Goal: Task Accomplishment & Management: Manage account settings

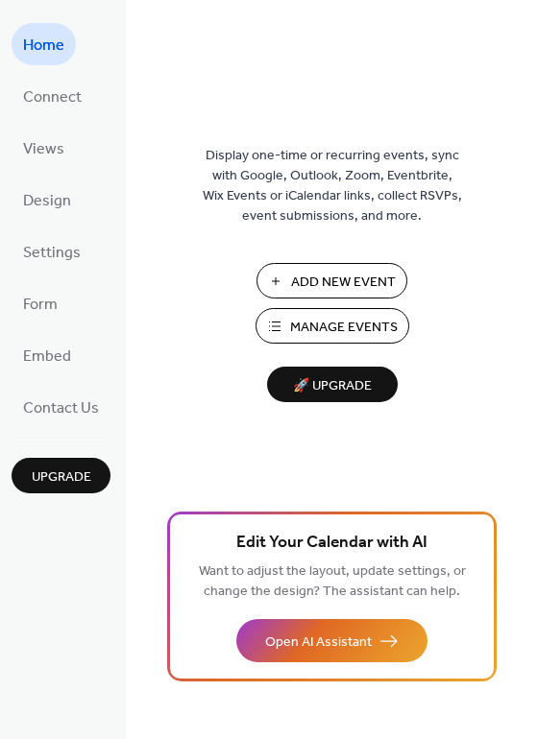
click at [319, 335] on span "Manage Events" at bounding box center [344, 328] width 108 height 20
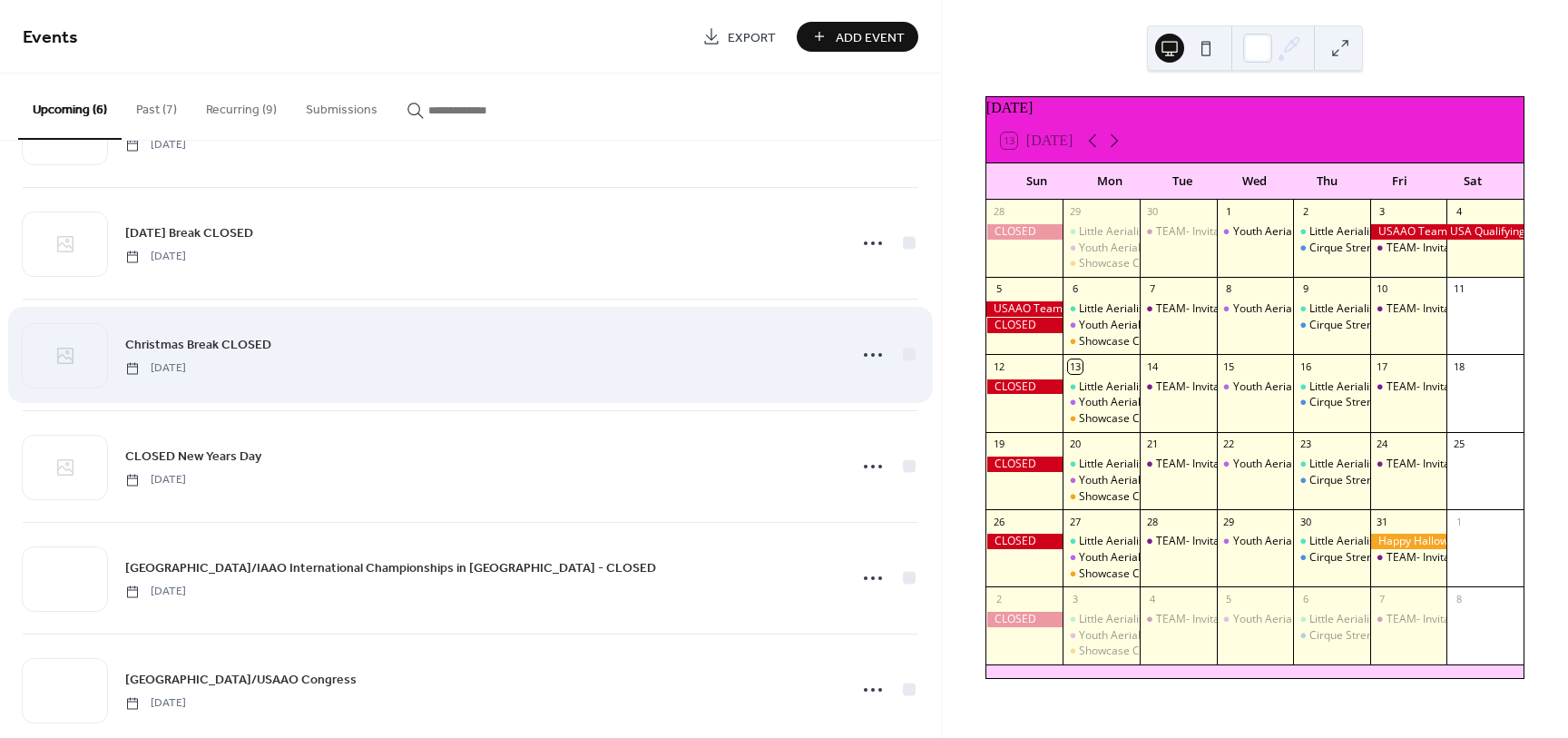
scroll to position [126, 0]
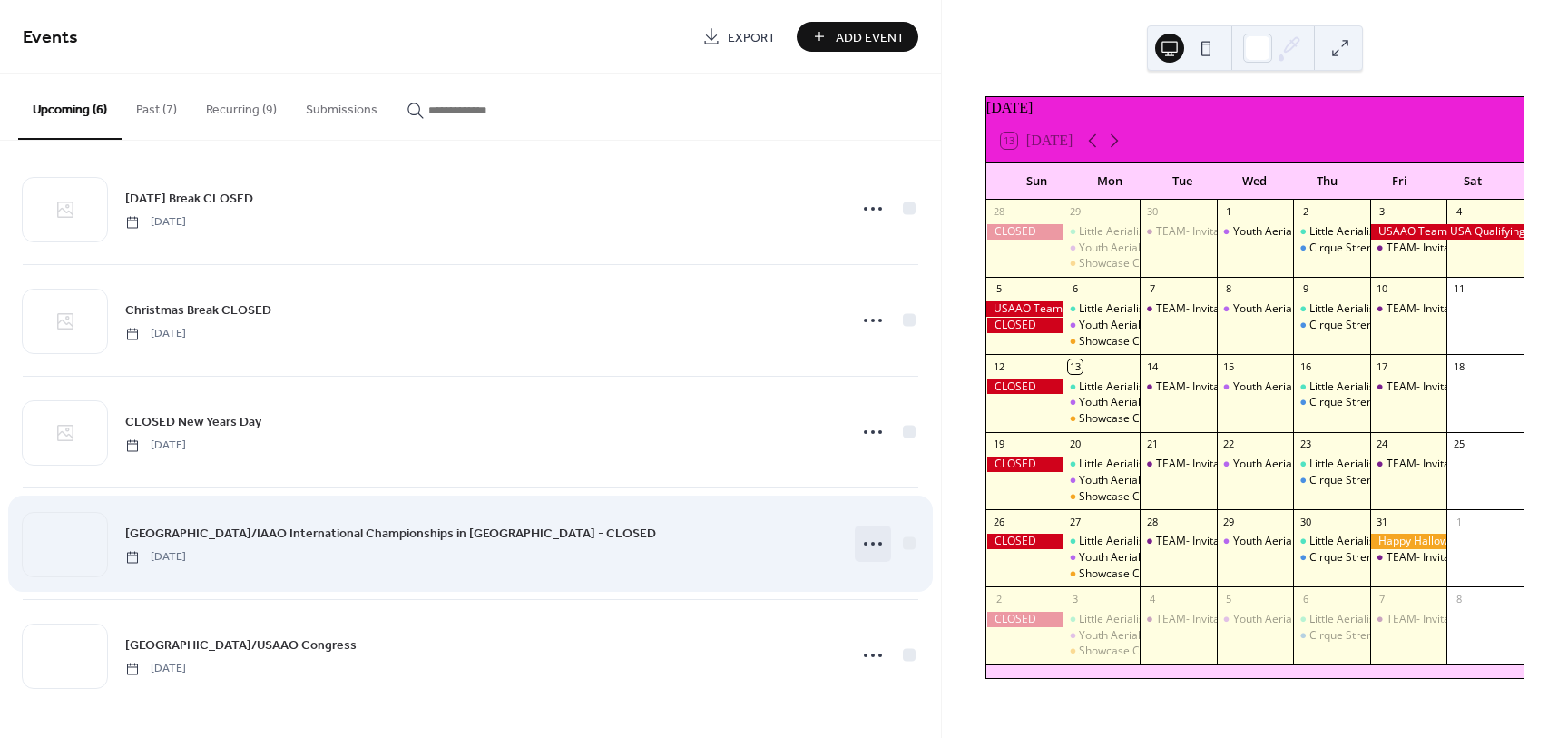
click at [867, 547] on icon at bounding box center [872, 543] width 29 height 29
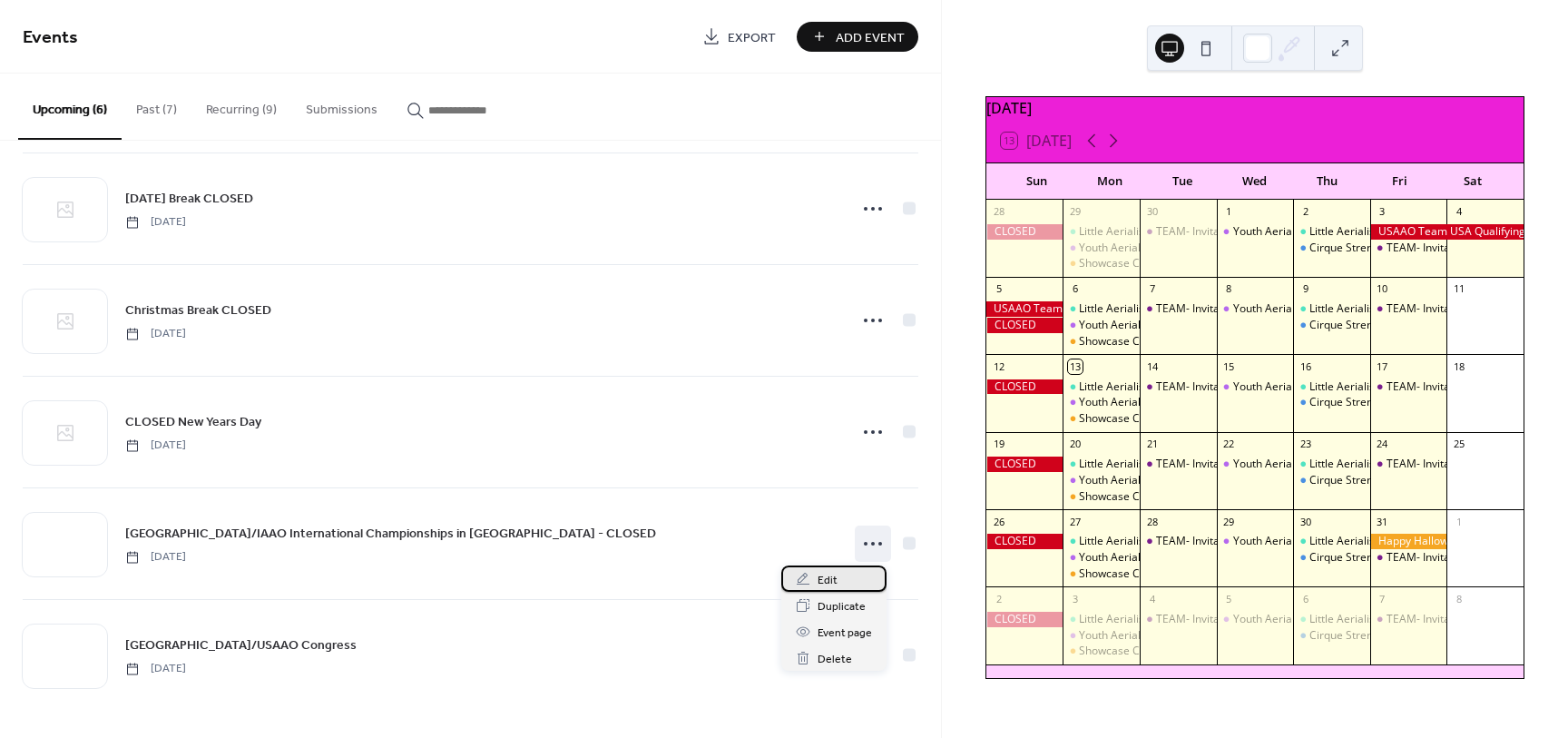
click at [835, 579] on span "Edit" at bounding box center [827, 580] width 20 height 19
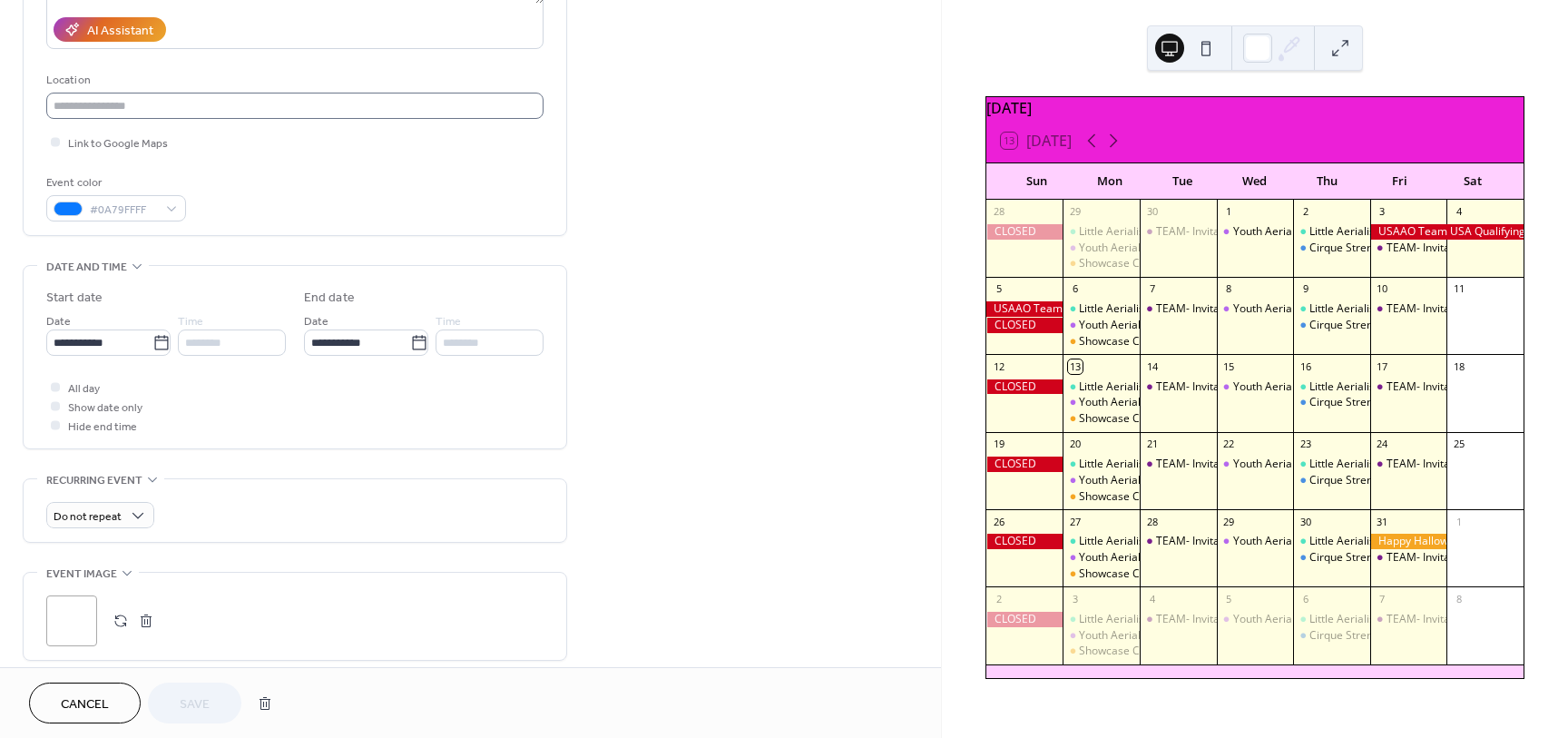
scroll to position [395, 0]
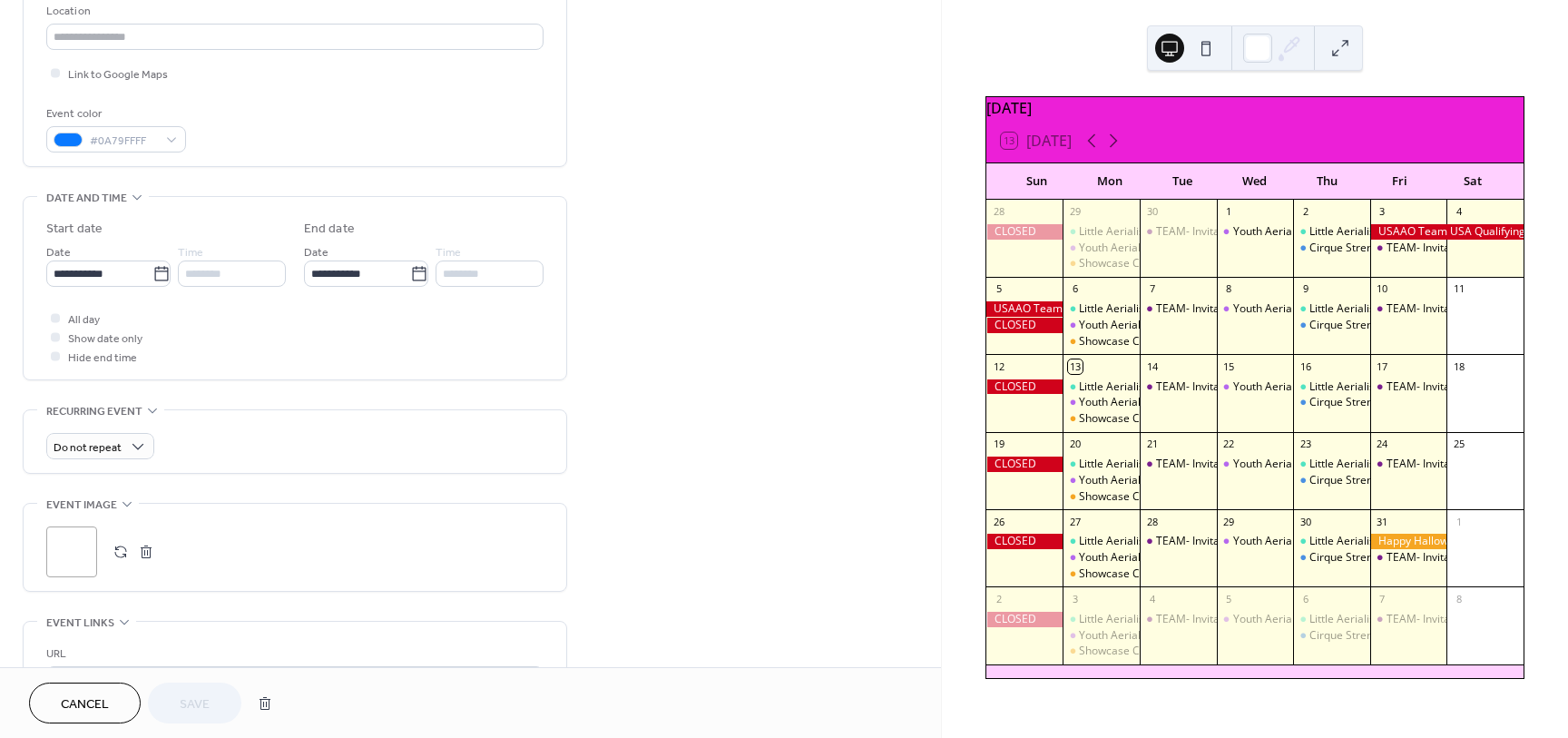
click at [150, 553] on button "button" at bounding box center [146, 551] width 26 height 26
click at [207, 710] on span "Save" at bounding box center [195, 704] width 30 height 19
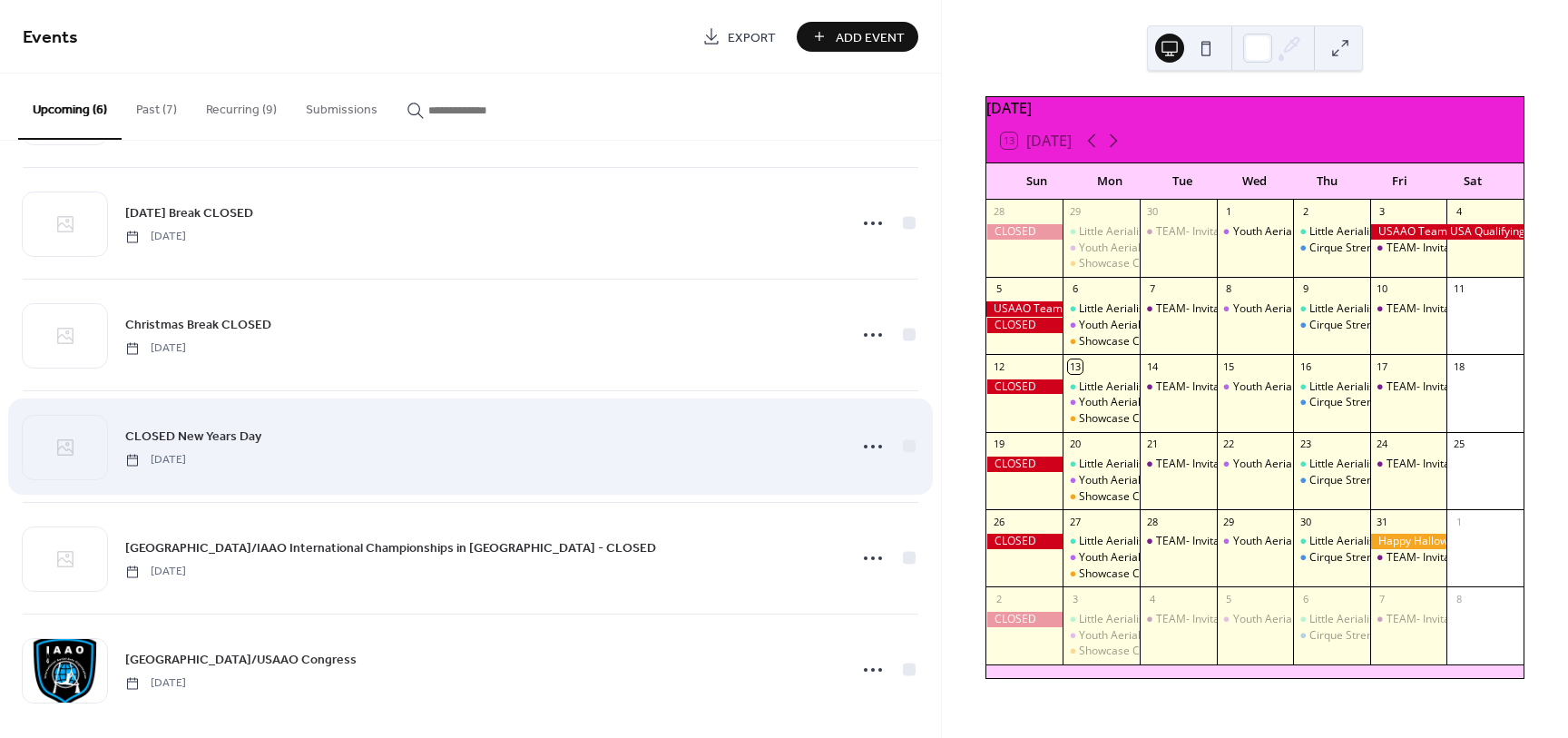
scroll to position [126, 0]
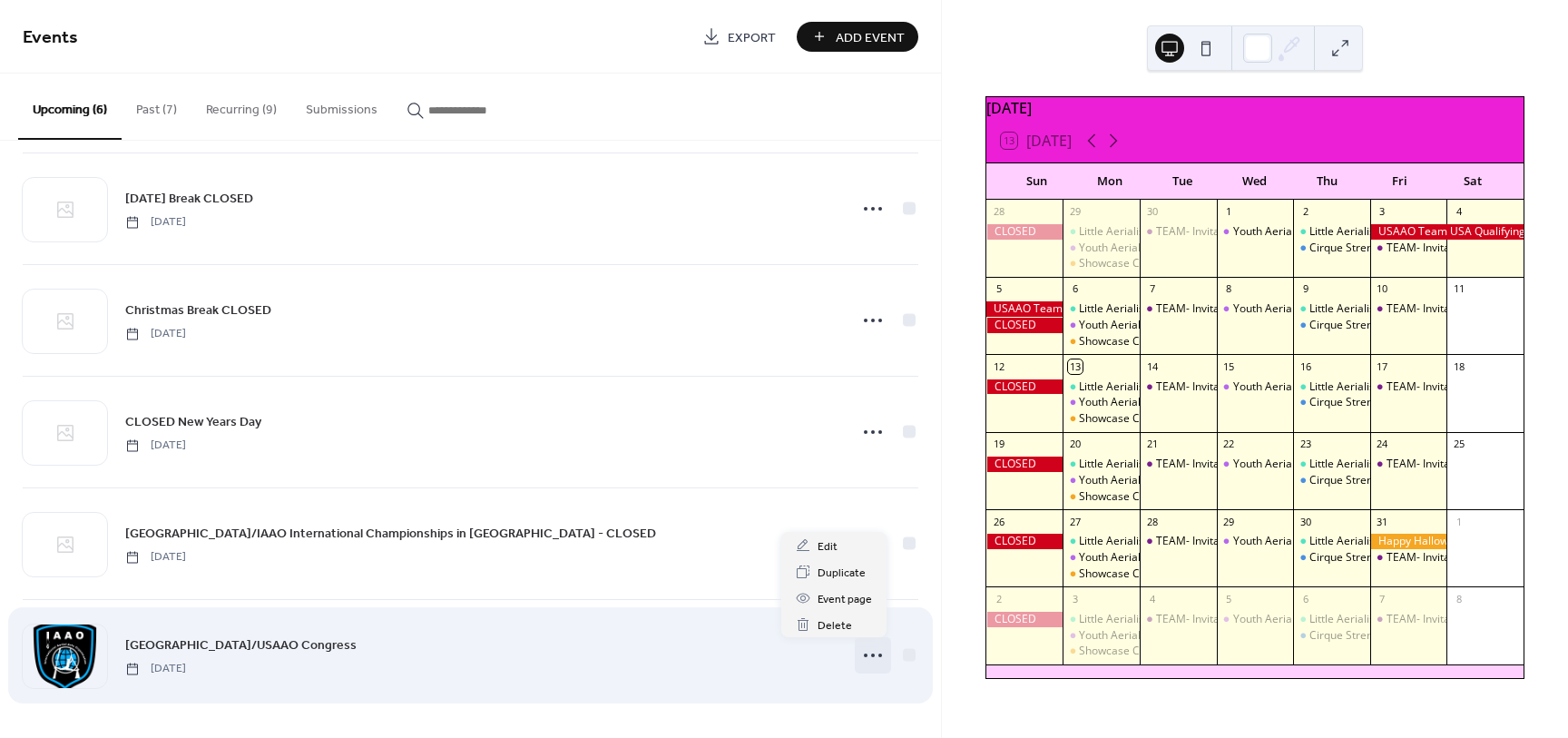
click at [871, 653] on circle at bounding box center [873, 655] width 4 height 4
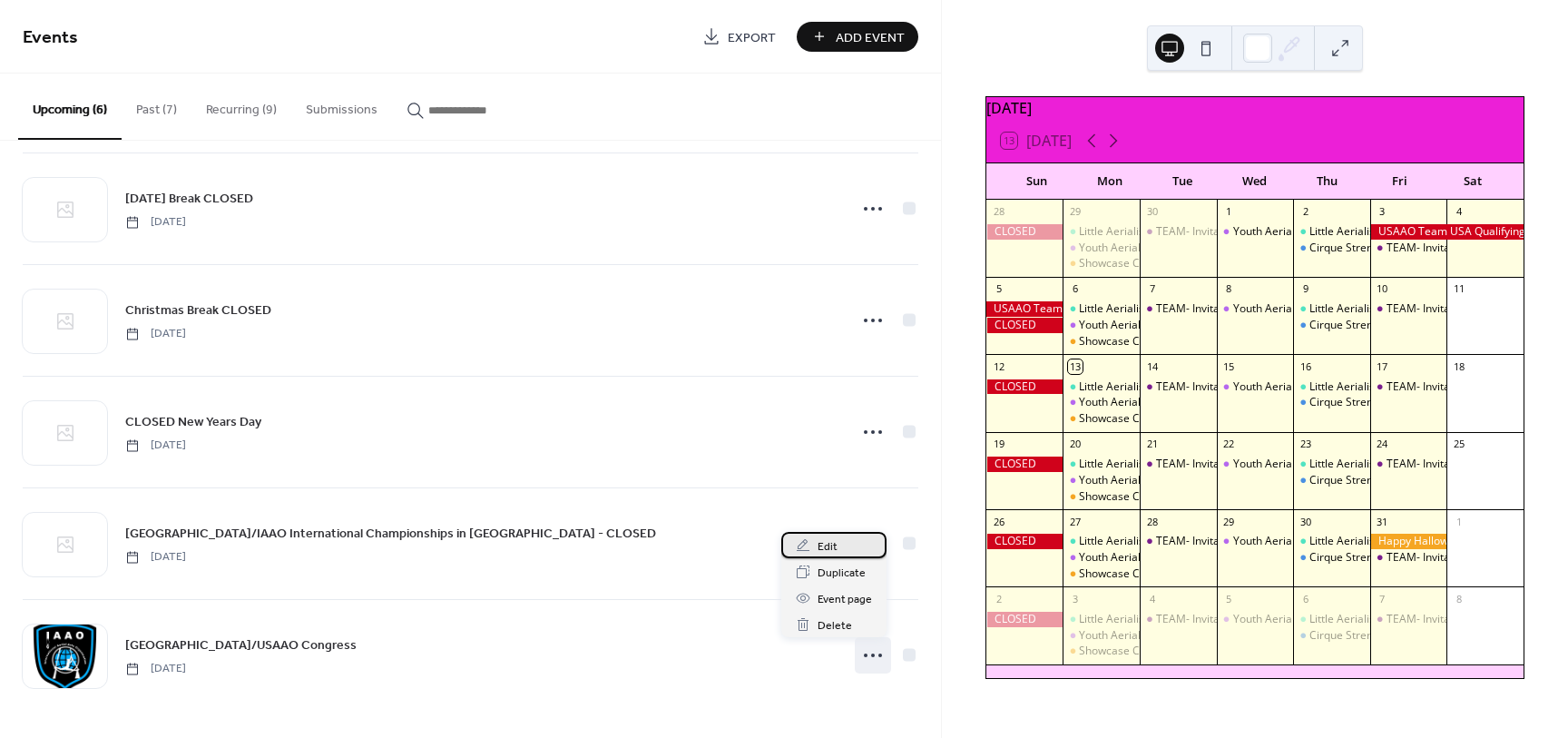
click at [836, 538] on span "Edit" at bounding box center [827, 546] width 20 height 19
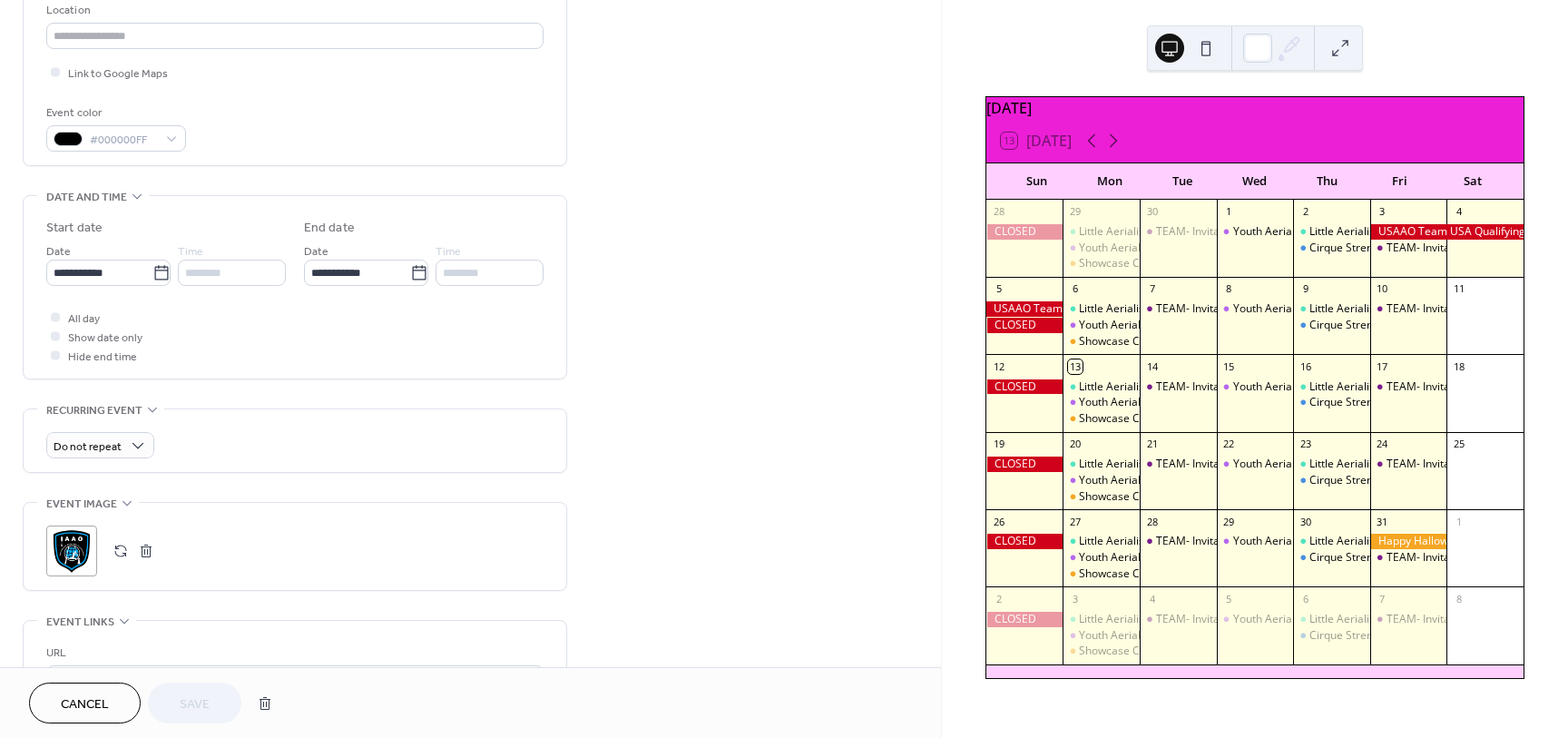
scroll to position [404, 0]
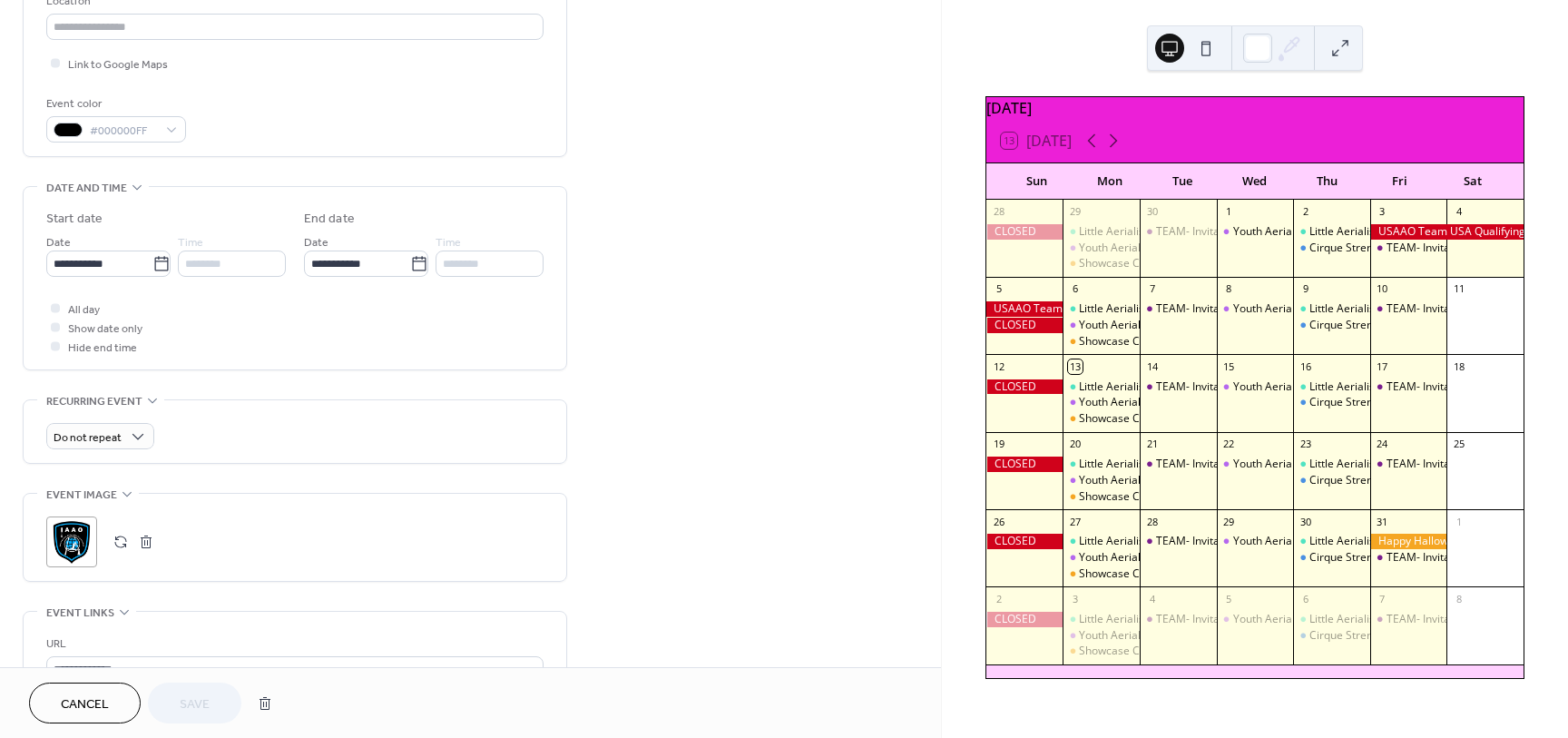
click at [146, 543] on button "button" at bounding box center [146, 541] width 26 height 26
click at [70, 541] on icon at bounding box center [71, 541] width 29 height 29
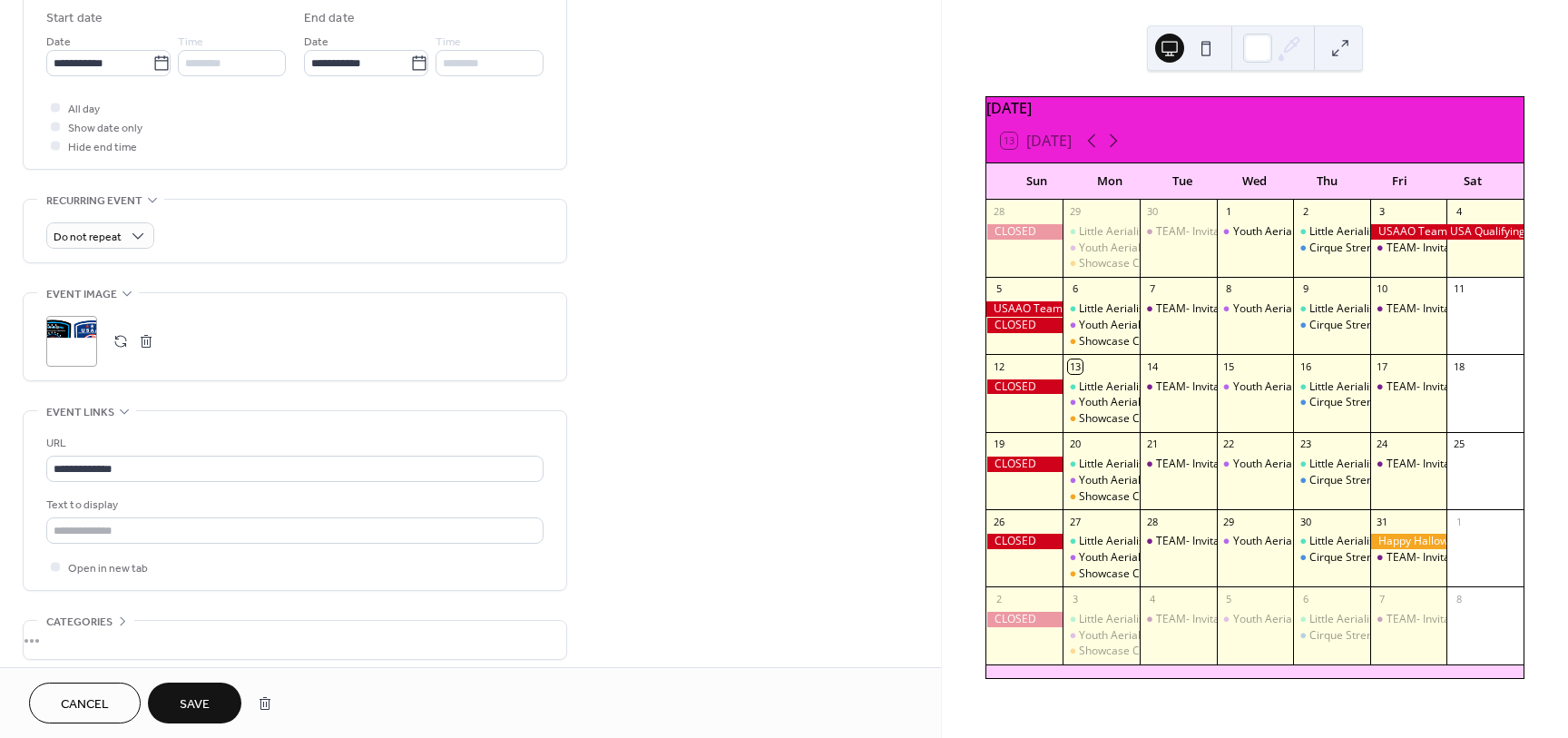
scroll to position [618, 0]
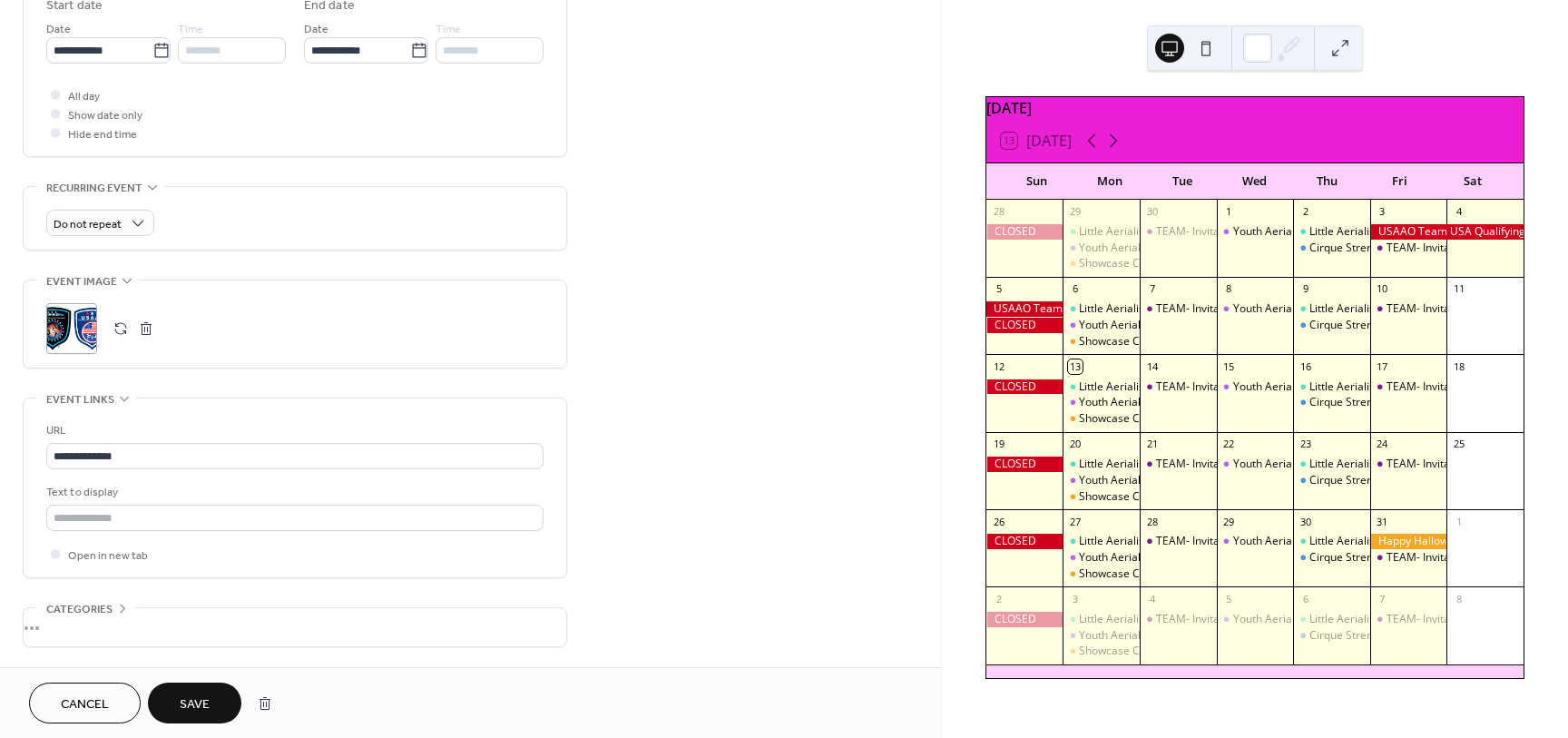
click at [201, 709] on span "Save" at bounding box center [195, 704] width 30 height 19
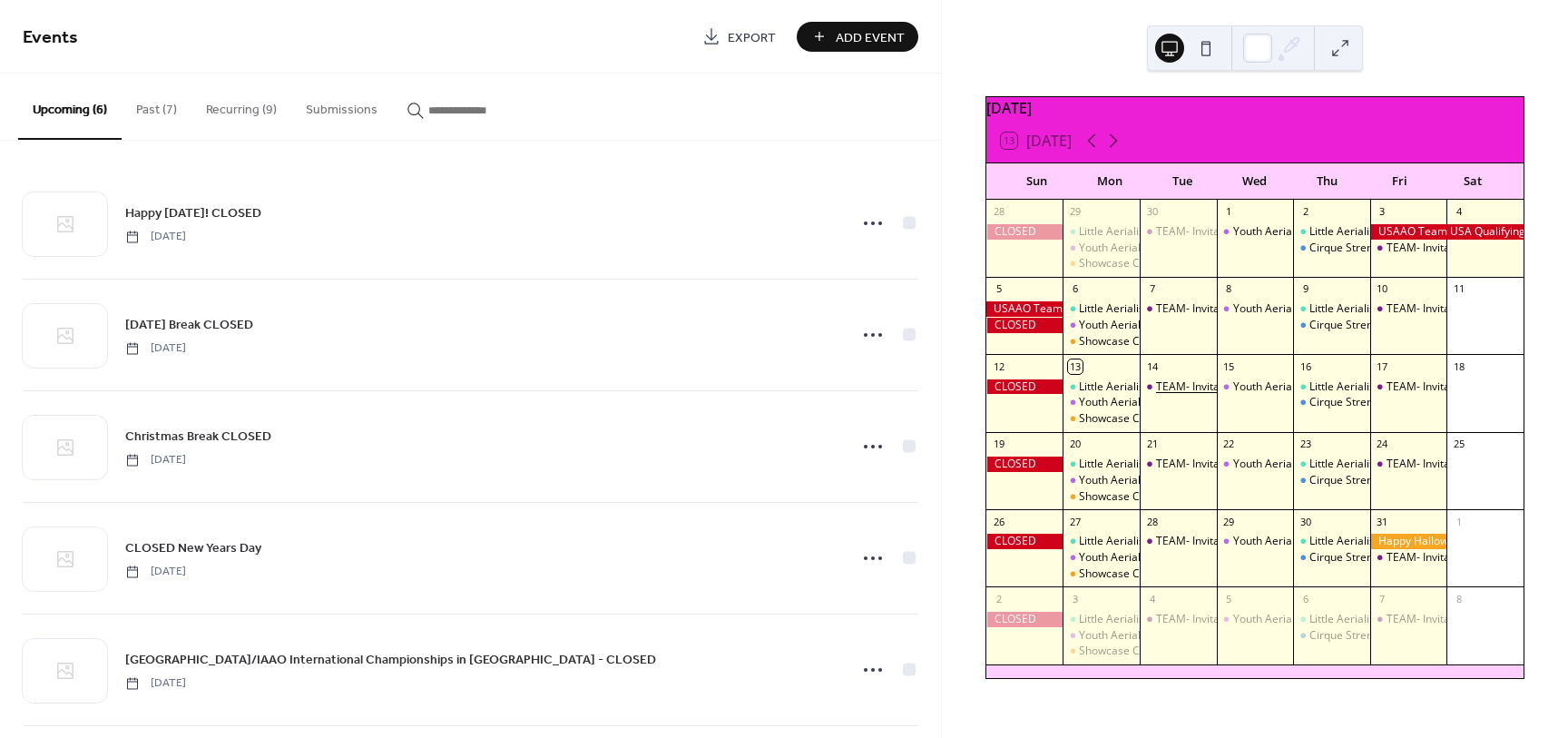
click at [1186, 395] on div "TEAM- Invitation Only" at bounding box center [1210, 386] width 108 height 15
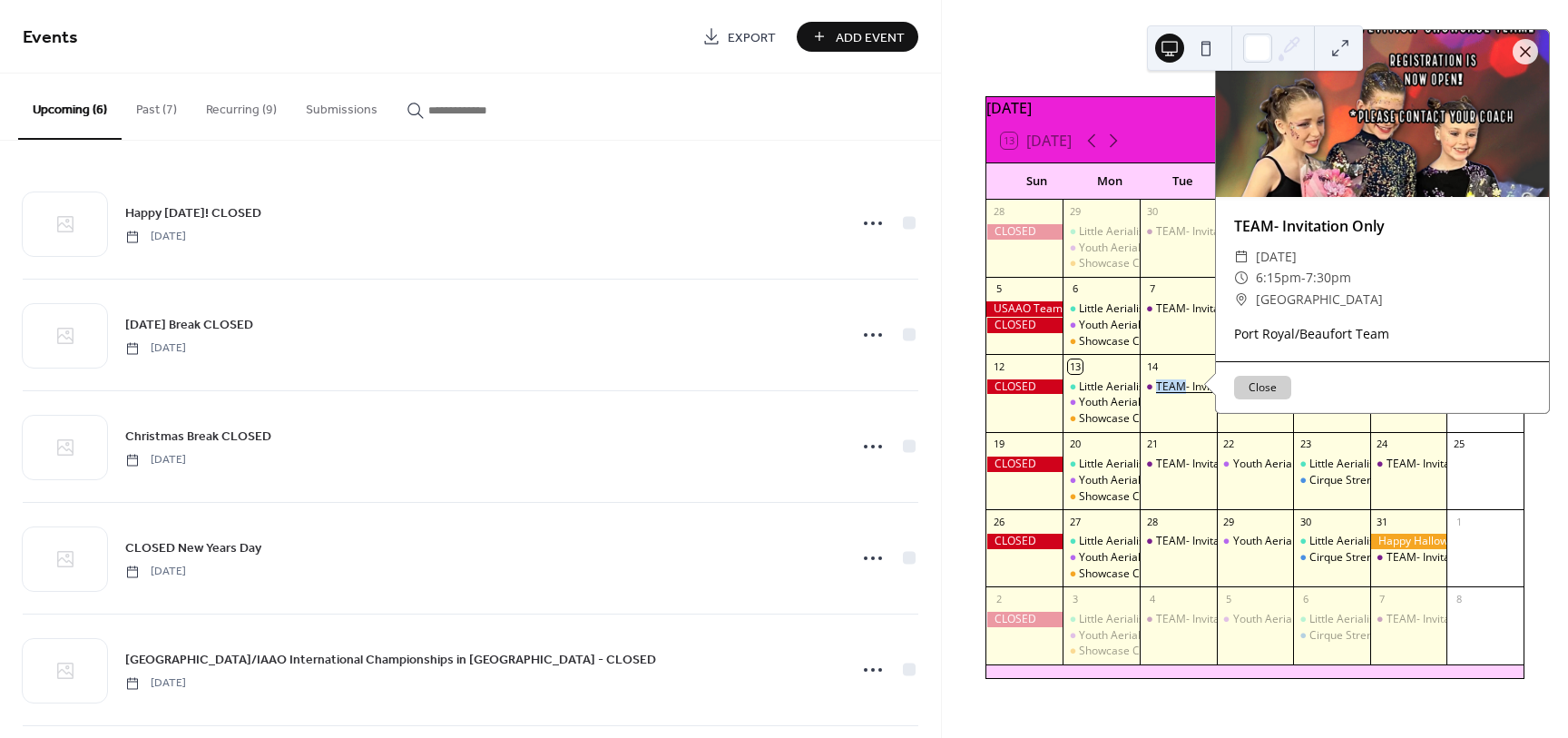
click at [1168, 395] on div "TEAM- Invitation Only" at bounding box center [1210, 386] width 108 height 15
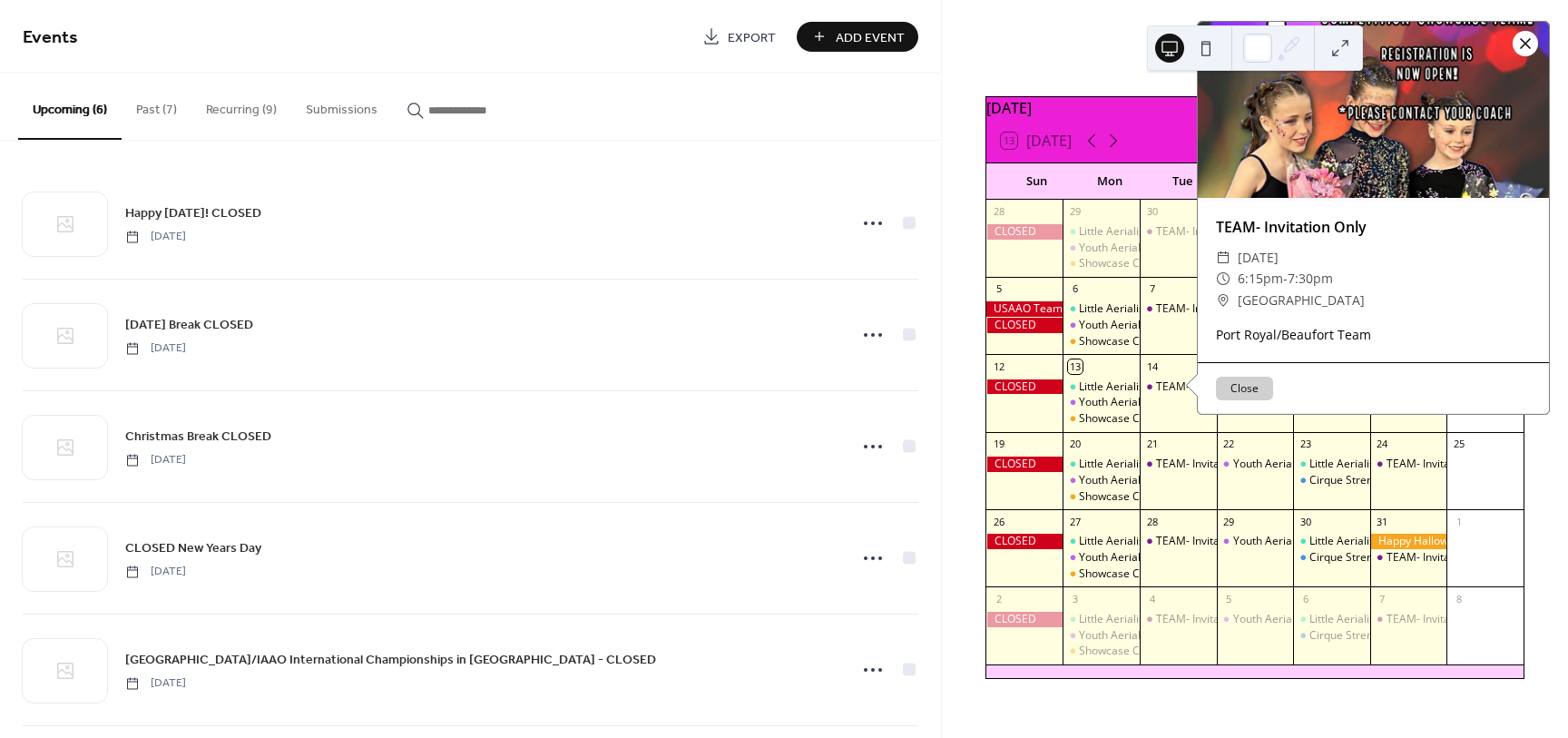
click at [1528, 54] on div at bounding box center [1525, 43] width 26 height 26
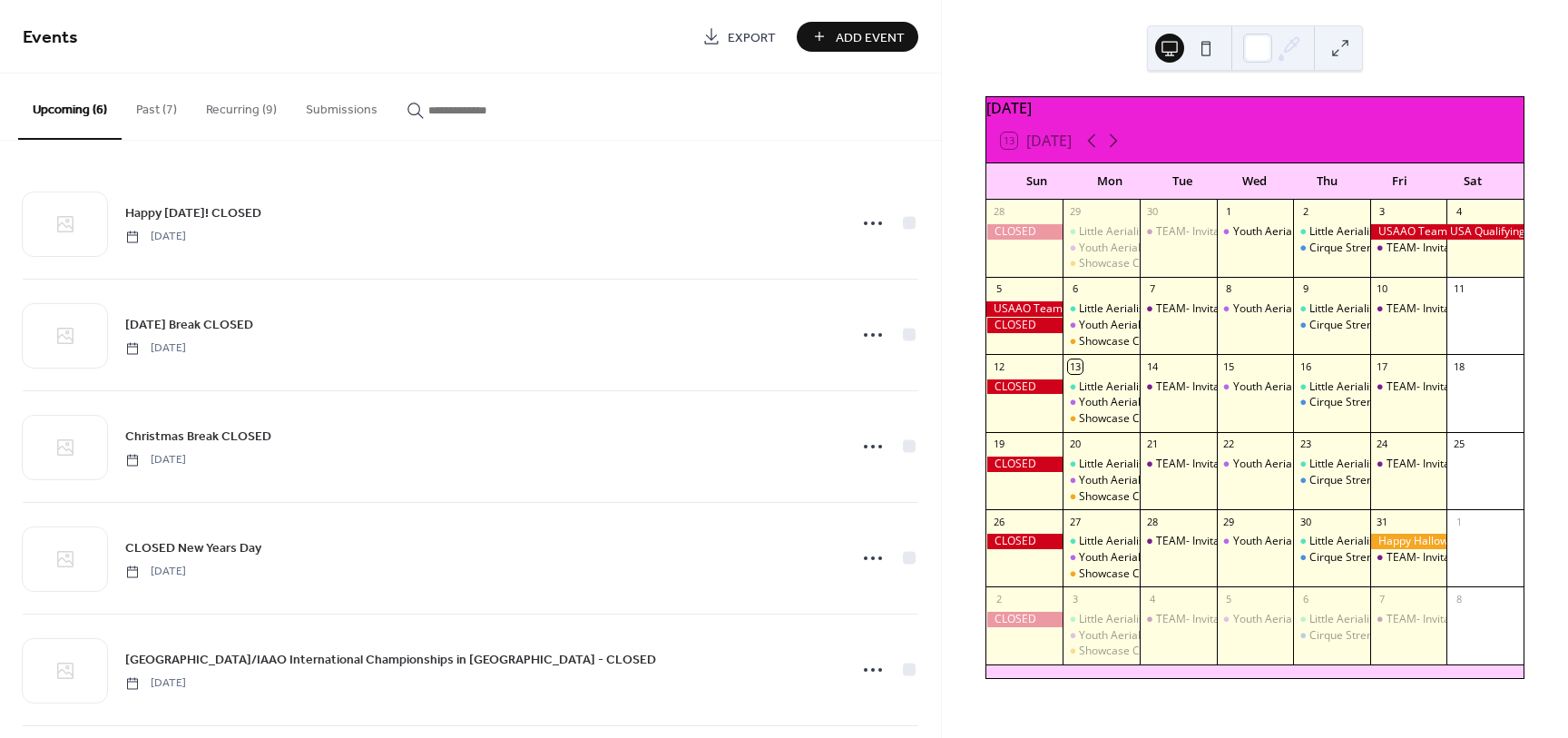
click at [245, 112] on button "Recurring (9)" at bounding box center [242, 106] width 100 height 64
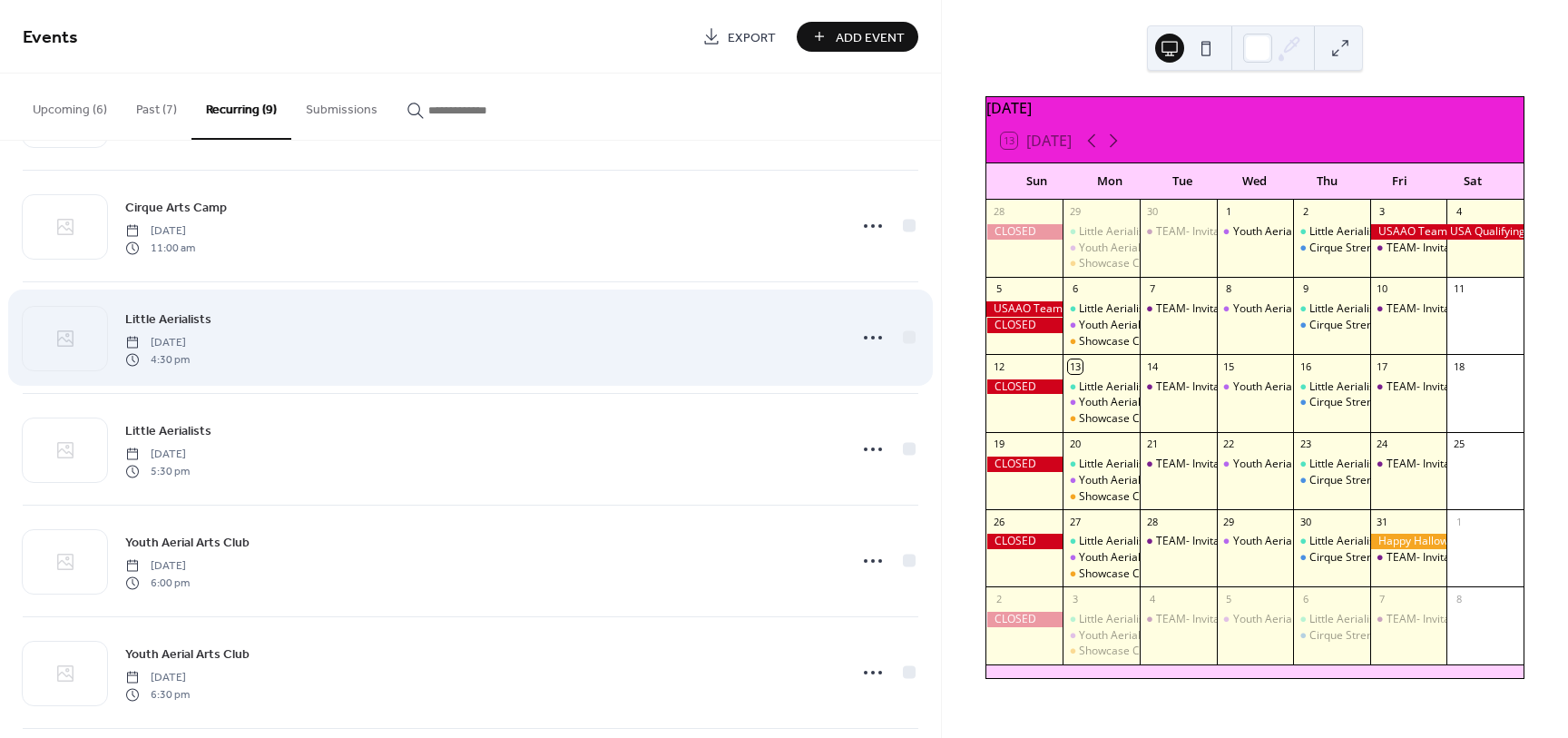
scroll to position [112, 0]
click at [870, 333] on icon at bounding box center [872, 335] width 29 height 29
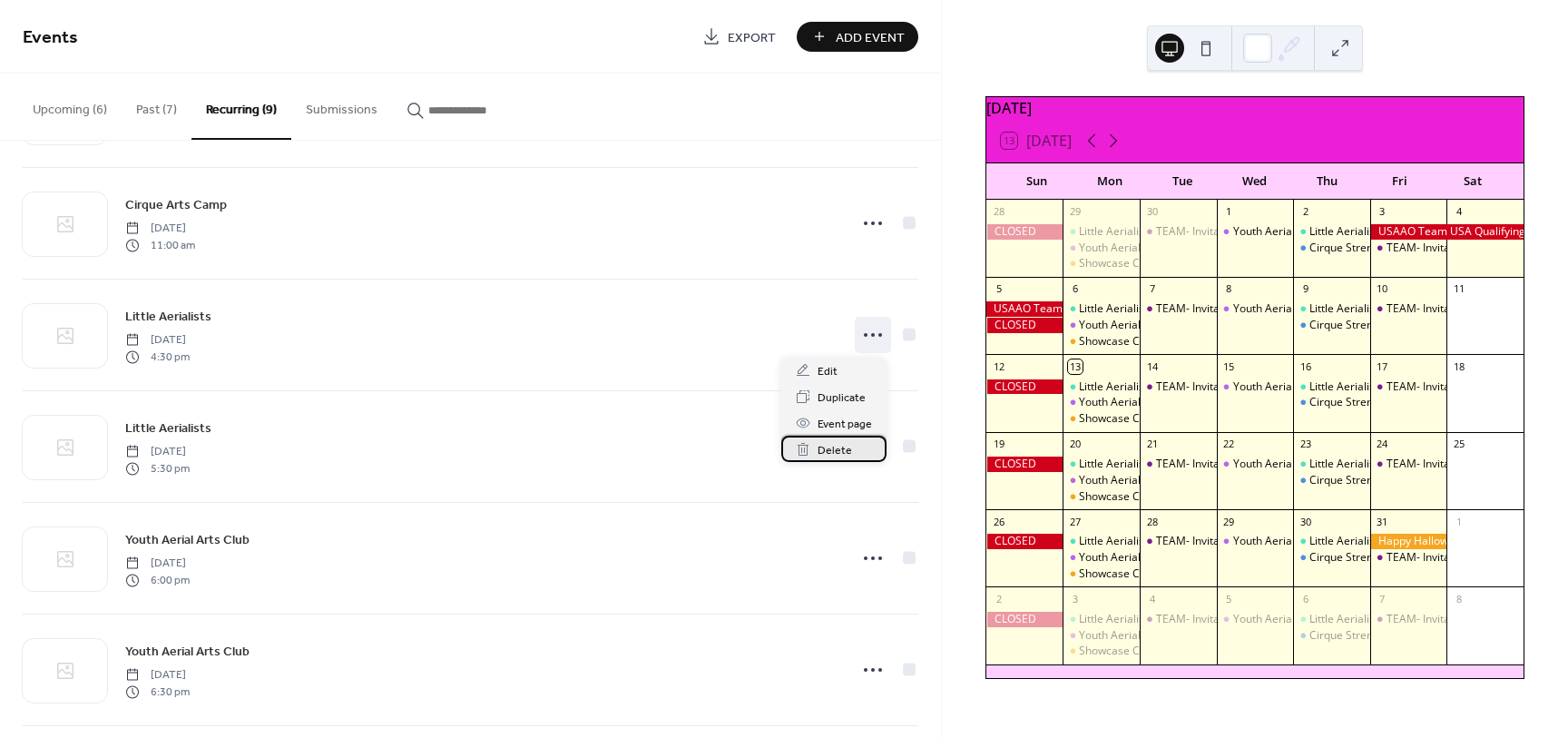
click at [838, 444] on span "Delete" at bounding box center [835, 451] width 34 height 19
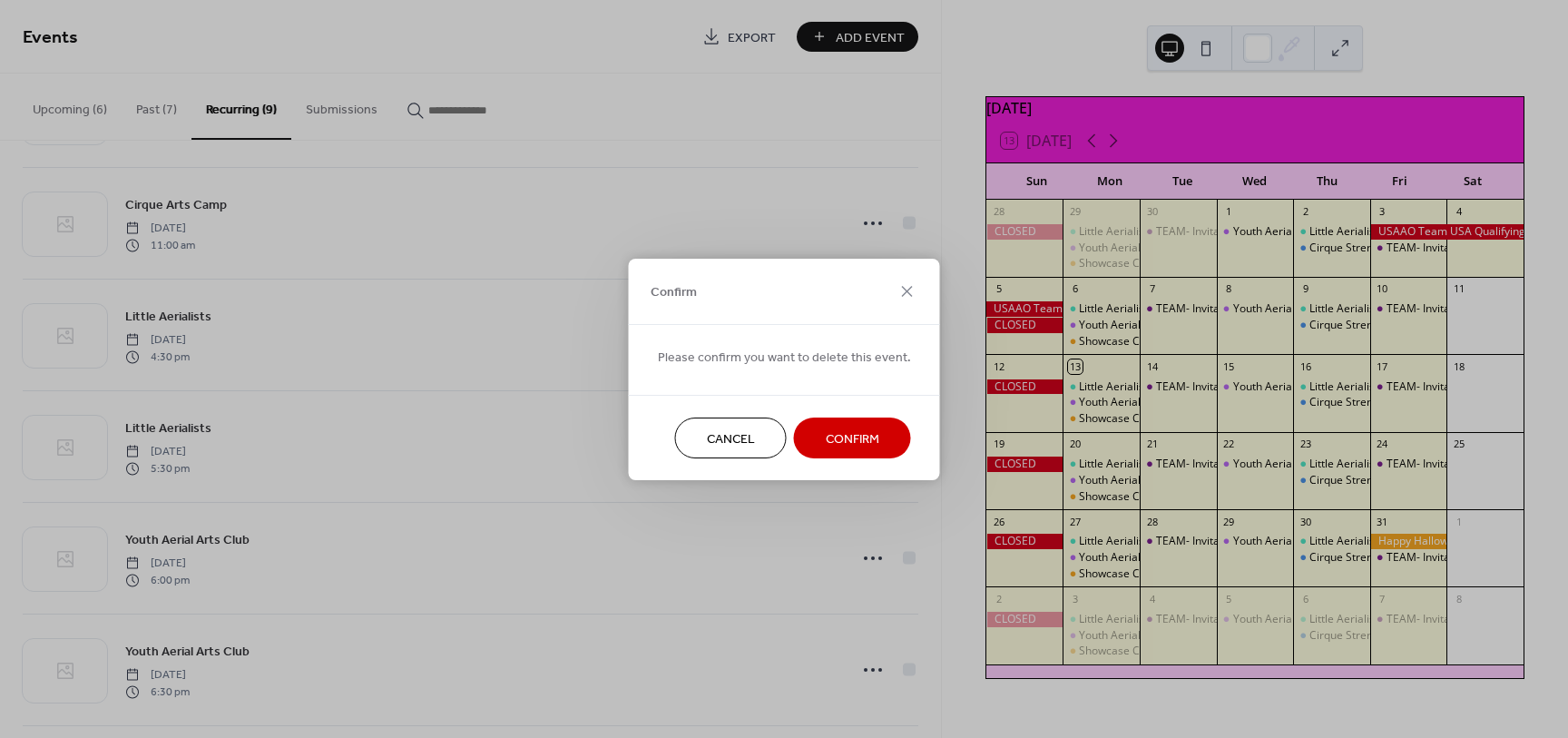
click at [839, 438] on span "Confirm" at bounding box center [853, 438] width 54 height 19
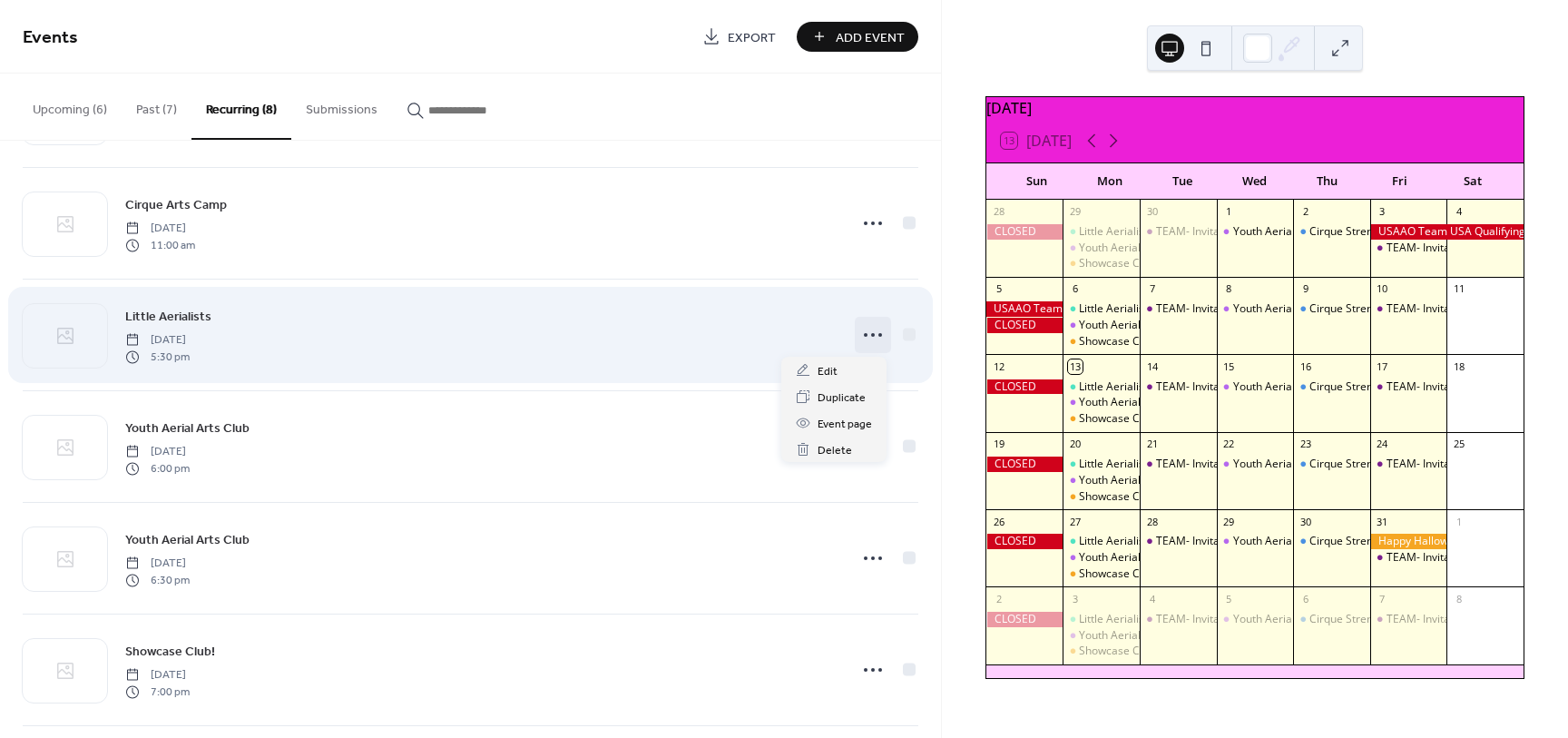
click at [863, 339] on icon at bounding box center [872, 335] width 29 height 29
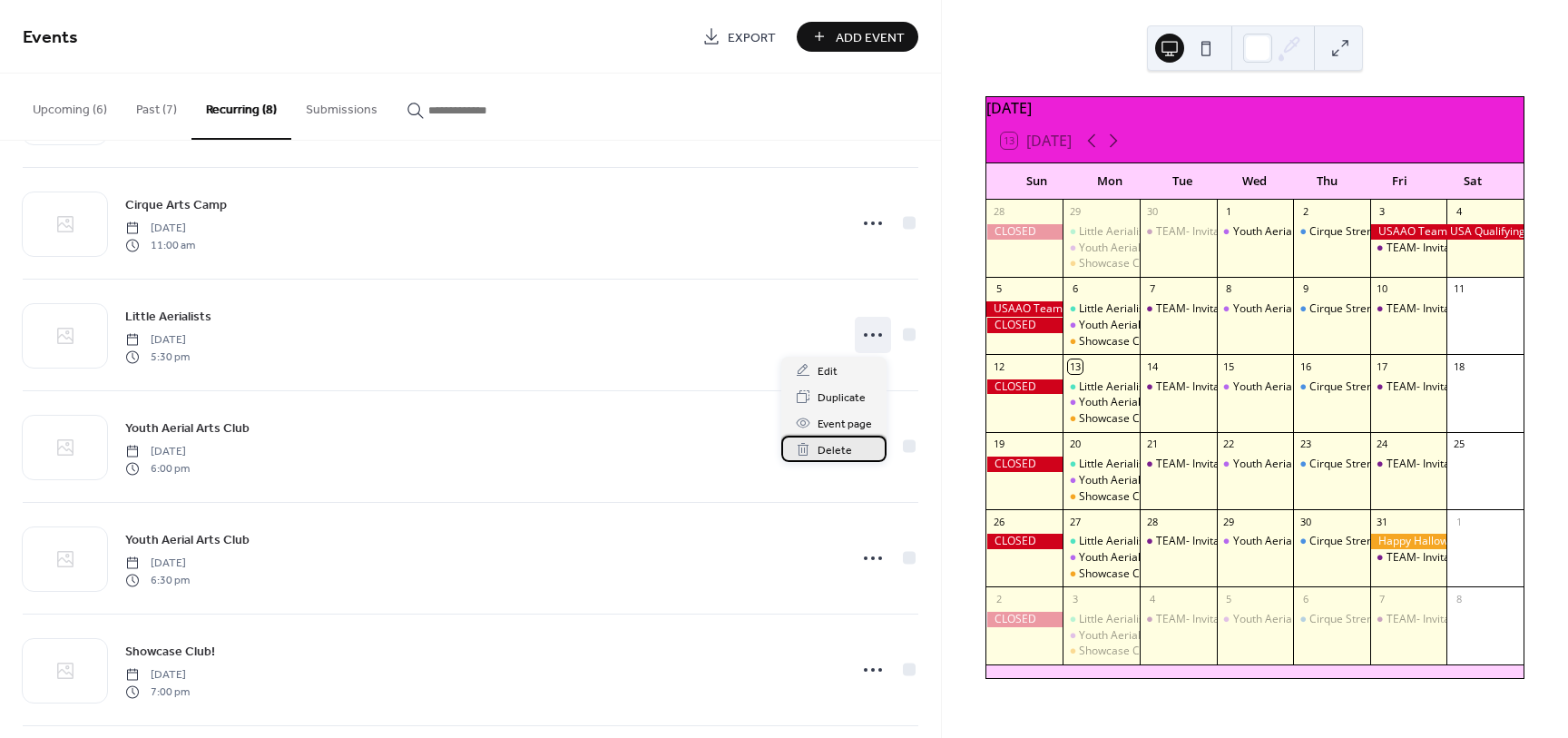
click at [819, 445] on span "Delete" at bounding box center [835, 451] width 34 height 19
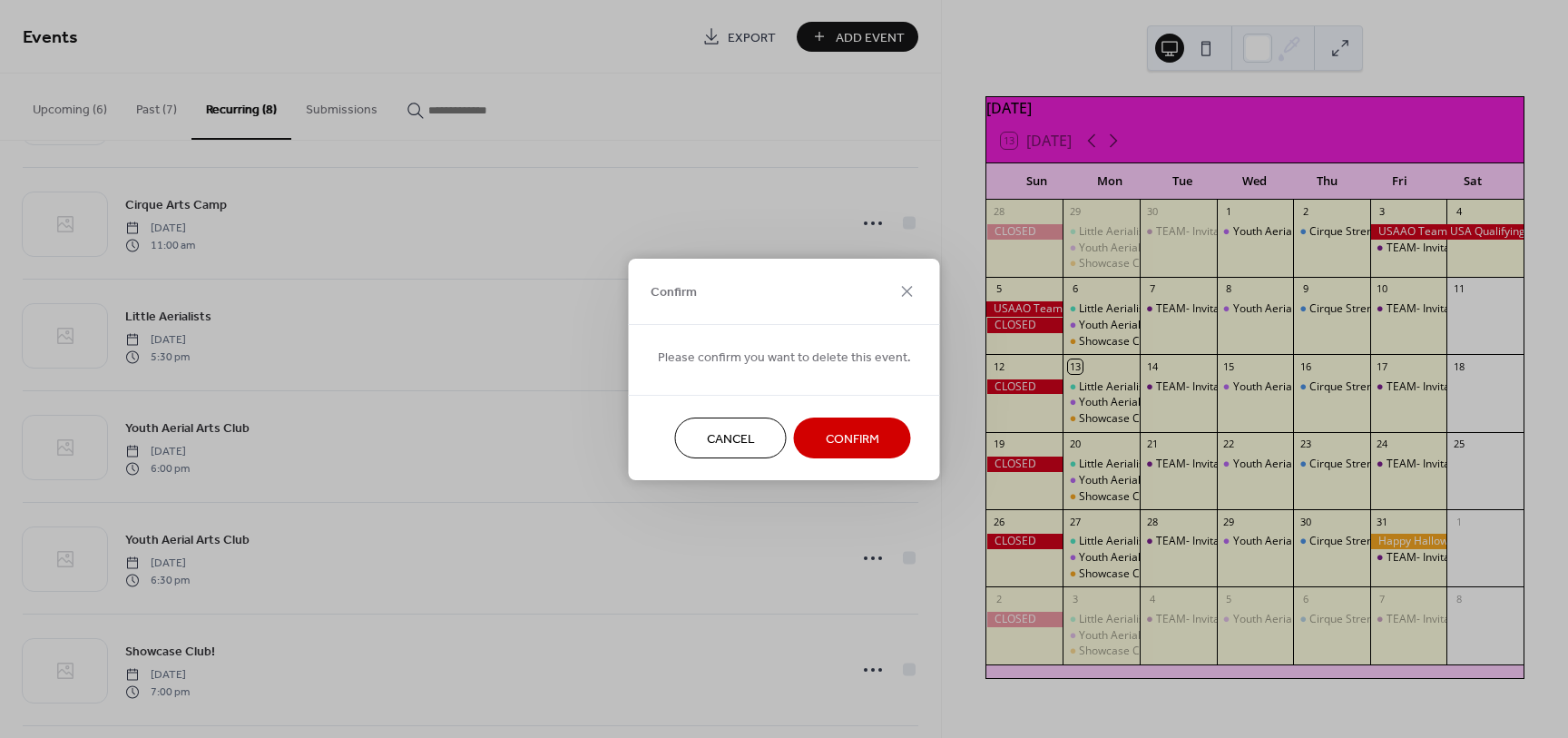
click at [870, 430] on span "Confirm" at bounding box center [853, 438] width 54 height 19
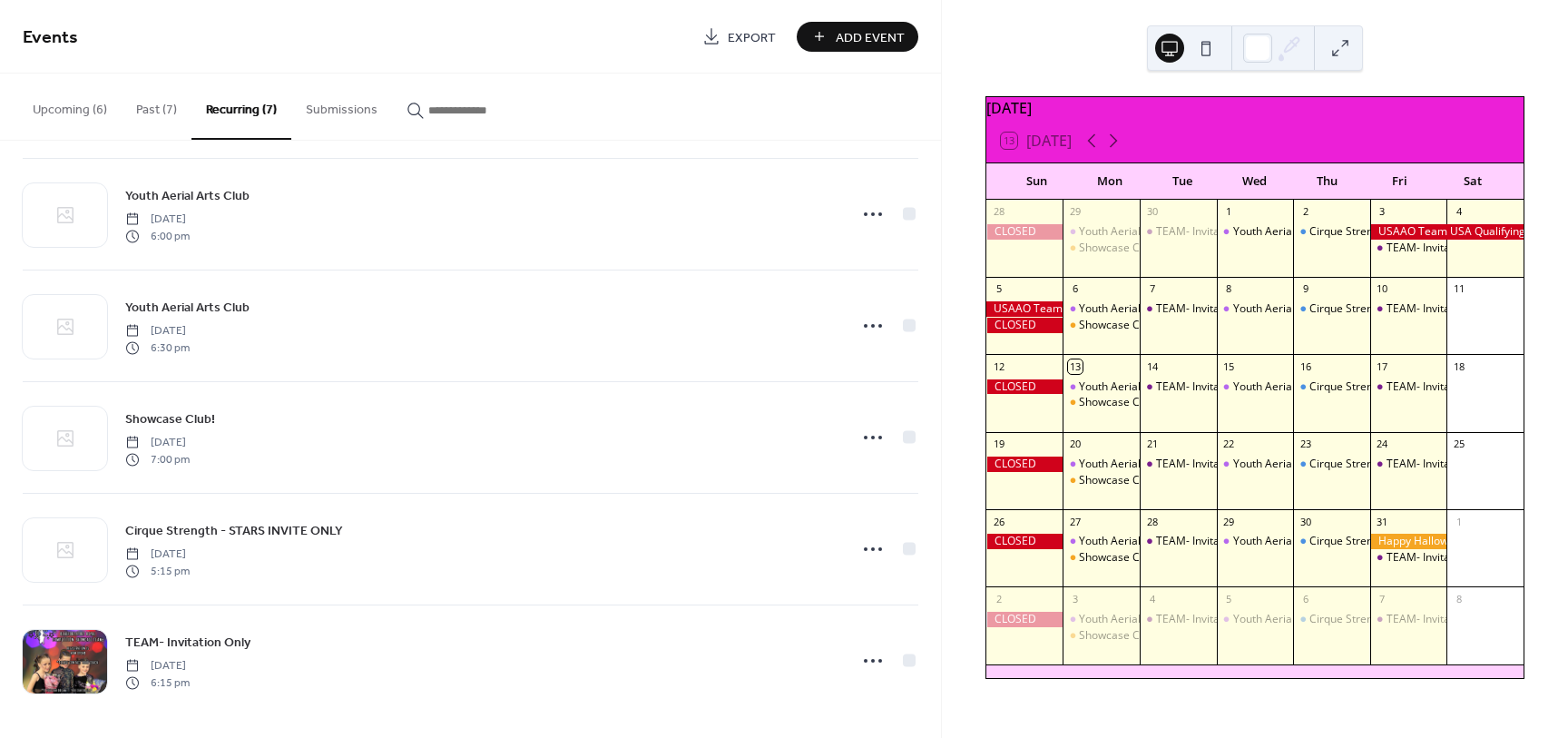
scroll to position [238, 0]
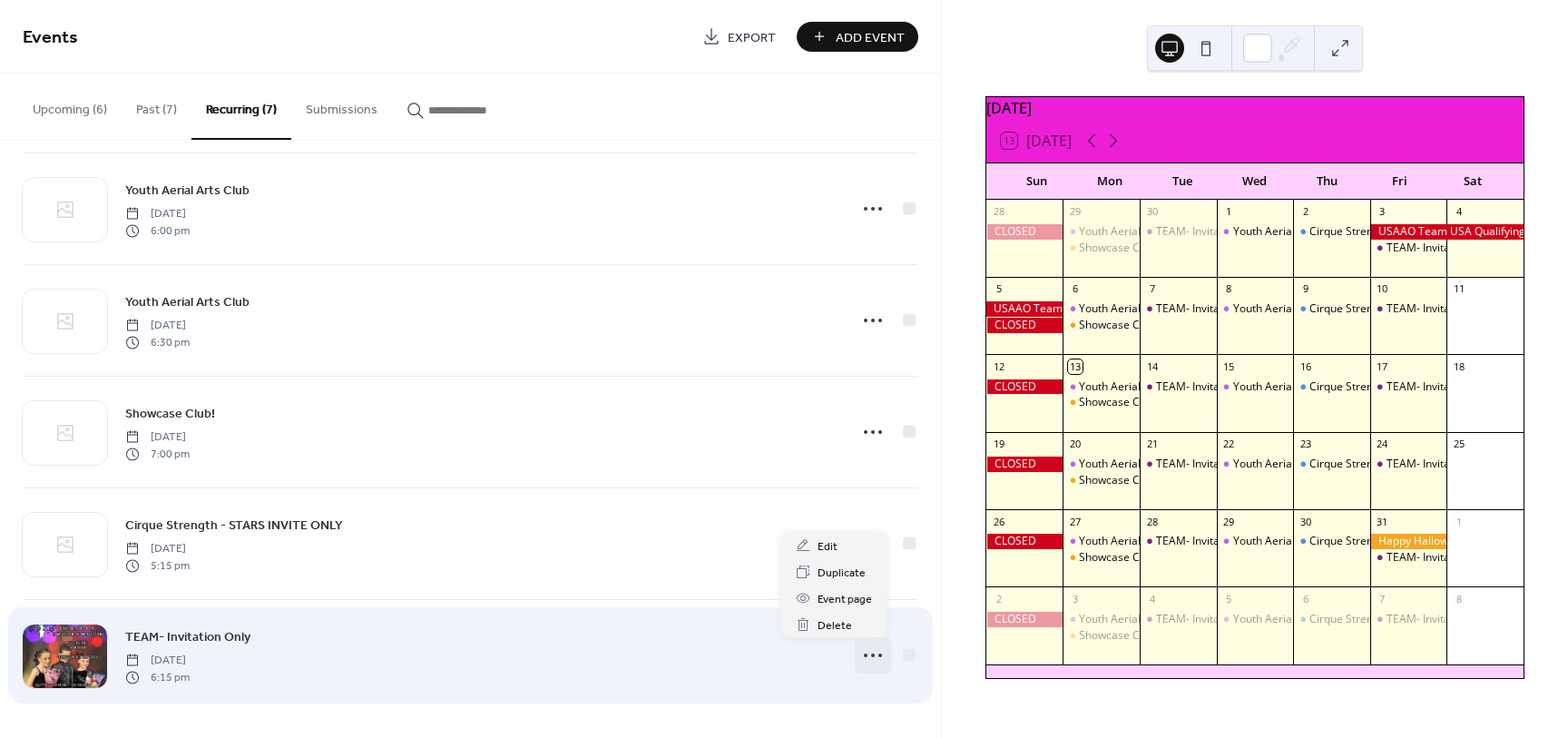
click at [861, 660] on icon at bounding box center [872, 655] width 29 height 29
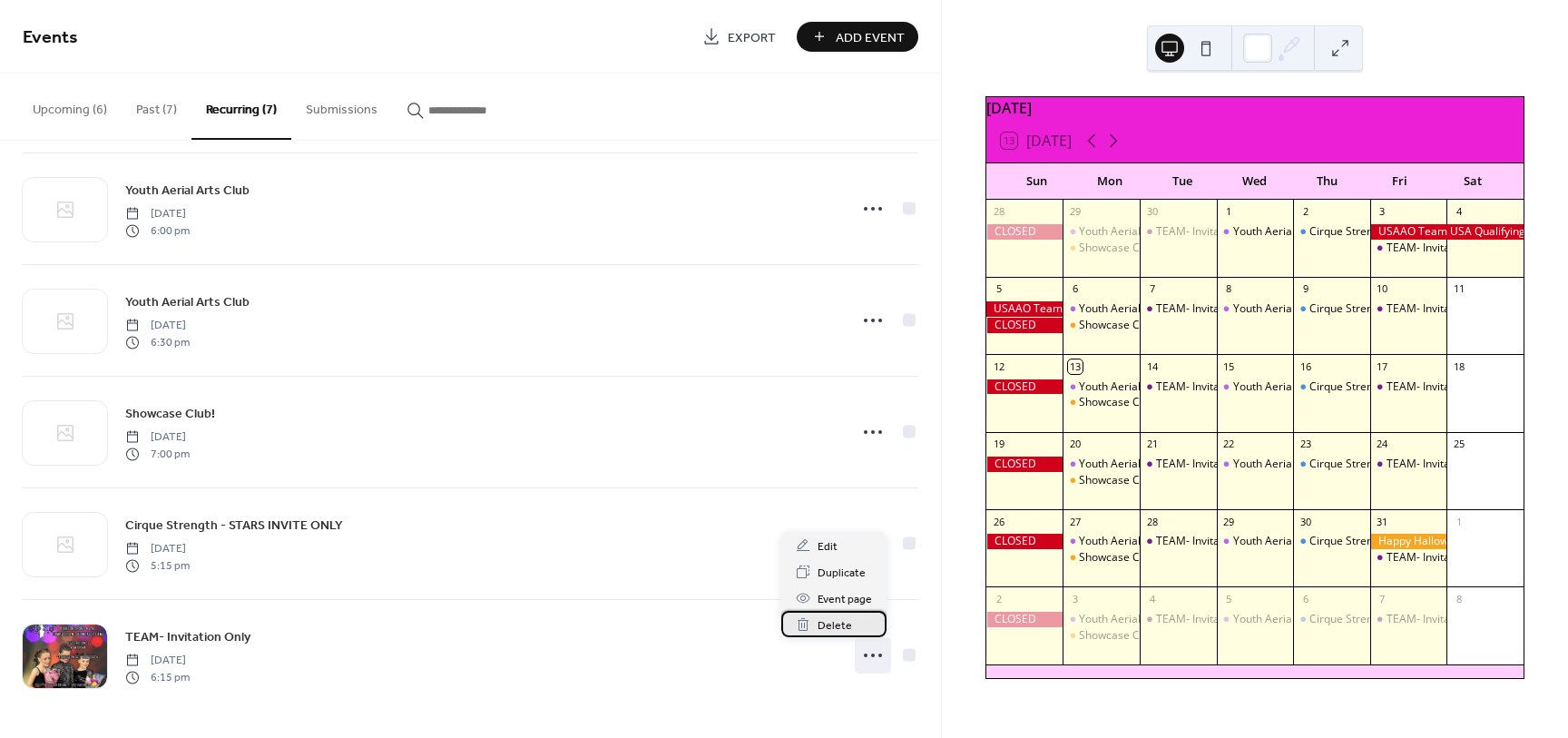
click at [834, 624] on span "Delete" at bounding box center [835, 626] width 34 height 19
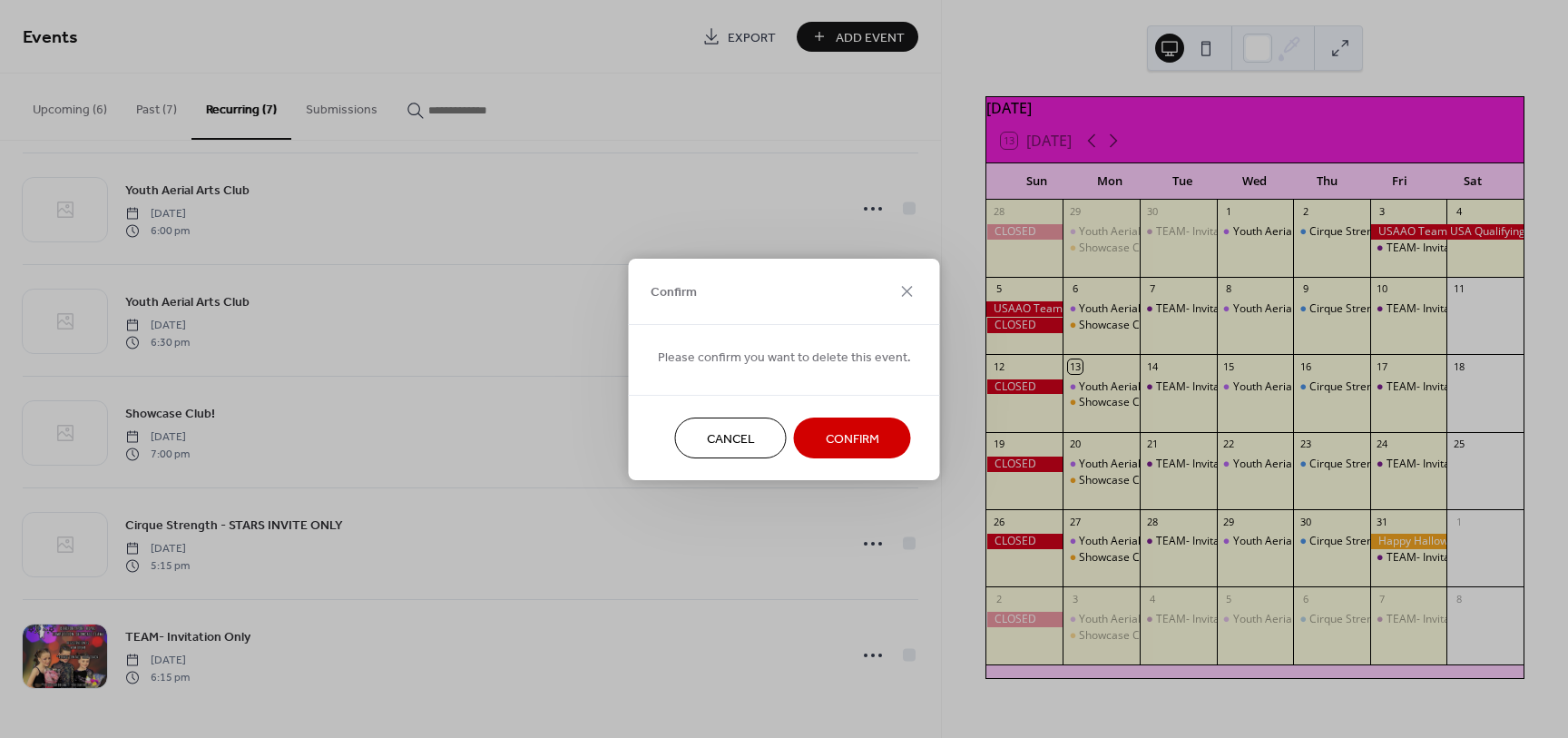
click at [835, 430] on span "Confirm" at bounding box center [853, 438] width 54 height 19
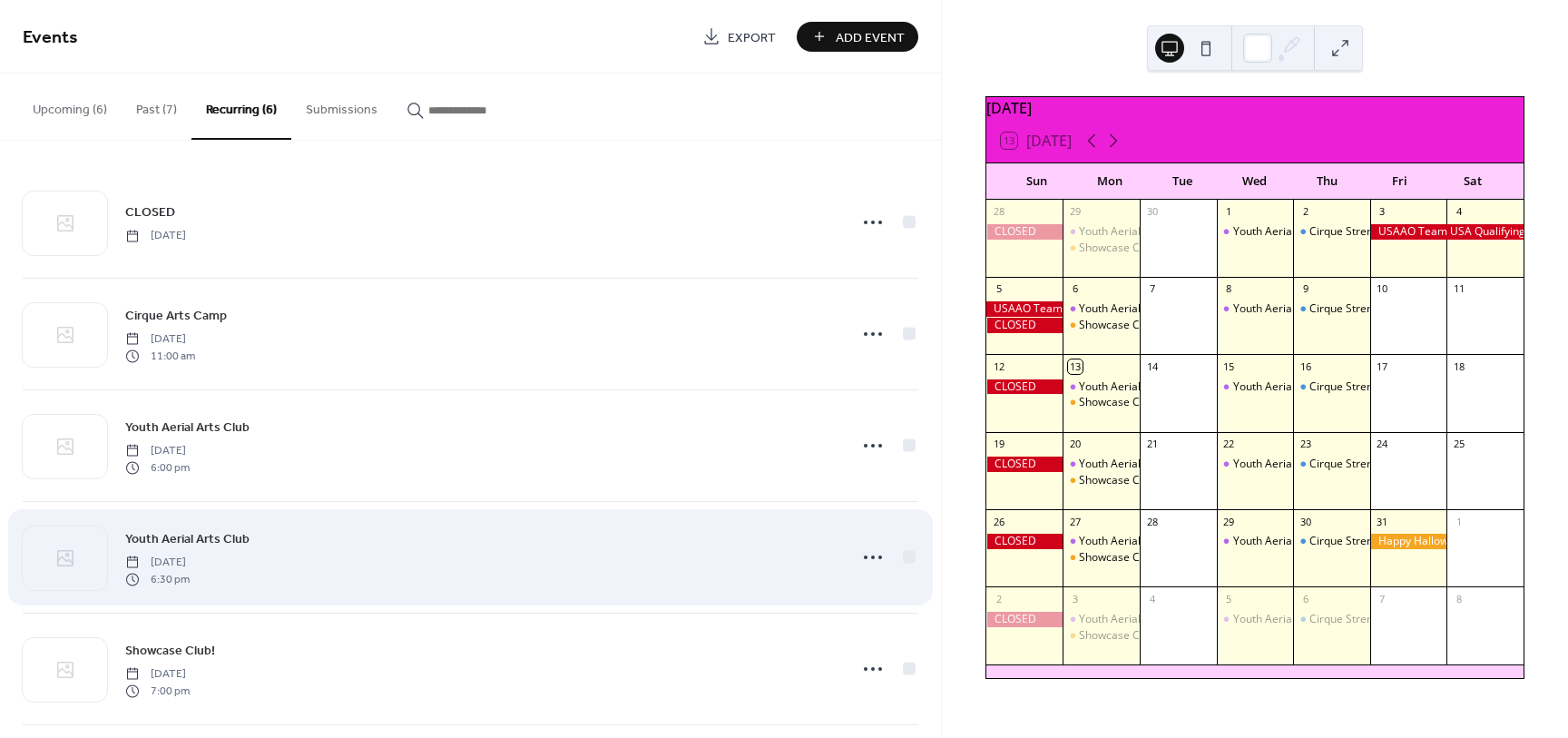
scroll to position [0, 0]
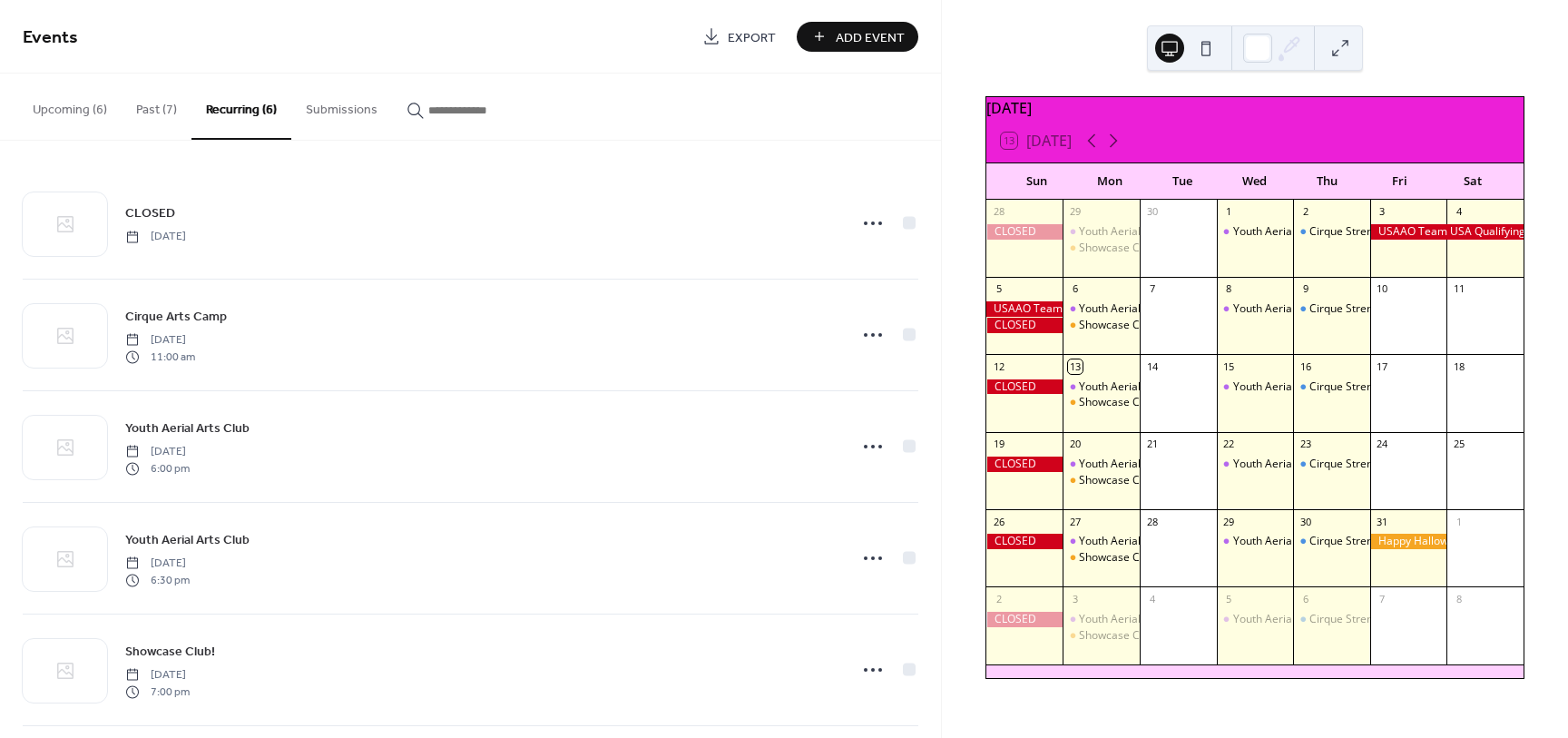
click at [859, 31] on span "Add Event" at bounding box center [870, 38] width 69 height 19
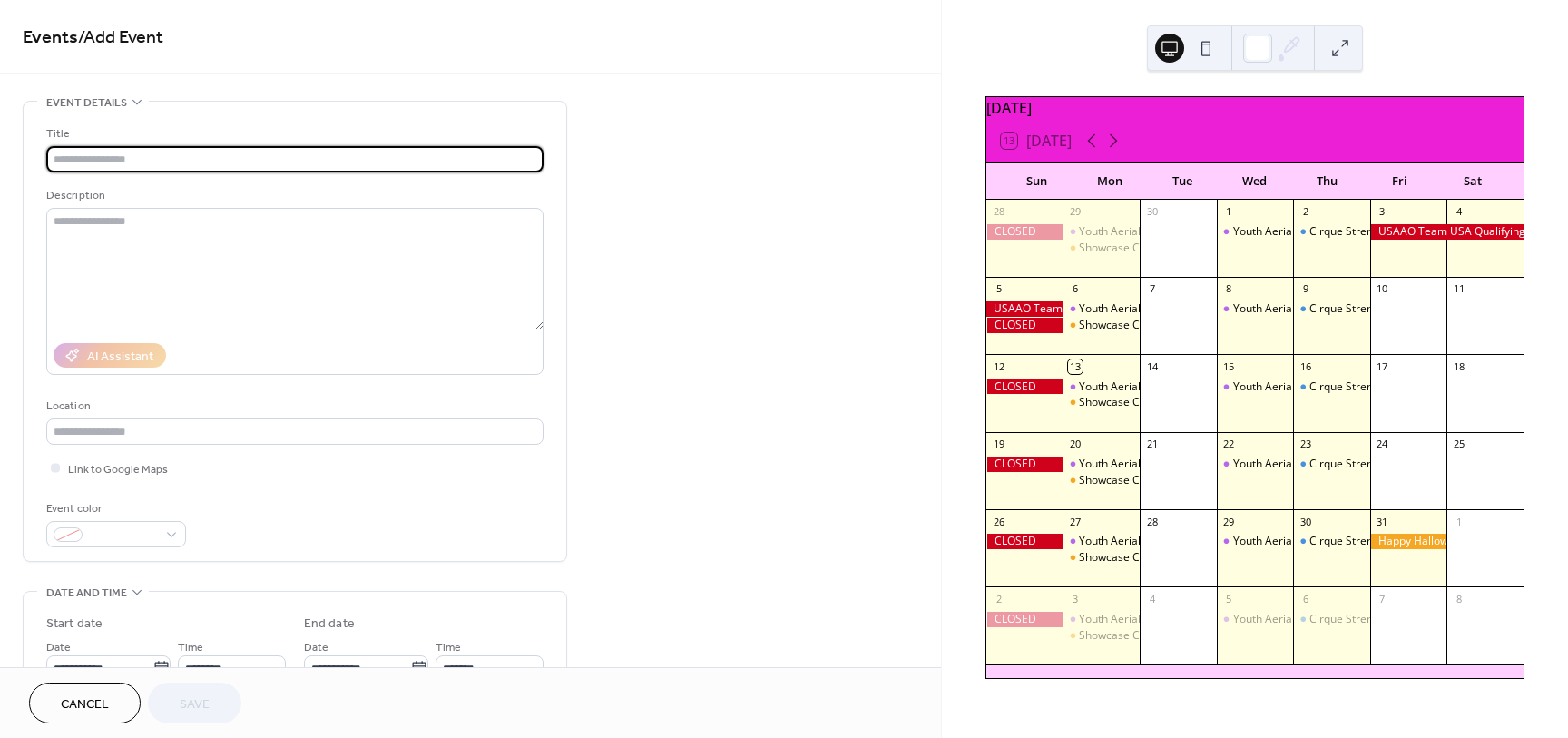
click at [138, 156] on input "text" at bounding box center [295, 160] width 497 height 26
type input "**********"
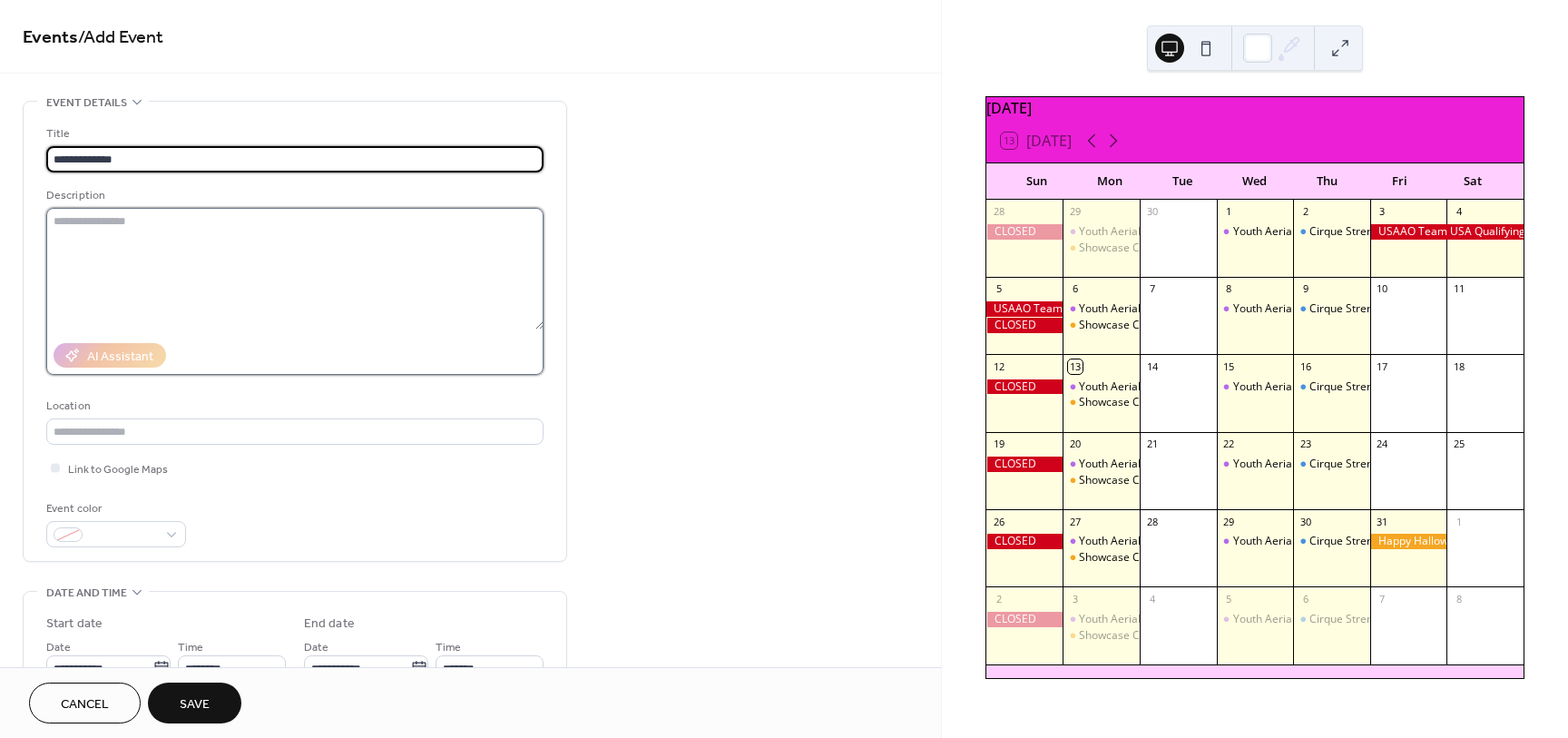
click at [278, 306] on textarea at bounding box center [295, 268] width 497 height 122
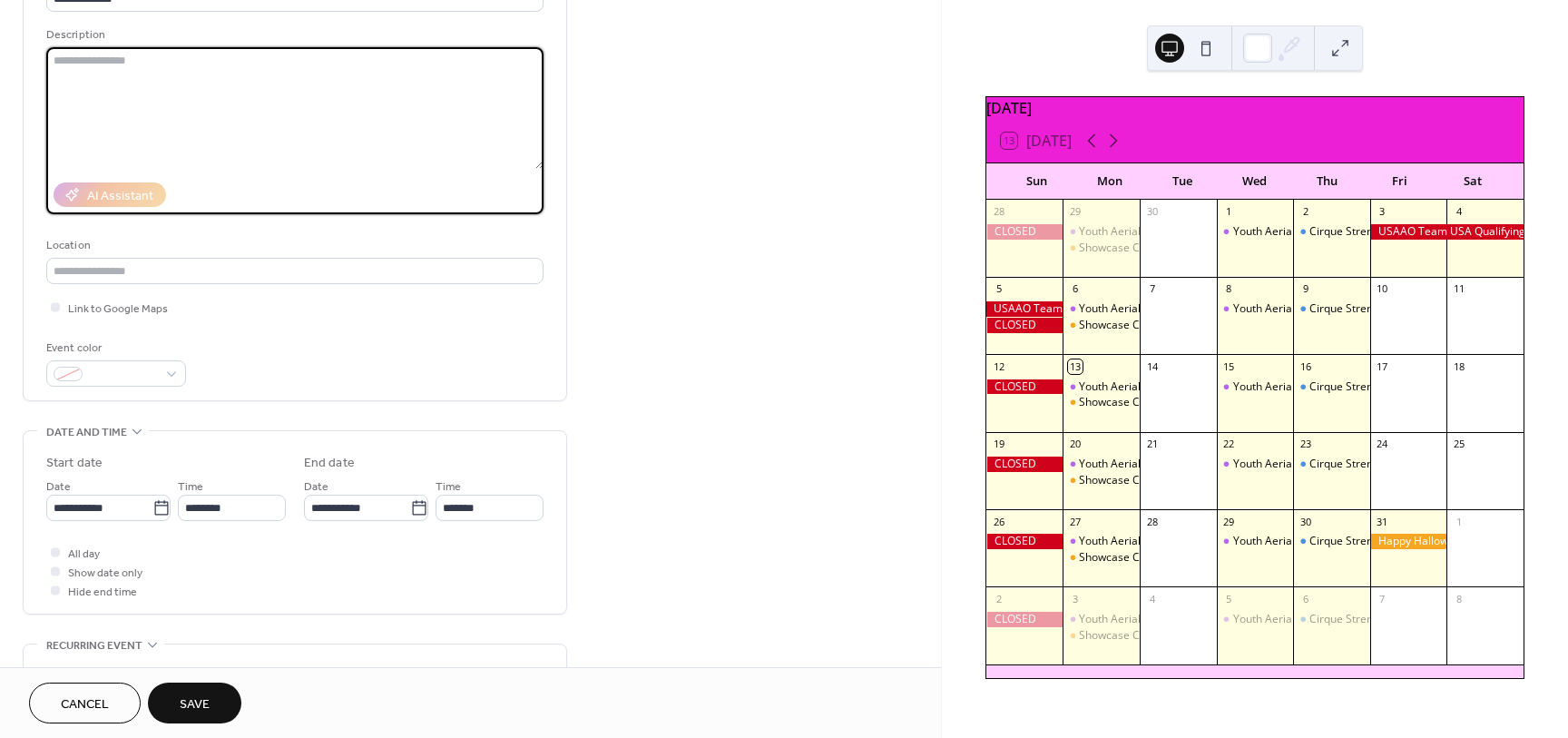
scroll to position [162, 0]
click at [115, 374] on span at bounding box center [123, 374] width 67 height 19
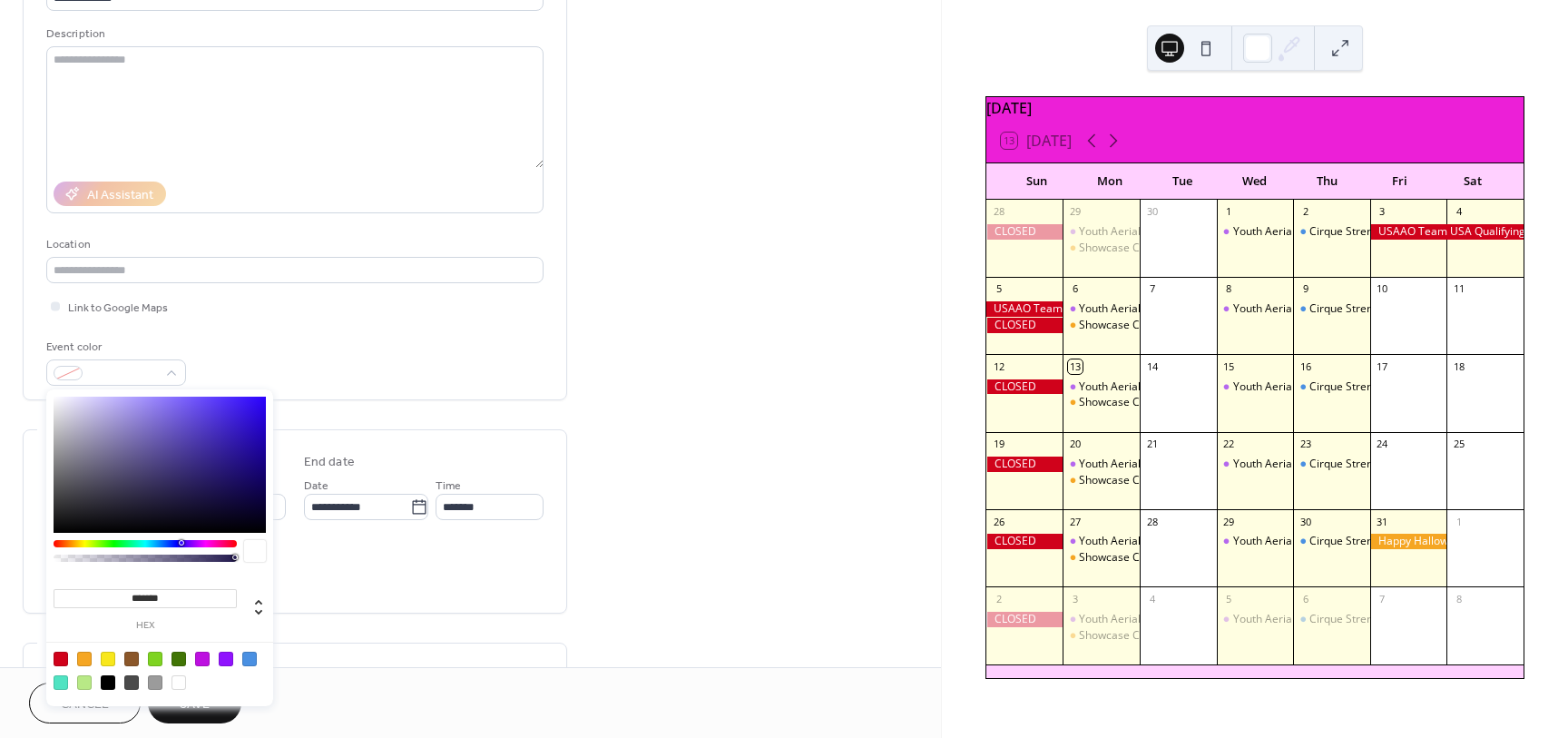
type input "*******"
click at [229, 417] on div at bounding box center [160, 465] width 213 height 136
click at [306, 670] on div "Cancel Save" at bounding box center [471, 702] width 941 height 71
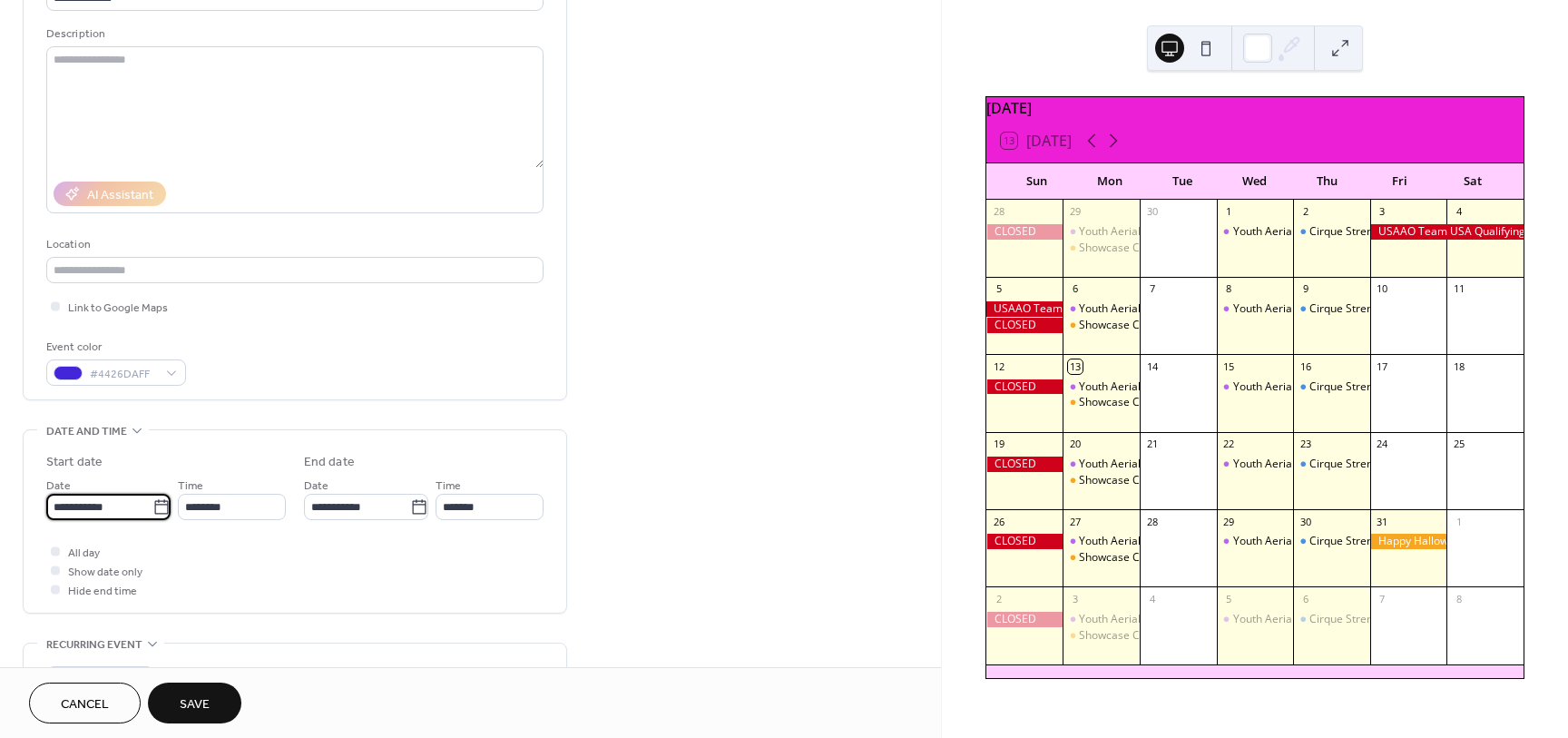
click at [99, 507] on input "**********" at bounding box center [99, 506] width 106 height 26
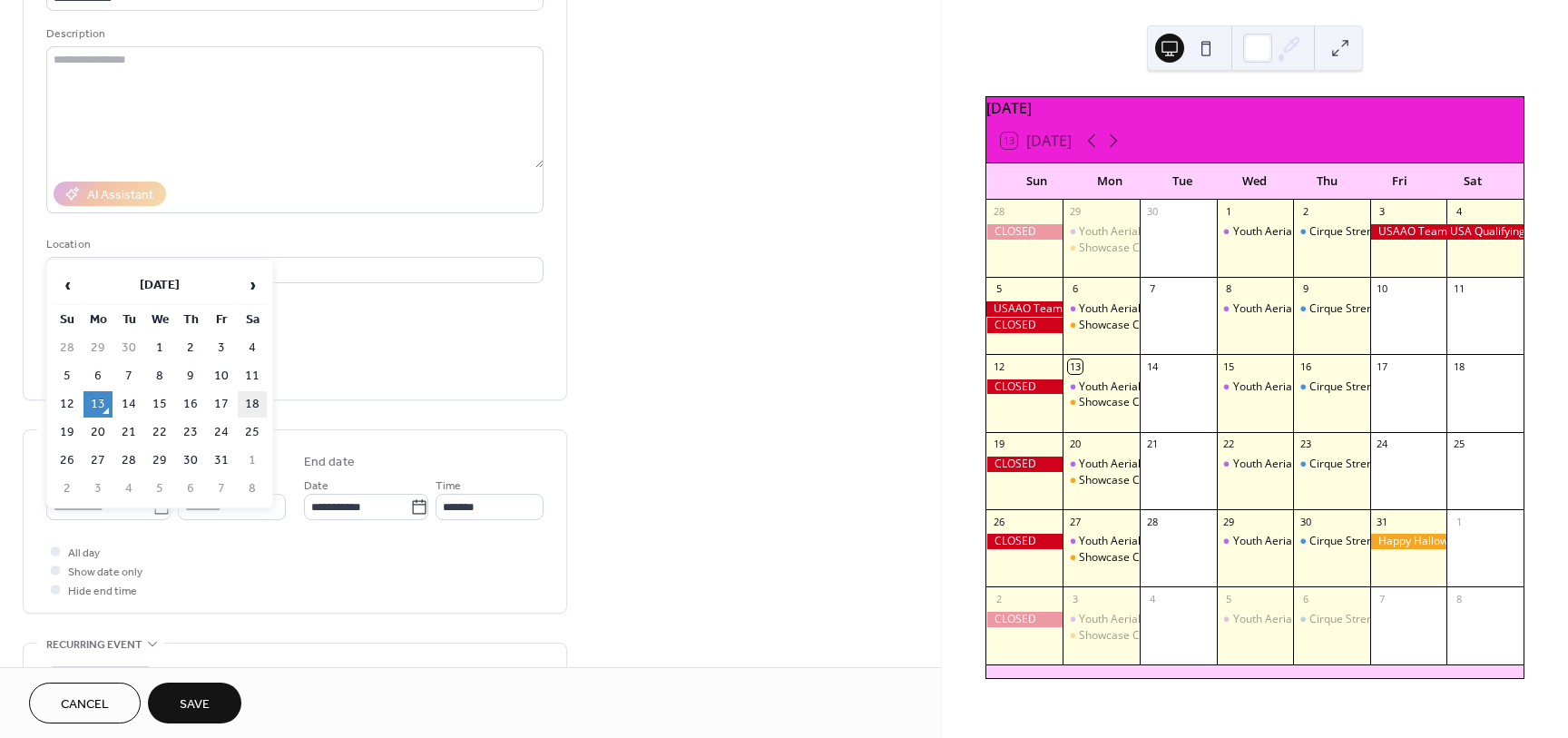
click at [249, 400] on td "18" at bounding box center [252, 404] width 29 height 26
type input "**********"
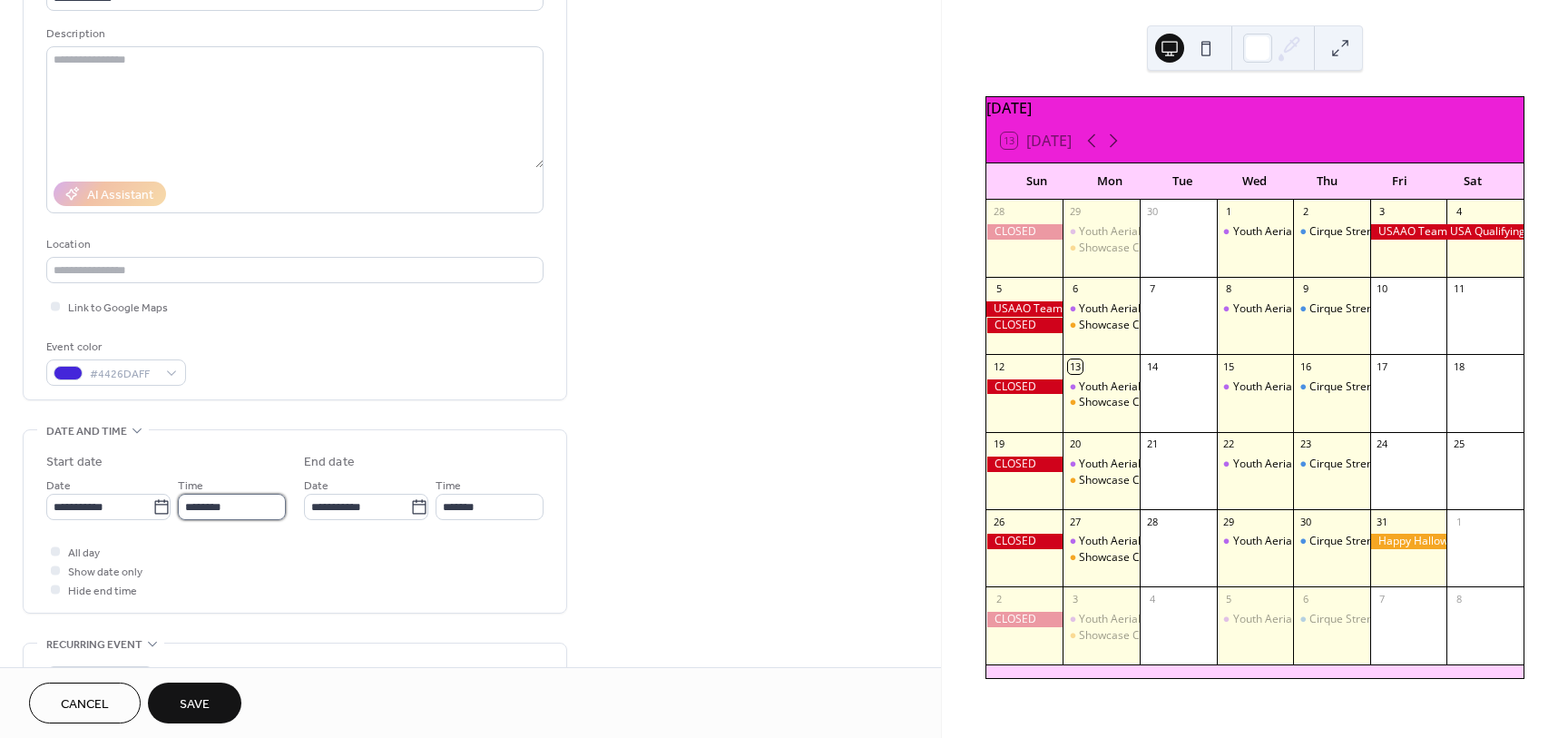
click at [204, 505] on input "********" at bounding box center [232, 506] width 108 height 26
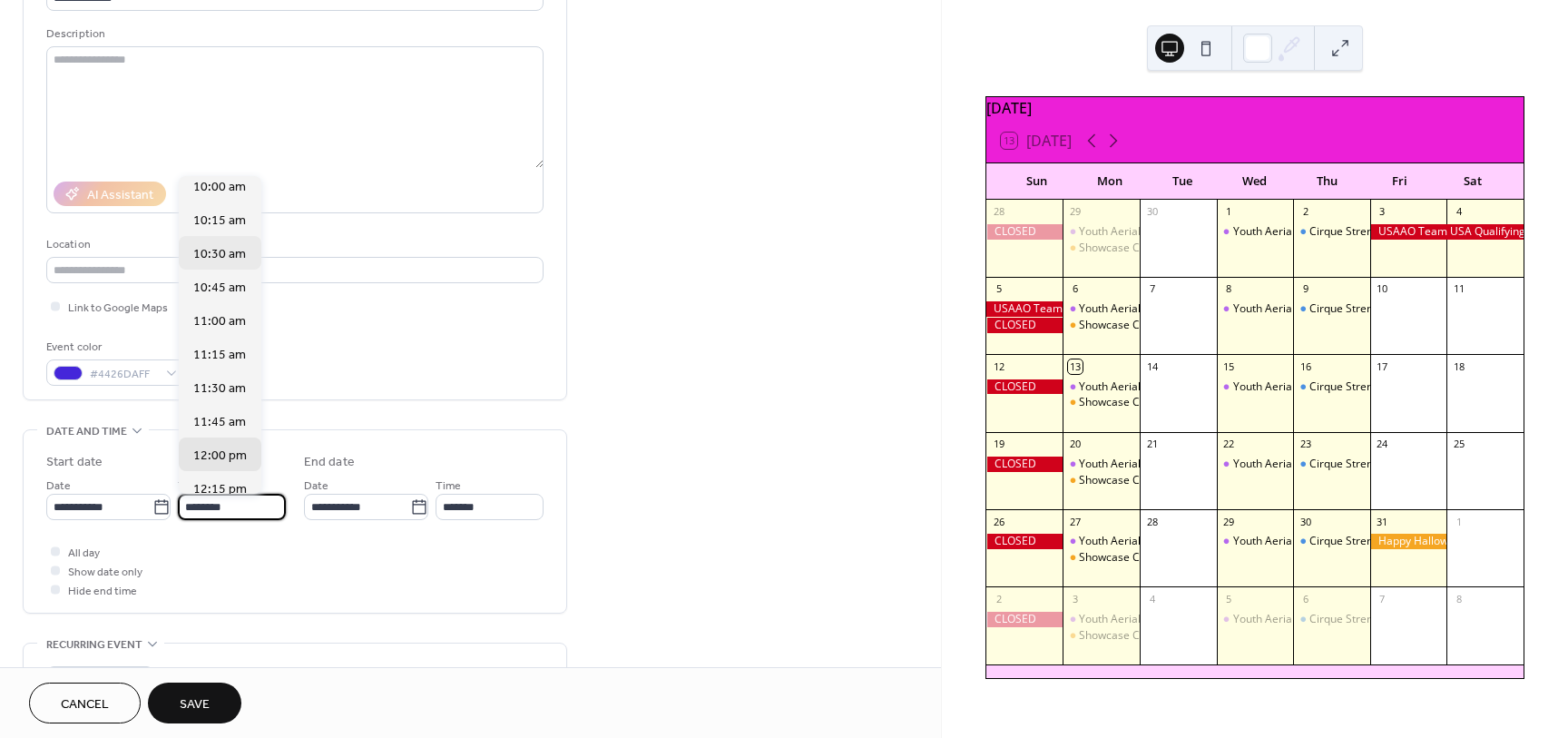
scroll to position [1344, 0]
drag, startPoint x: 215, startPoint y: 194, endPoint x: 220, endPoint y: 232, distance: 38.3
click at [215, 193] on span "10:00 am" at bounding box center [220, 194] width 53 height 19
type input "********"
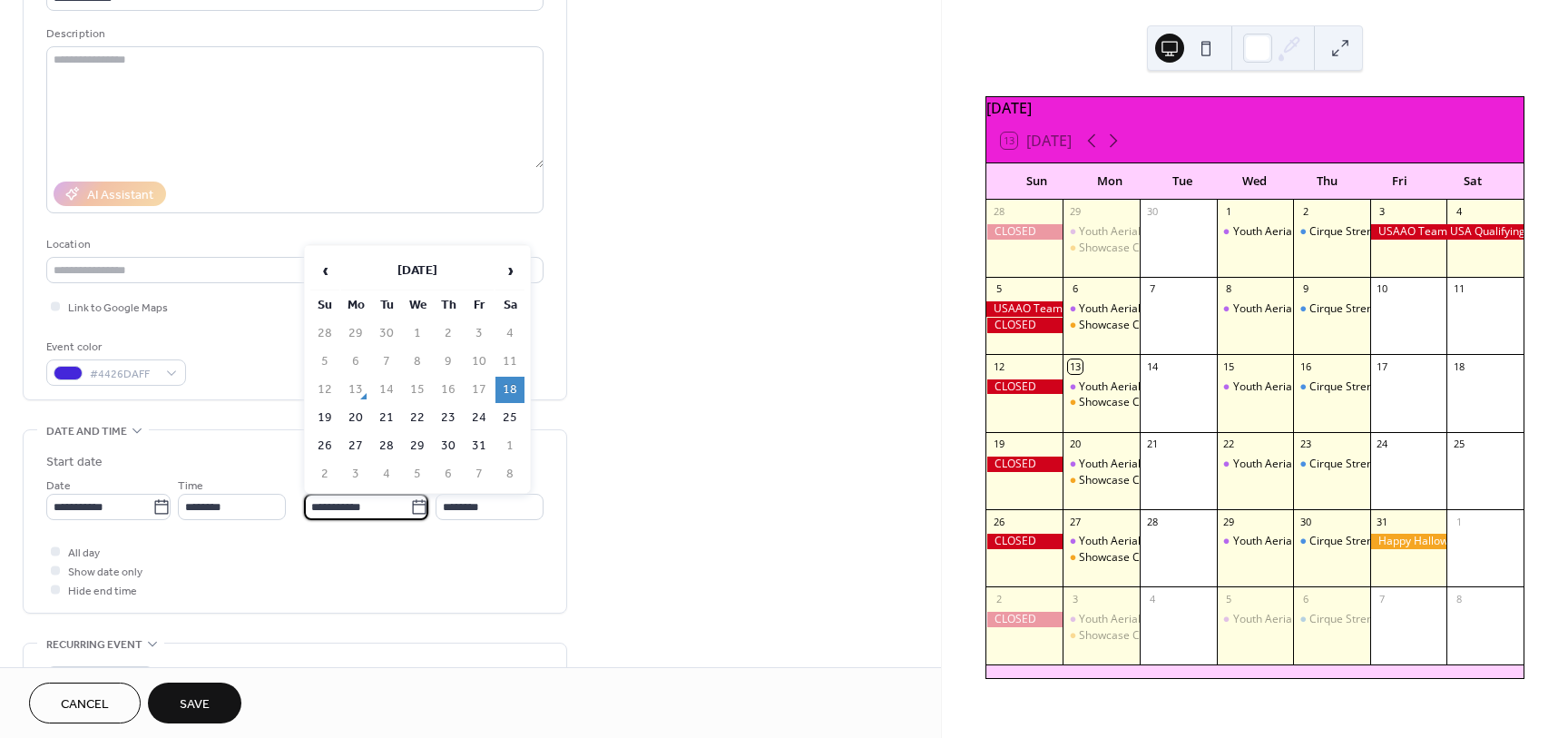
click at [334, 508] on input "**********" at bounding box center [357, 506] width 106 height 26
click at [456, 502] on input "********" at bounding box center [490, 506] width 108 height 26
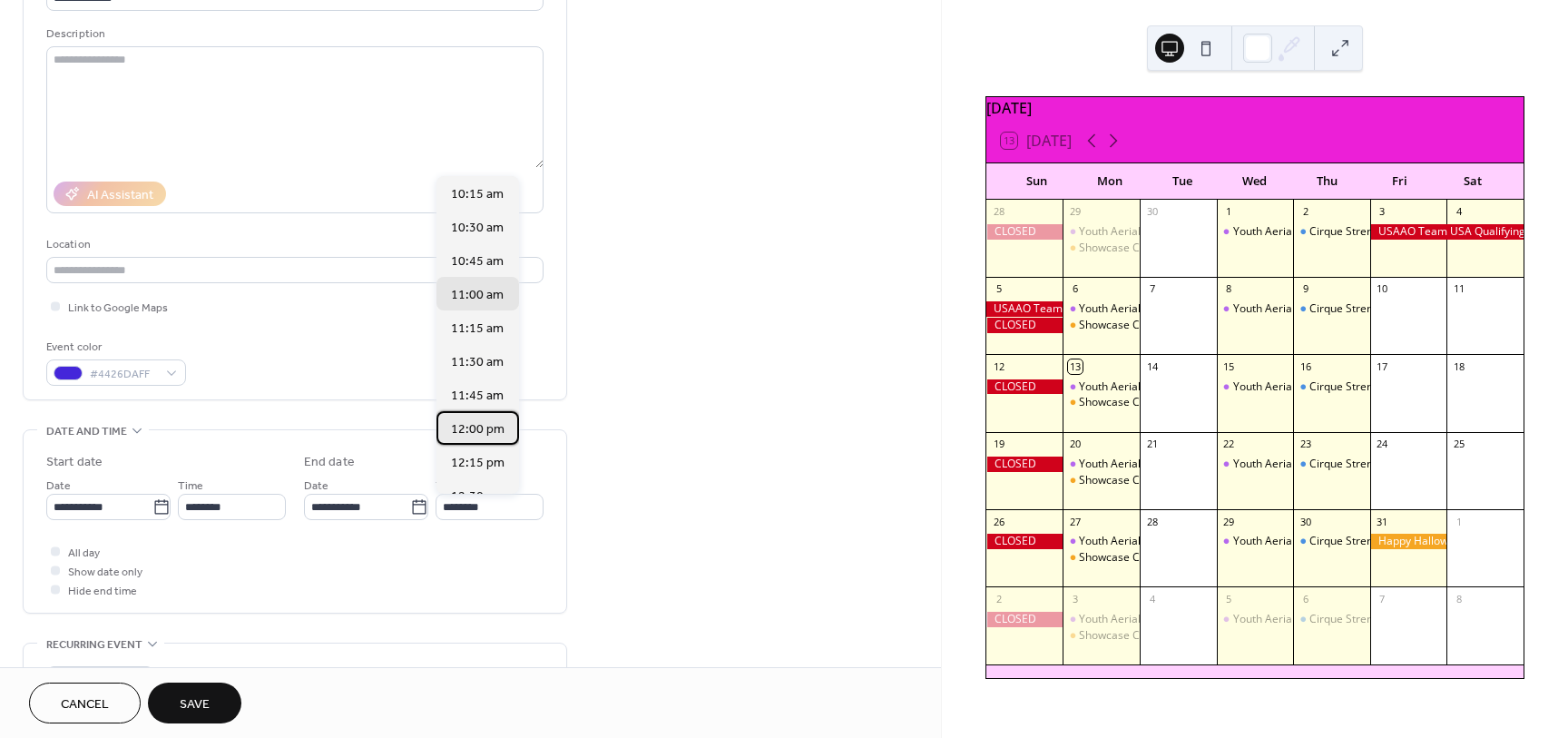
click at [487, 431] on span "12:00 pm" at bounding box center [477, 430] width 54 height 19
type input "********"
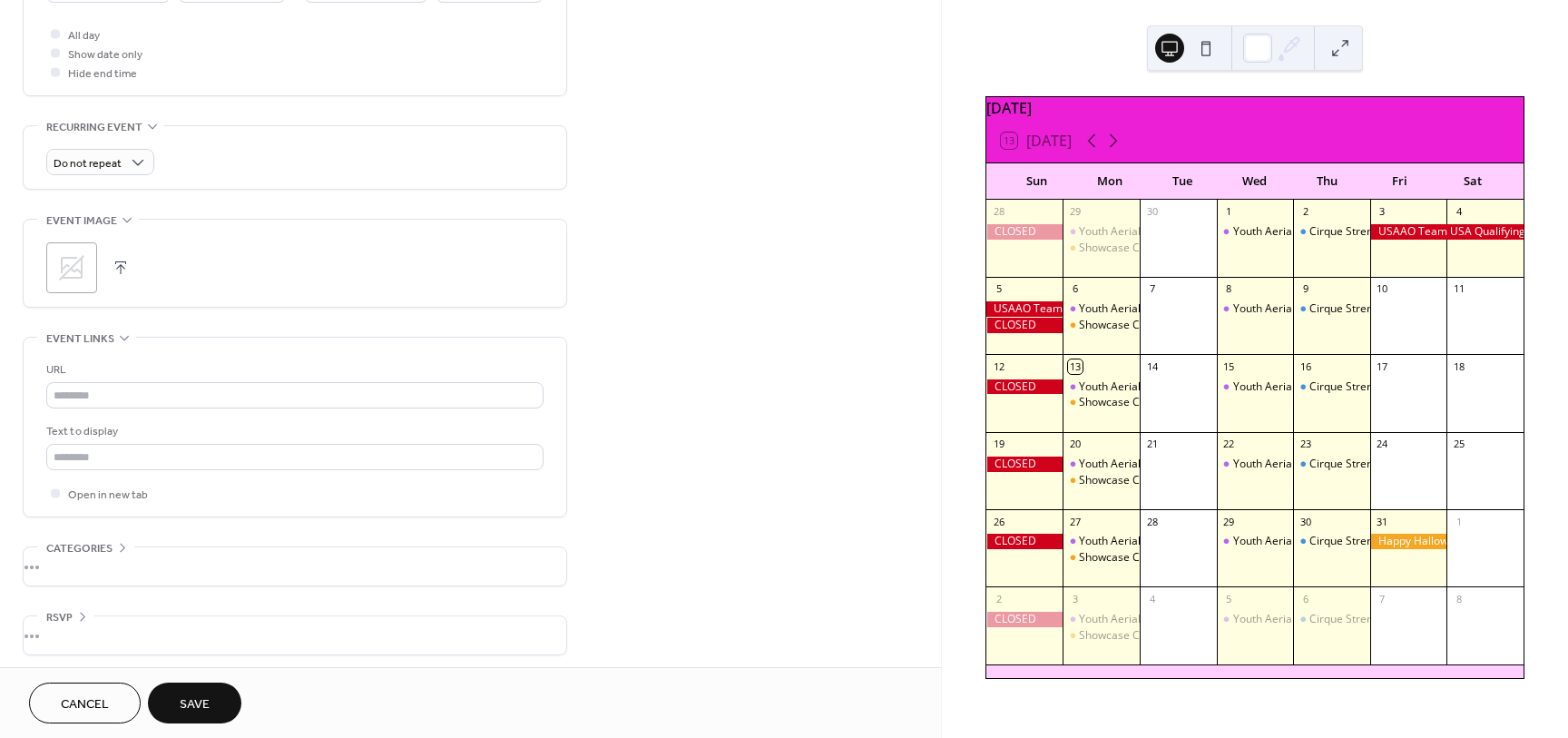
scroll to position [685, 0]
click at [210, 695] on button "Save" at bounding box center [195, 702] width 94 height 41
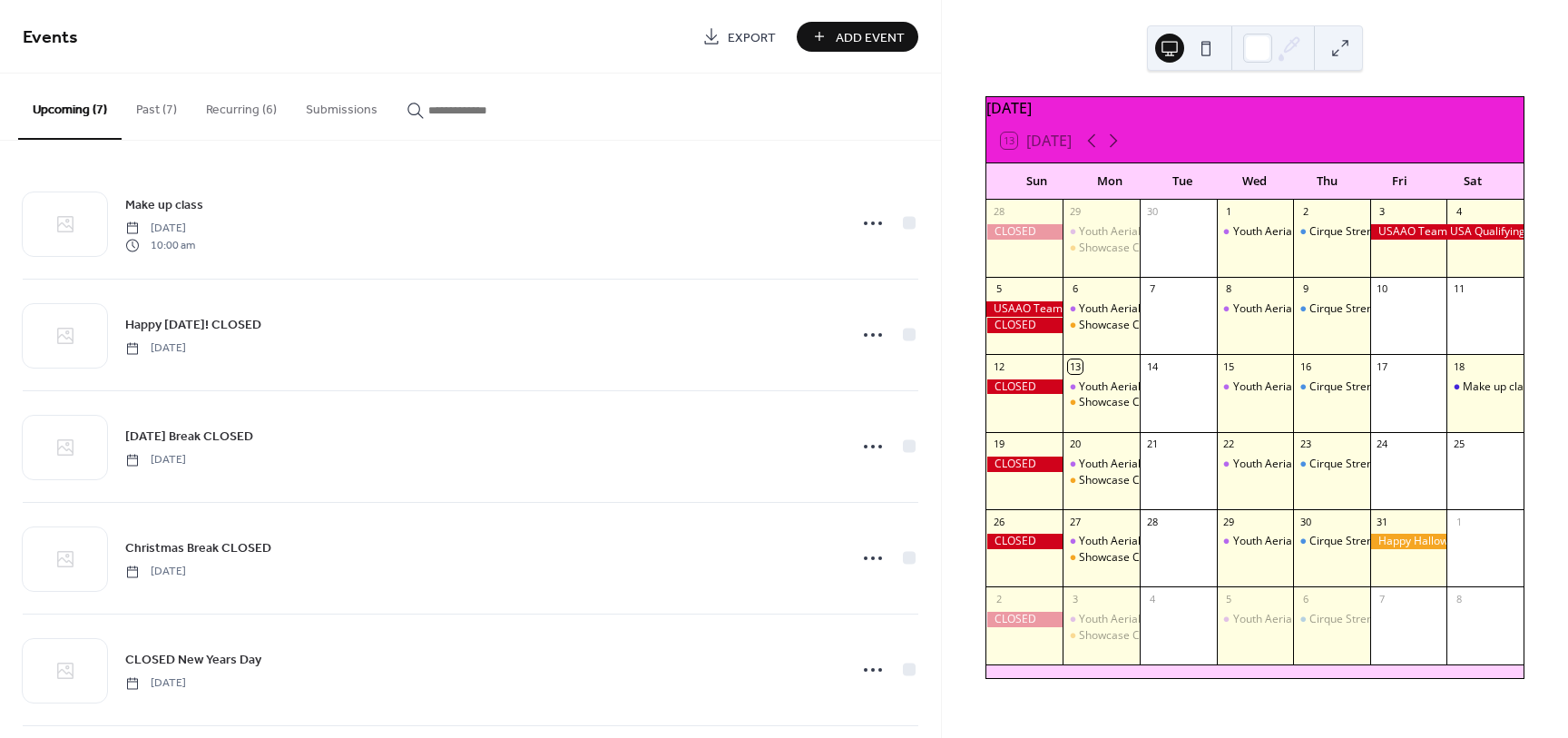
click at [853, 34] on span "Add Event" at bounding box center [870, 38] width 69 height 19
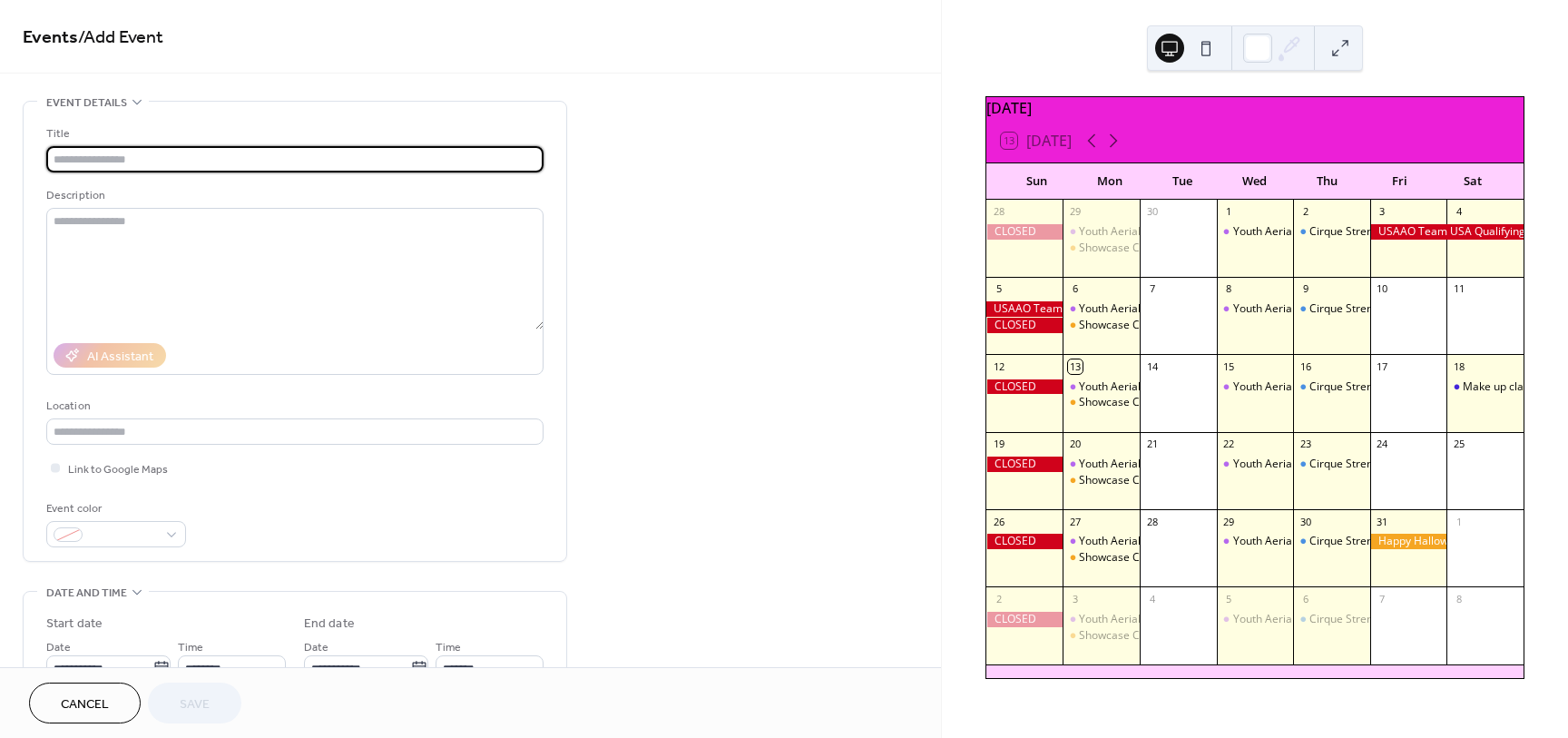
click at [176, 165] on input "text" at bounding box center [295, 160] width 497 height 26
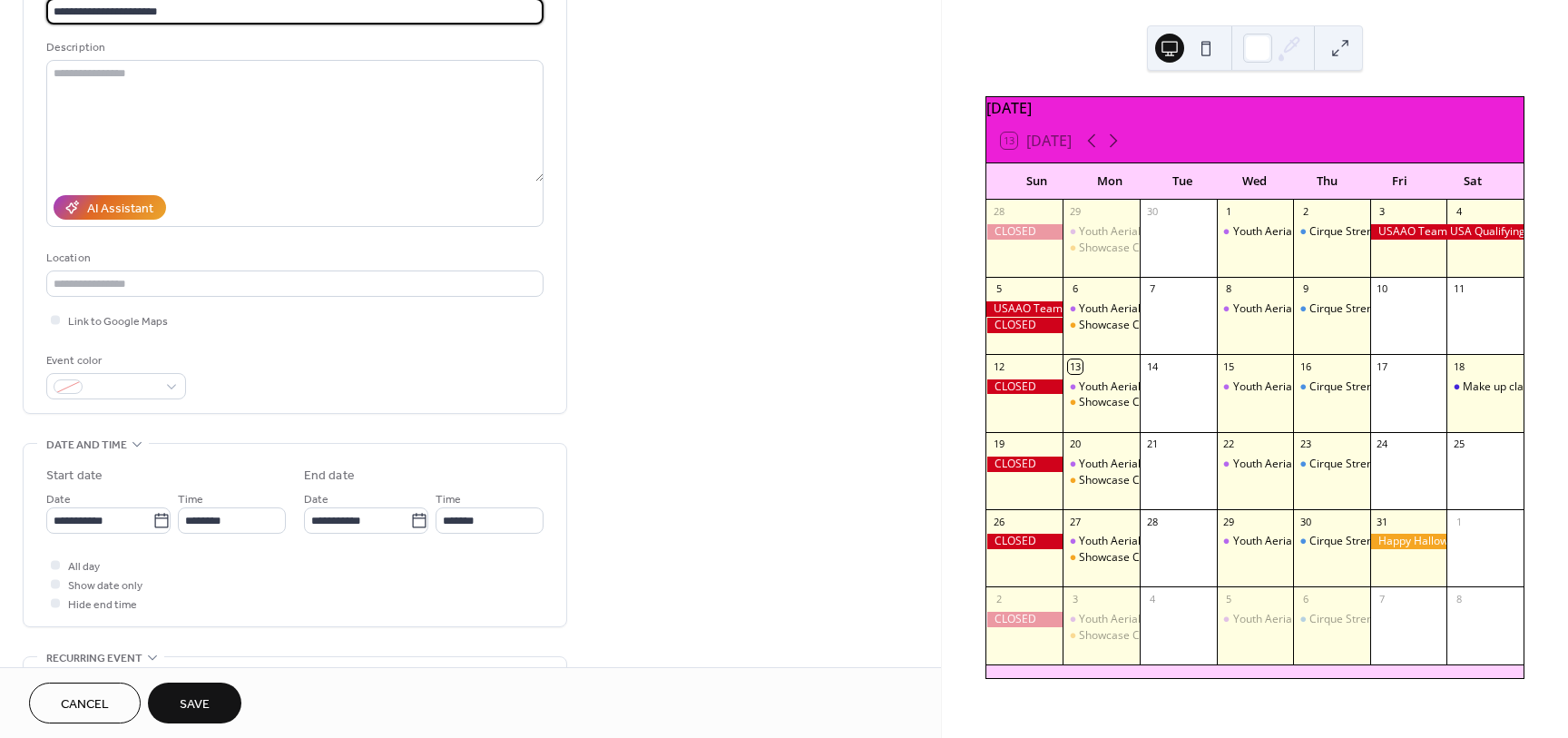
scroll to position [148, 0]
type input "**********"
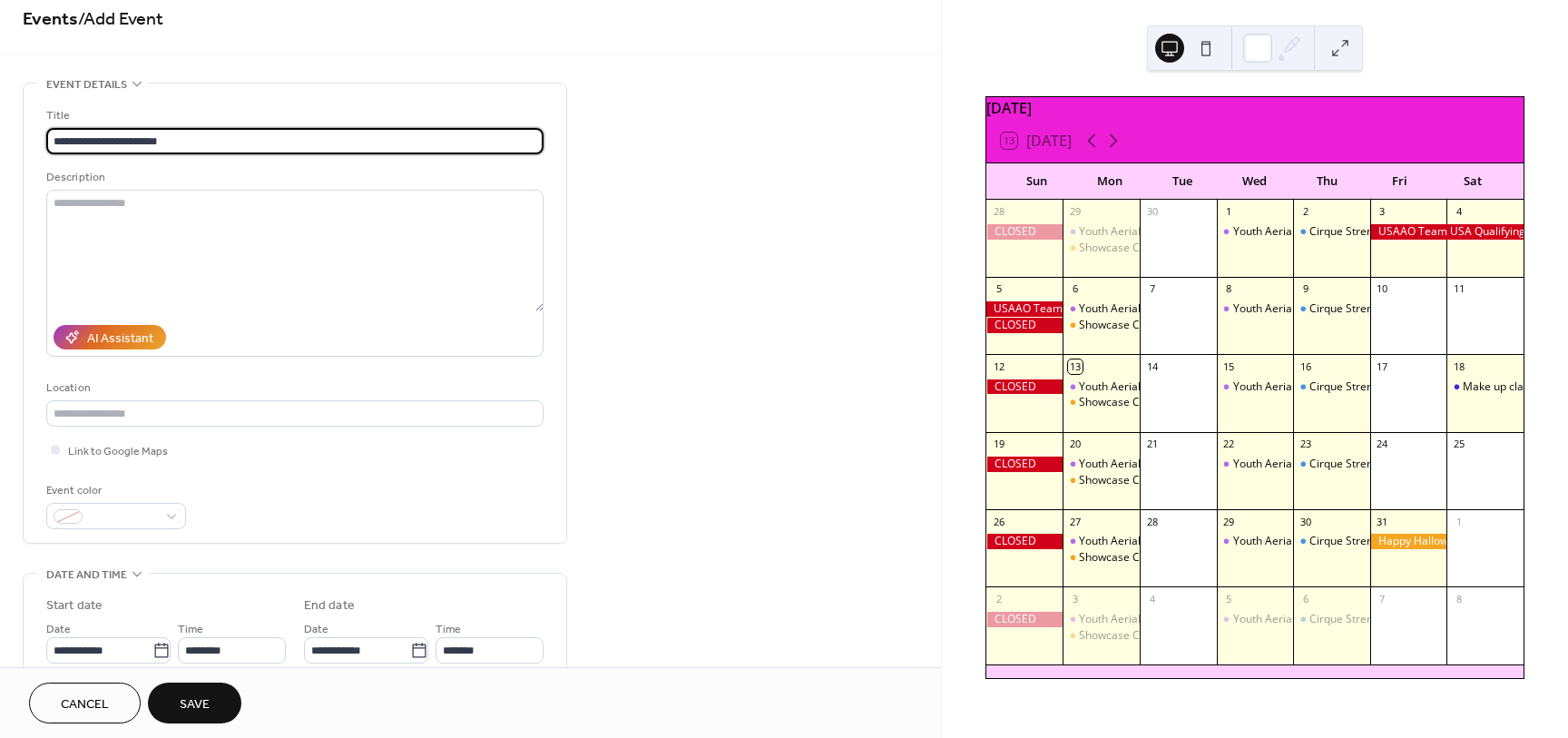
scroll to position [23, 0]
drag, startPoint x: 233, startPoint y: 135, endPoint x: 32, endPoint y: 136, distance: 201.0
click at [32, 136] on div "**********" at bounding box center [295, 309] width 543 height 459
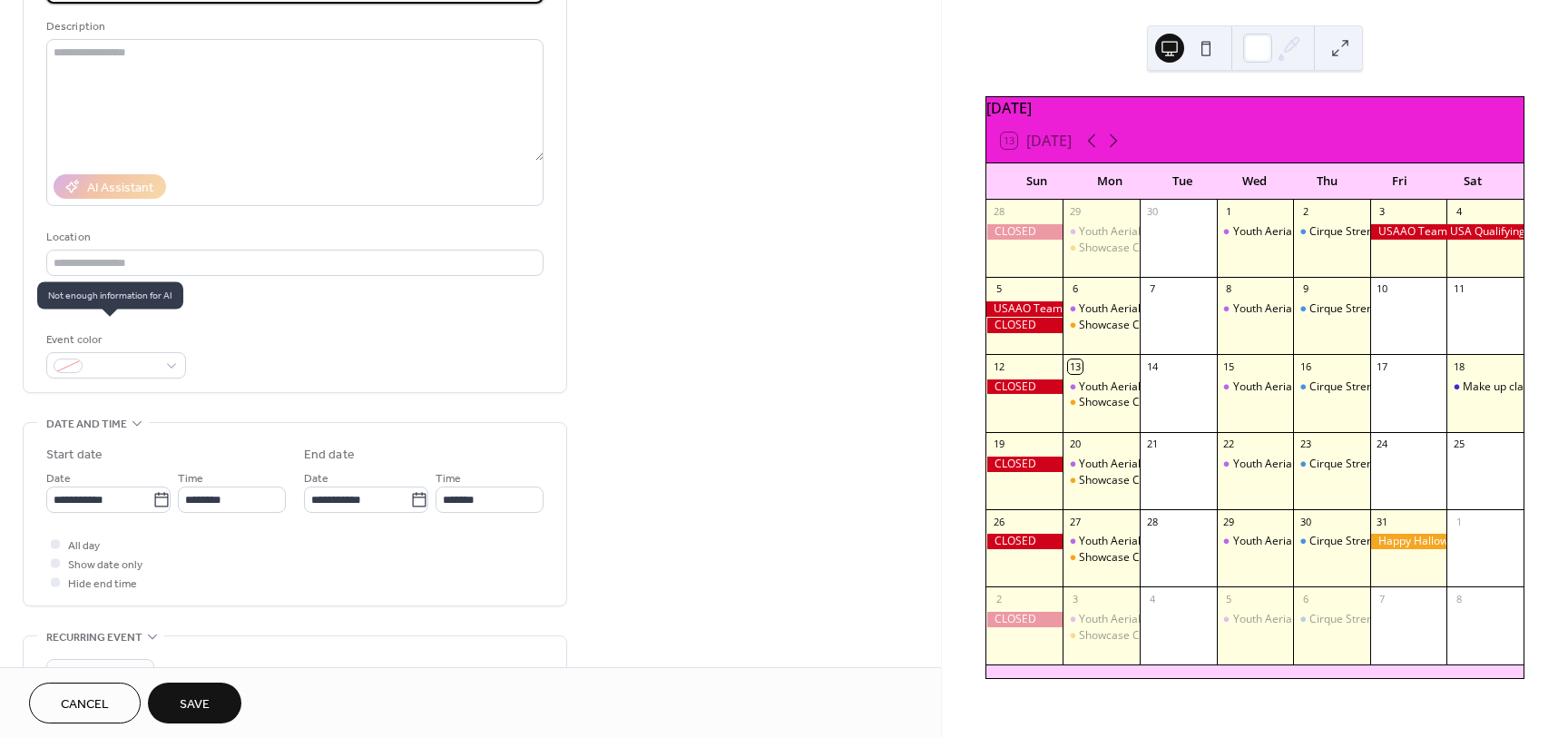
scroll to position [187, 0]
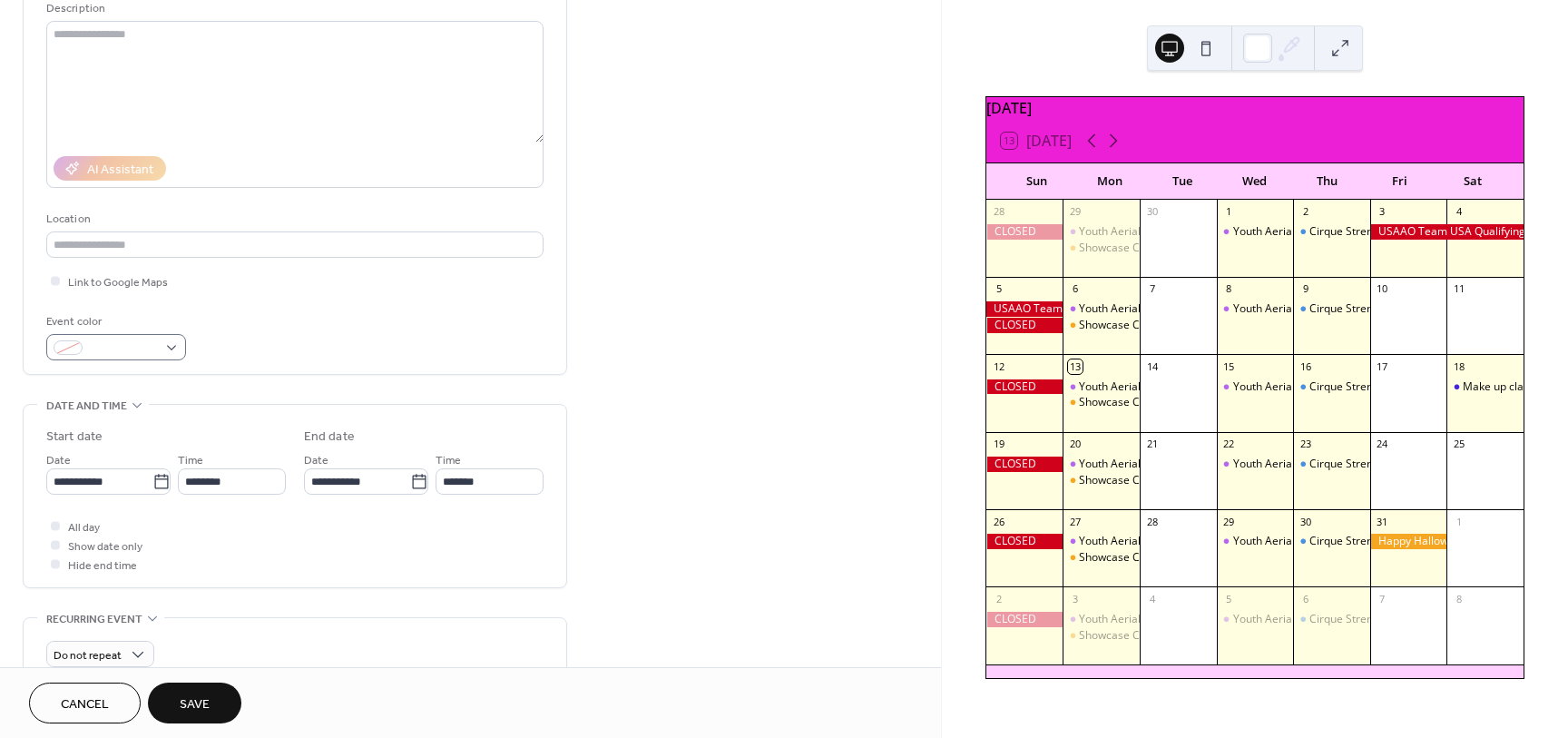
type input "**********"
click at [120, 350] on span at bounding box center [123, 349] width 67 height 19
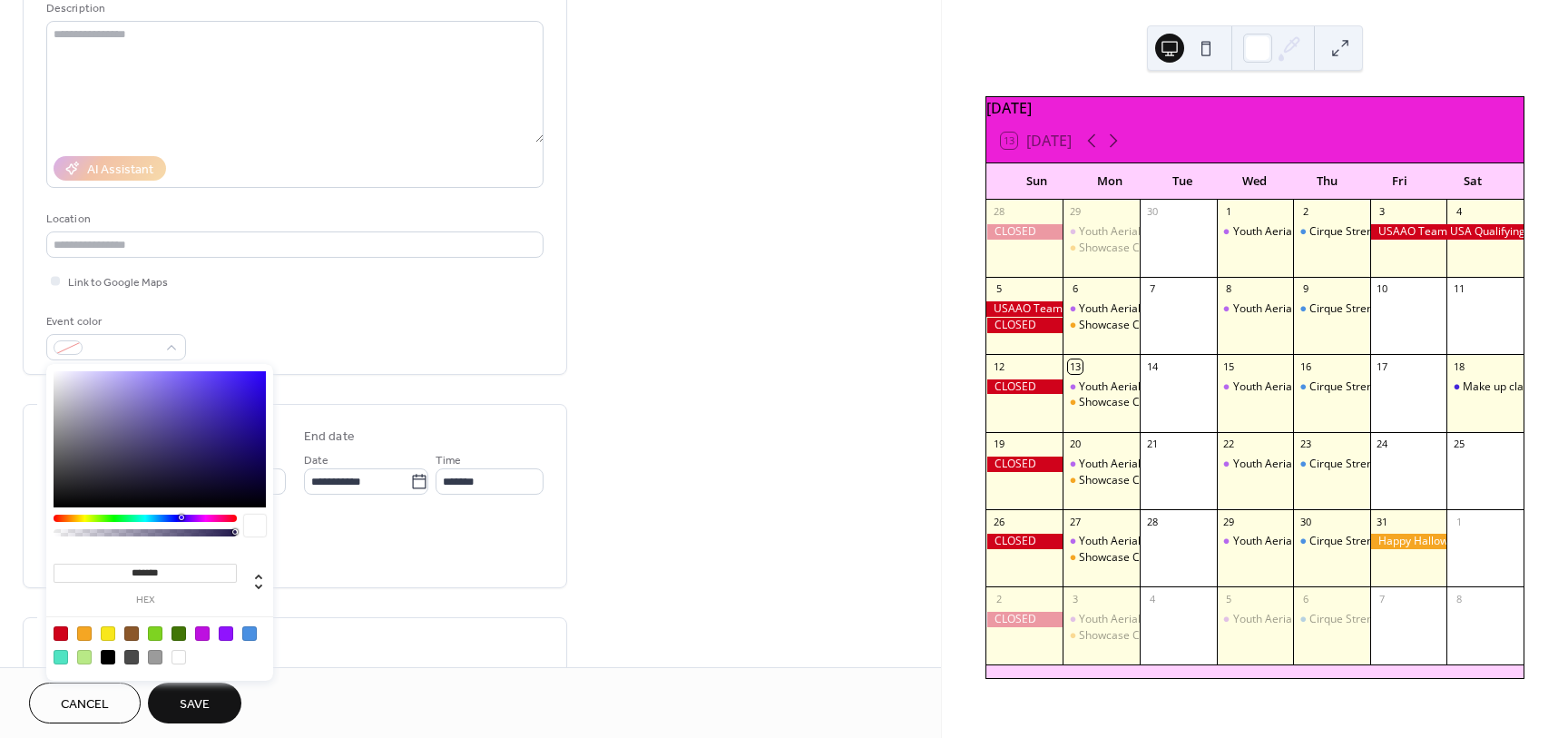
click at [111, 520] on div at bounding box center [146, 518] width 183 height 8
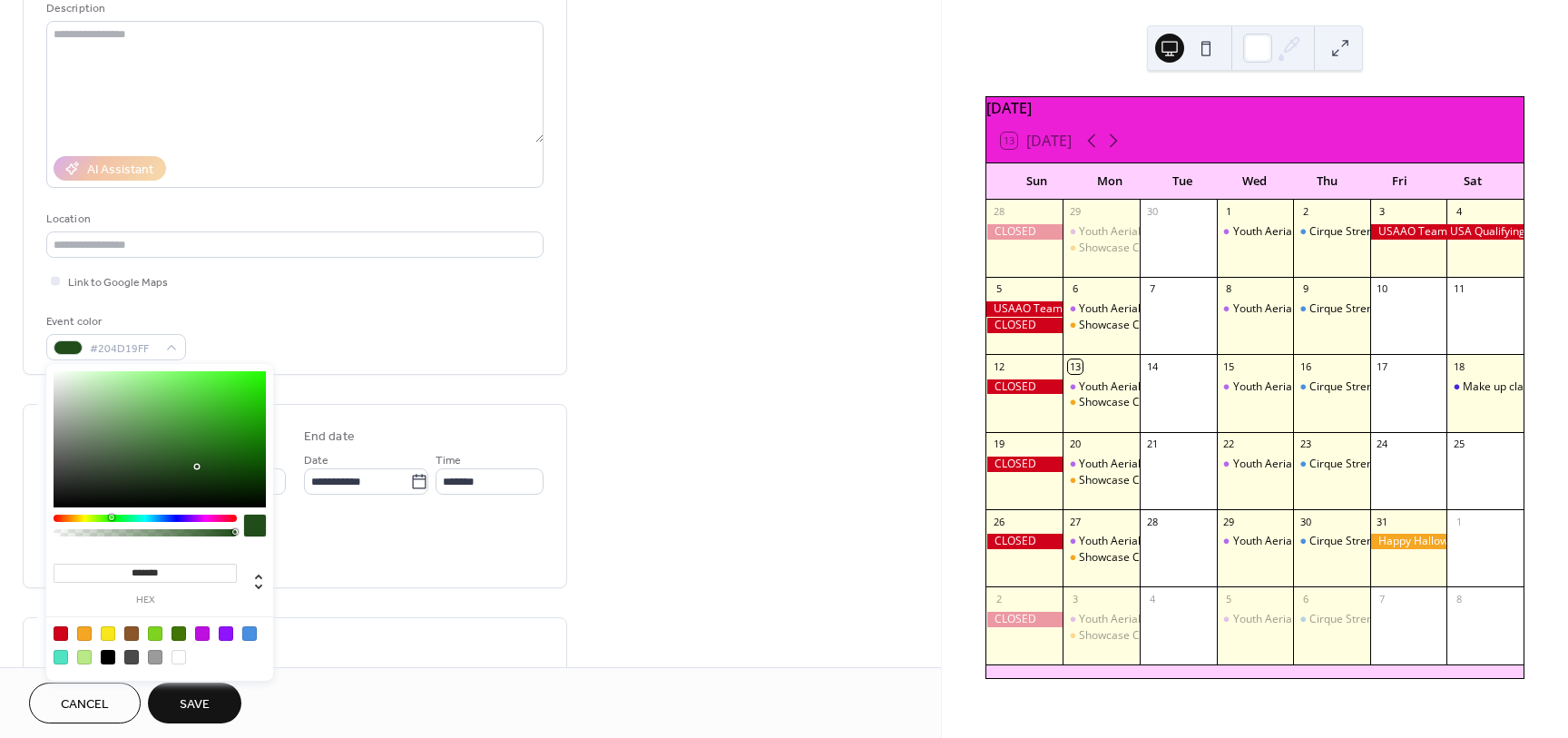
click at [199, 444] on div at bounding box center [160, 439] width 213 height 136
click at [132, 634] on div at bounding box center [131, 632] width 14 height 14
type input "*******"
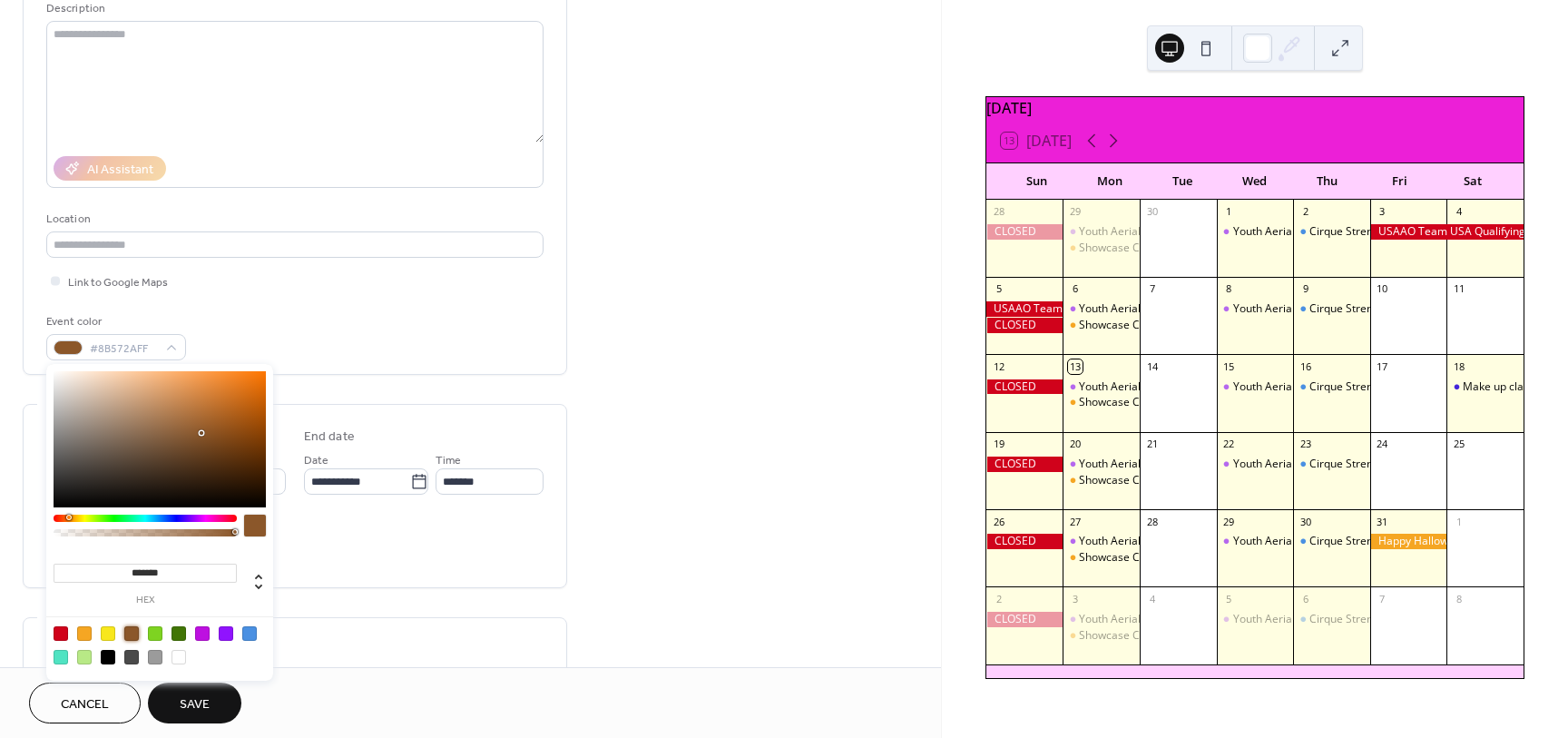
click at [191, 704] on span "Save" at bounding box center [195, 704] width 30 height 19
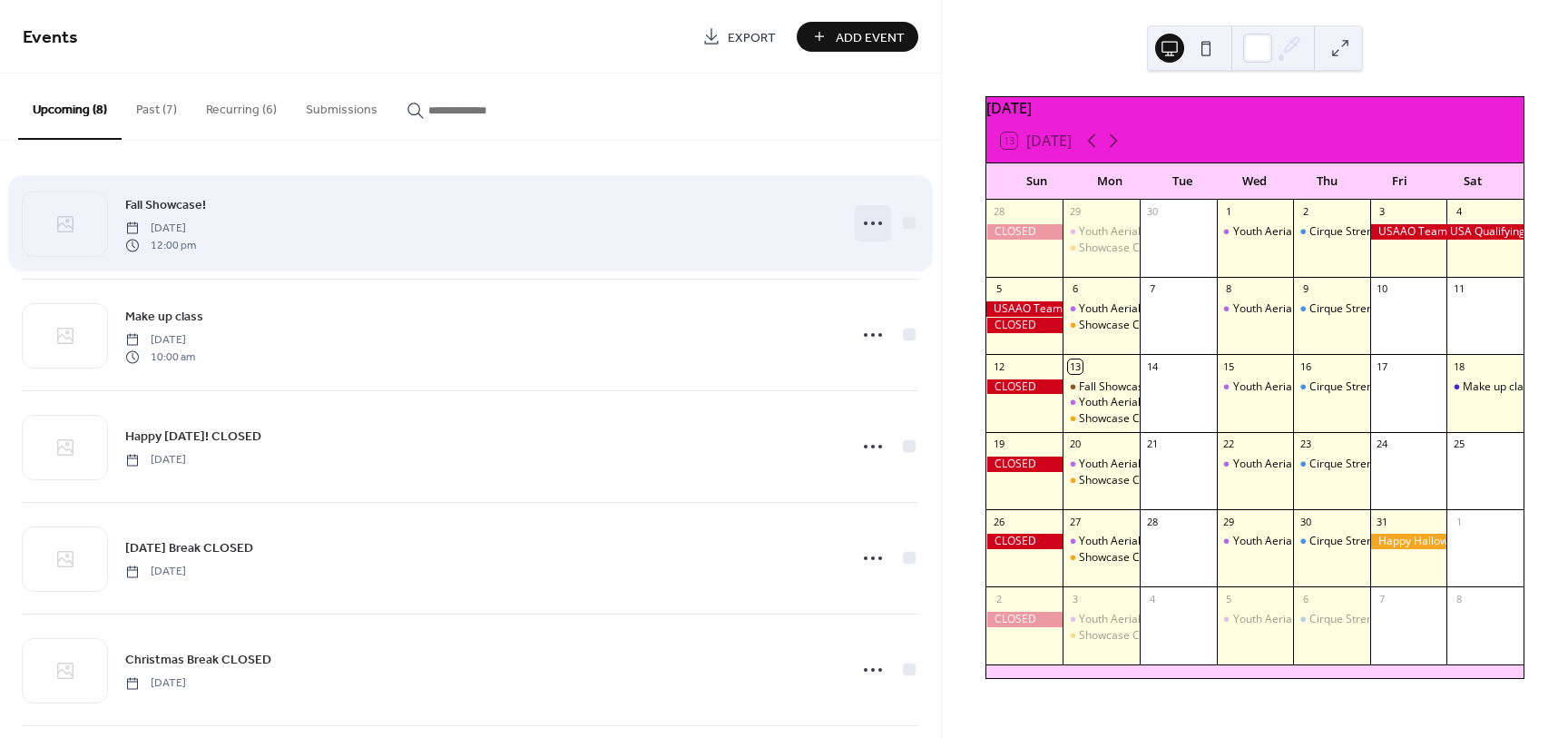
click at [873, 219] on icon at bounding box center [872, 223] width 29 height 29
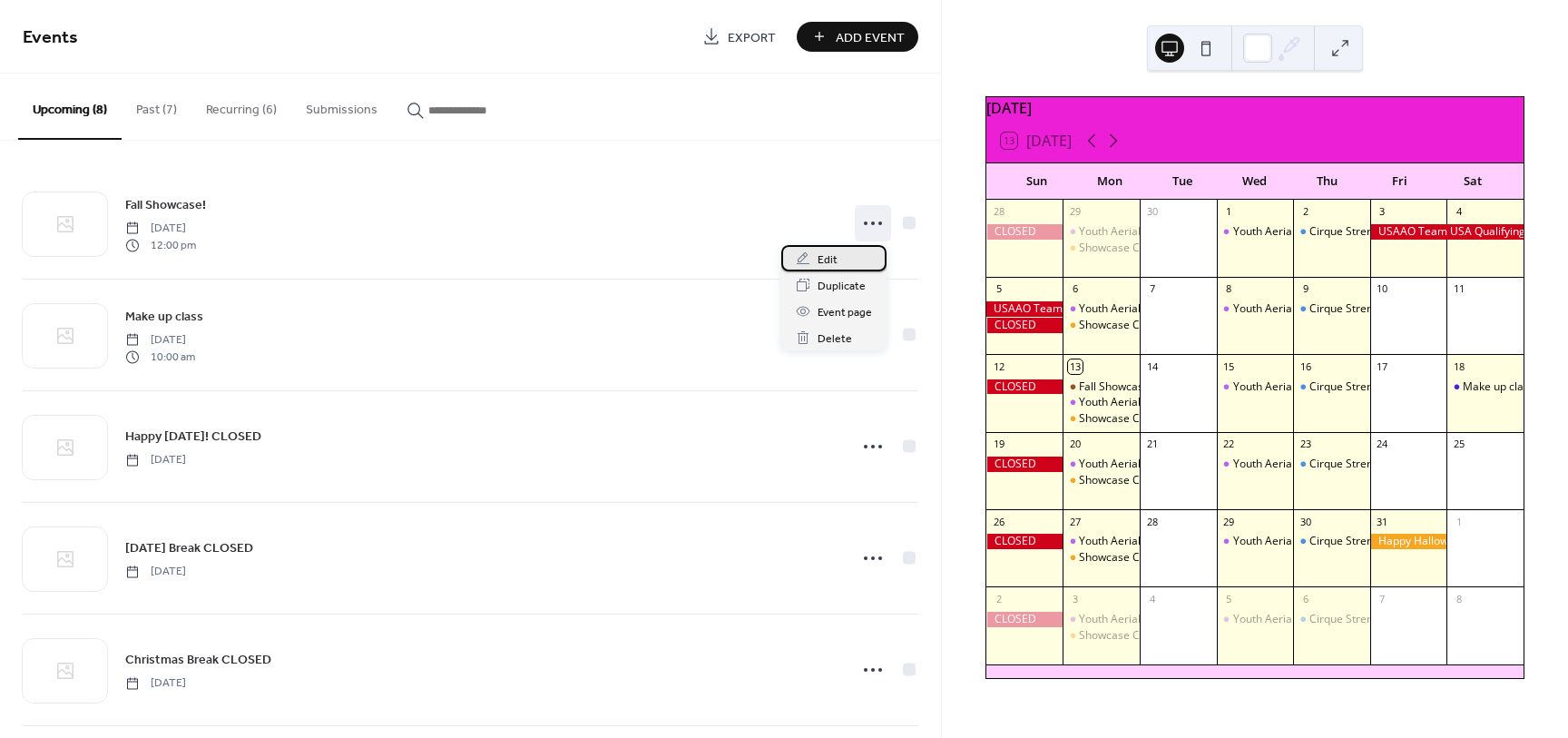
click at [827, 258] on span "Edit" at bounding box center [827, 260] width 20 height 19
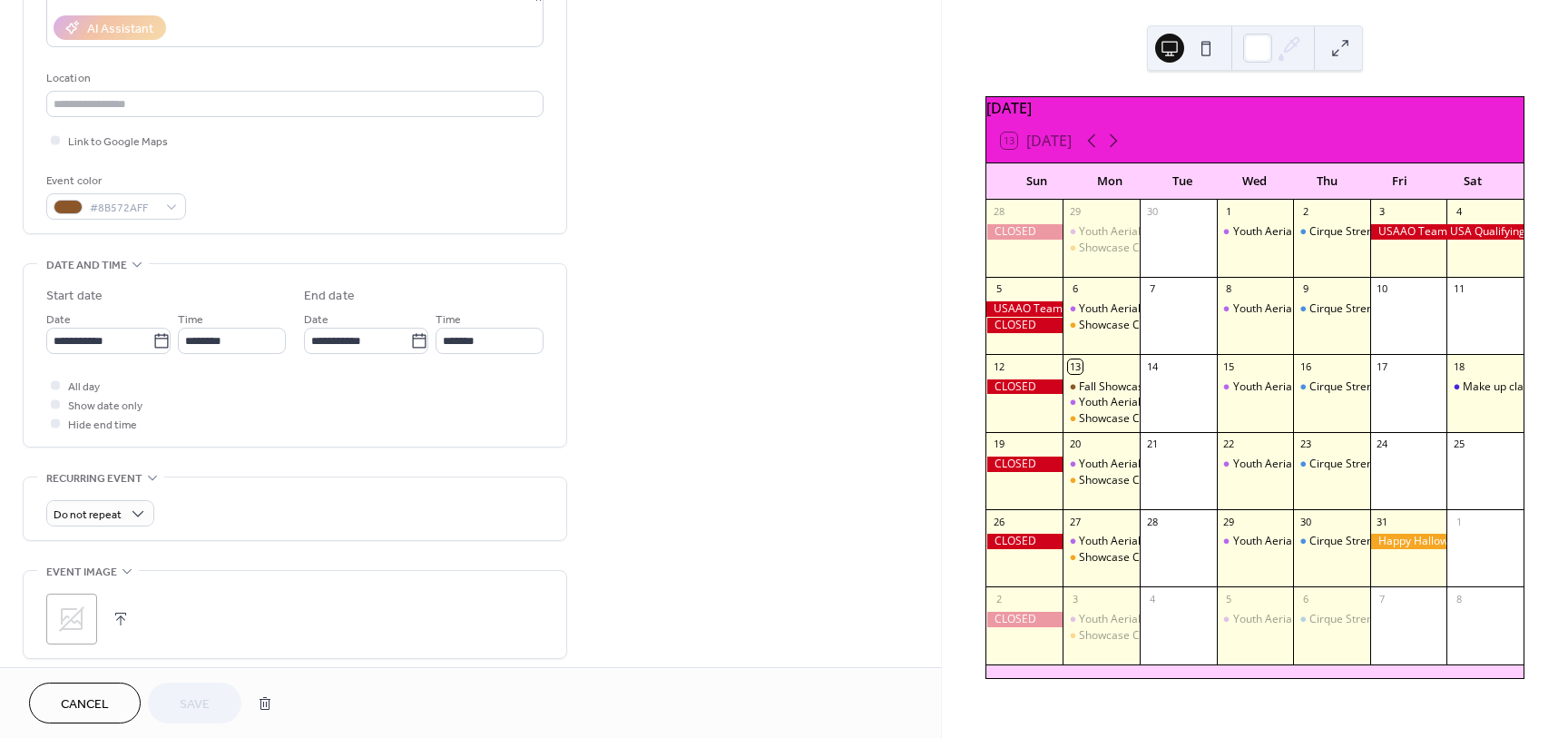
scroll to position [338, 0]
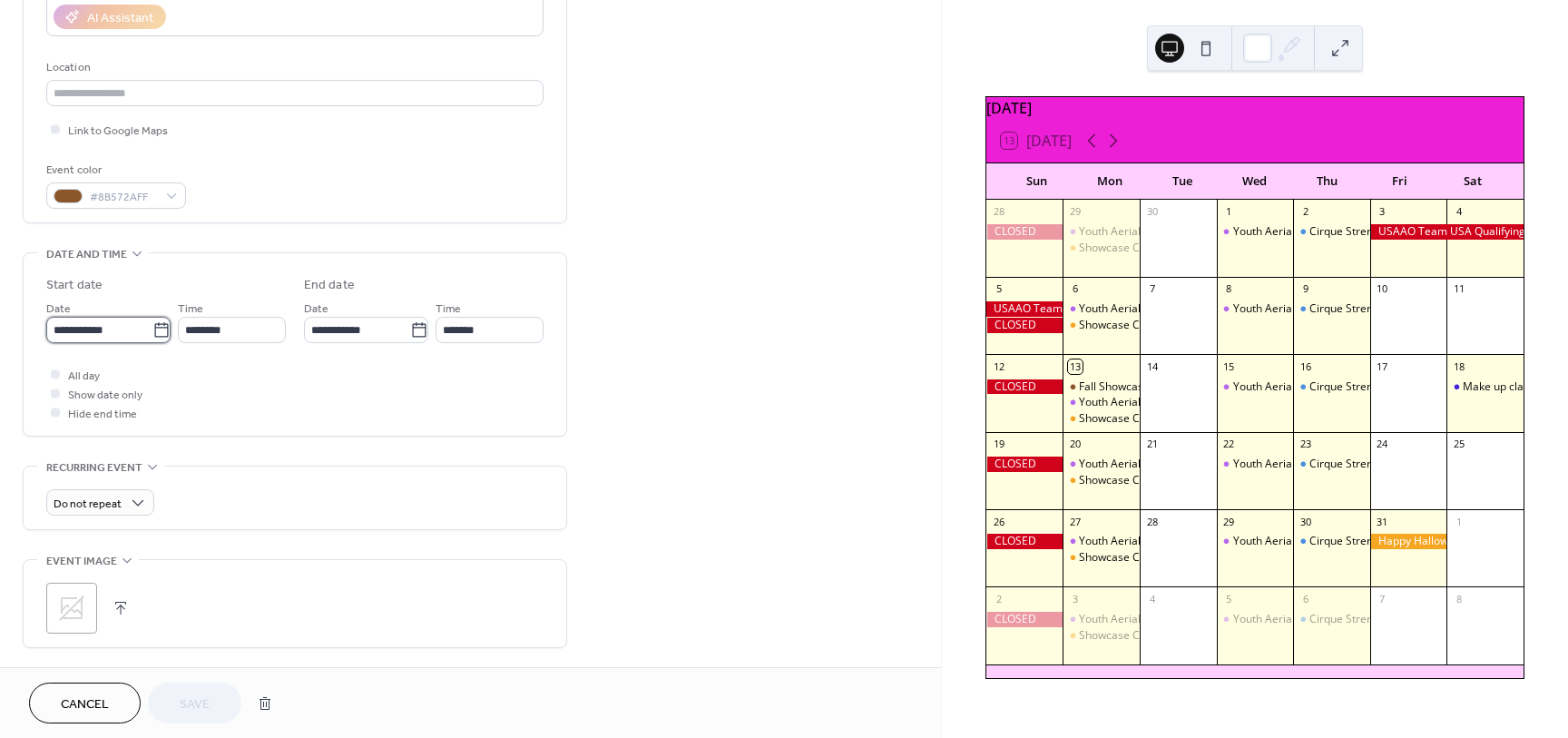
click at [109, 331] on input "**********" at bounding box center [99, 330] width 106 height 26
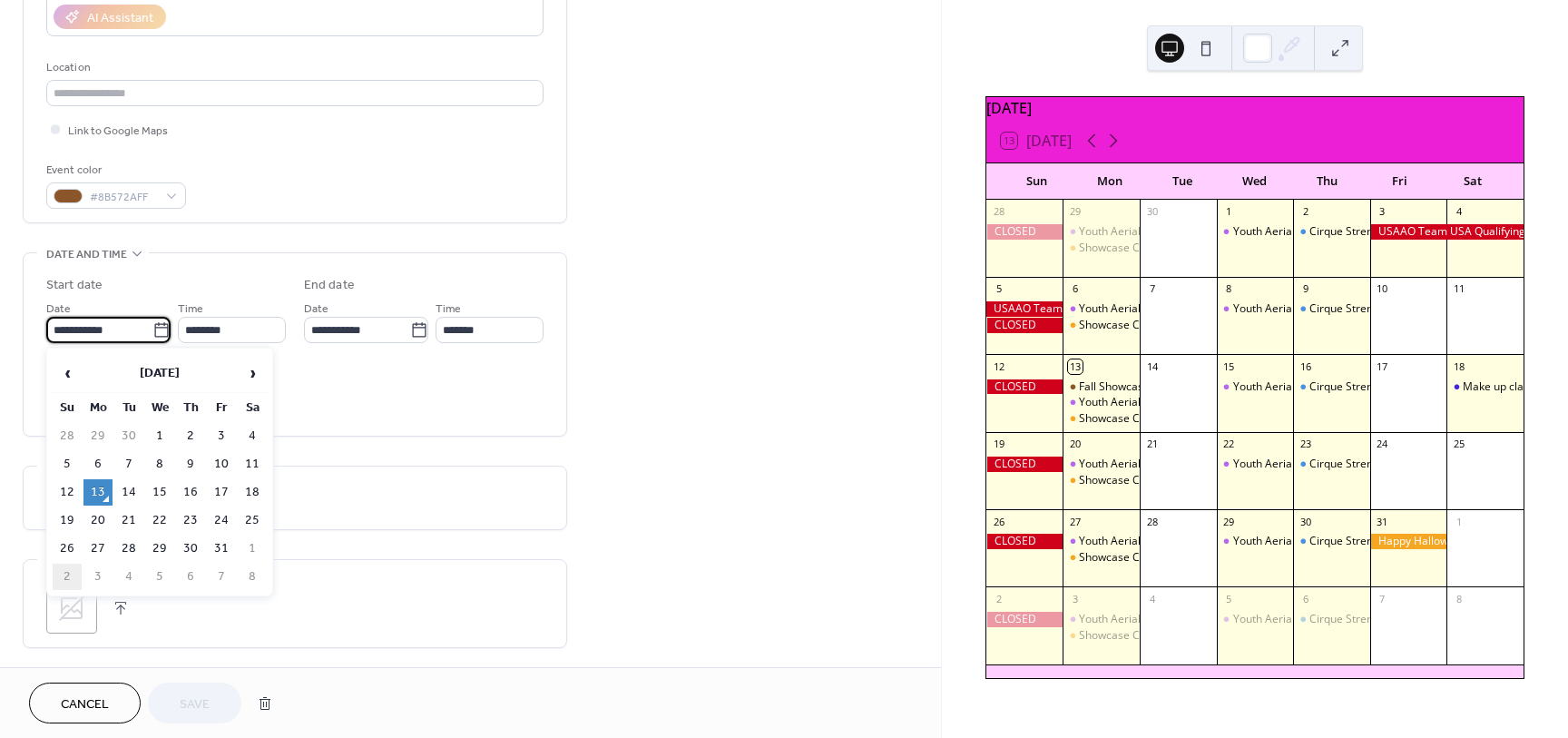
click at [60, 572] on td "2" at bounding box center [67, 576] width 29 height 26
type input "**********"
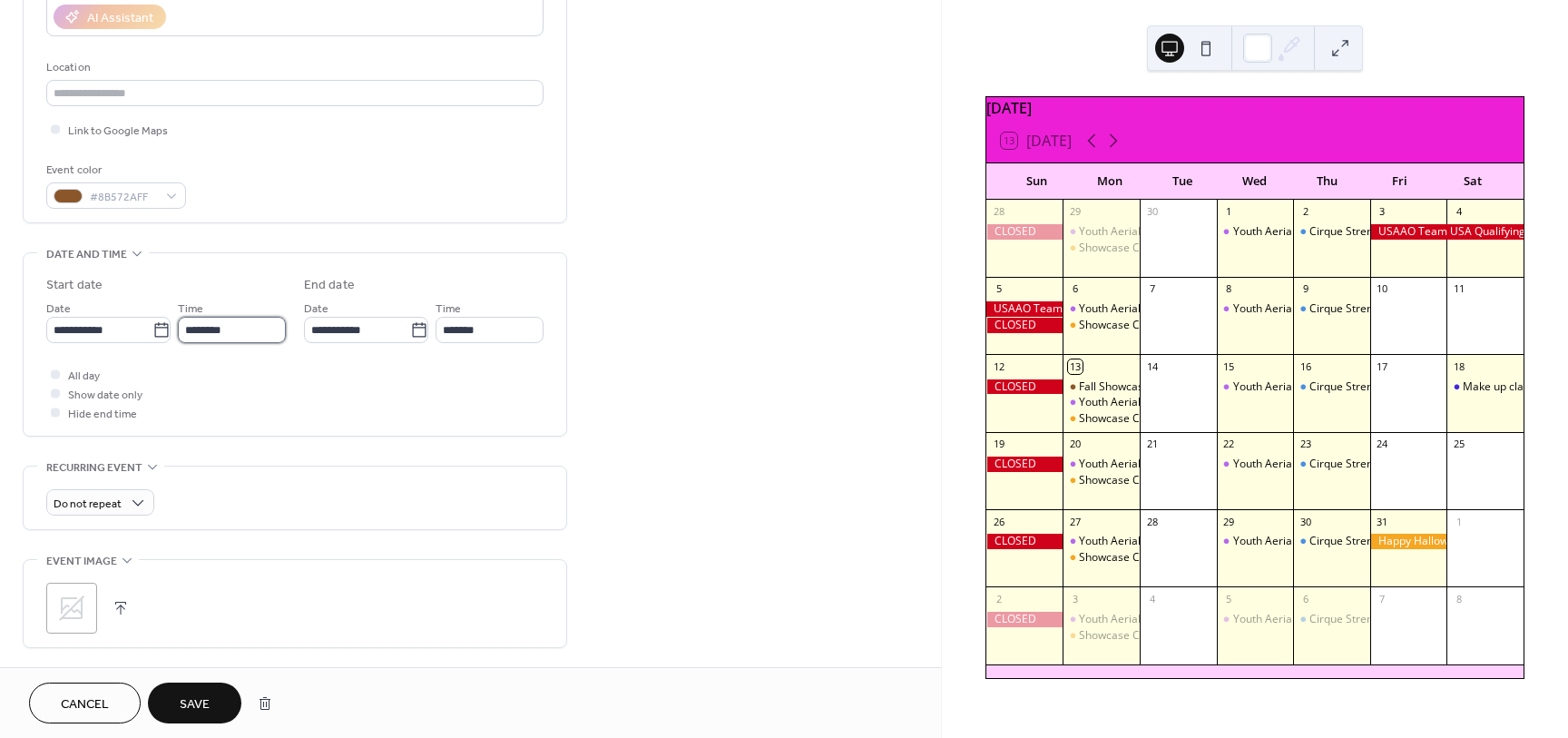
click at [215, 333] on input "********" at bounding box center [232, 330] width 108 height 26
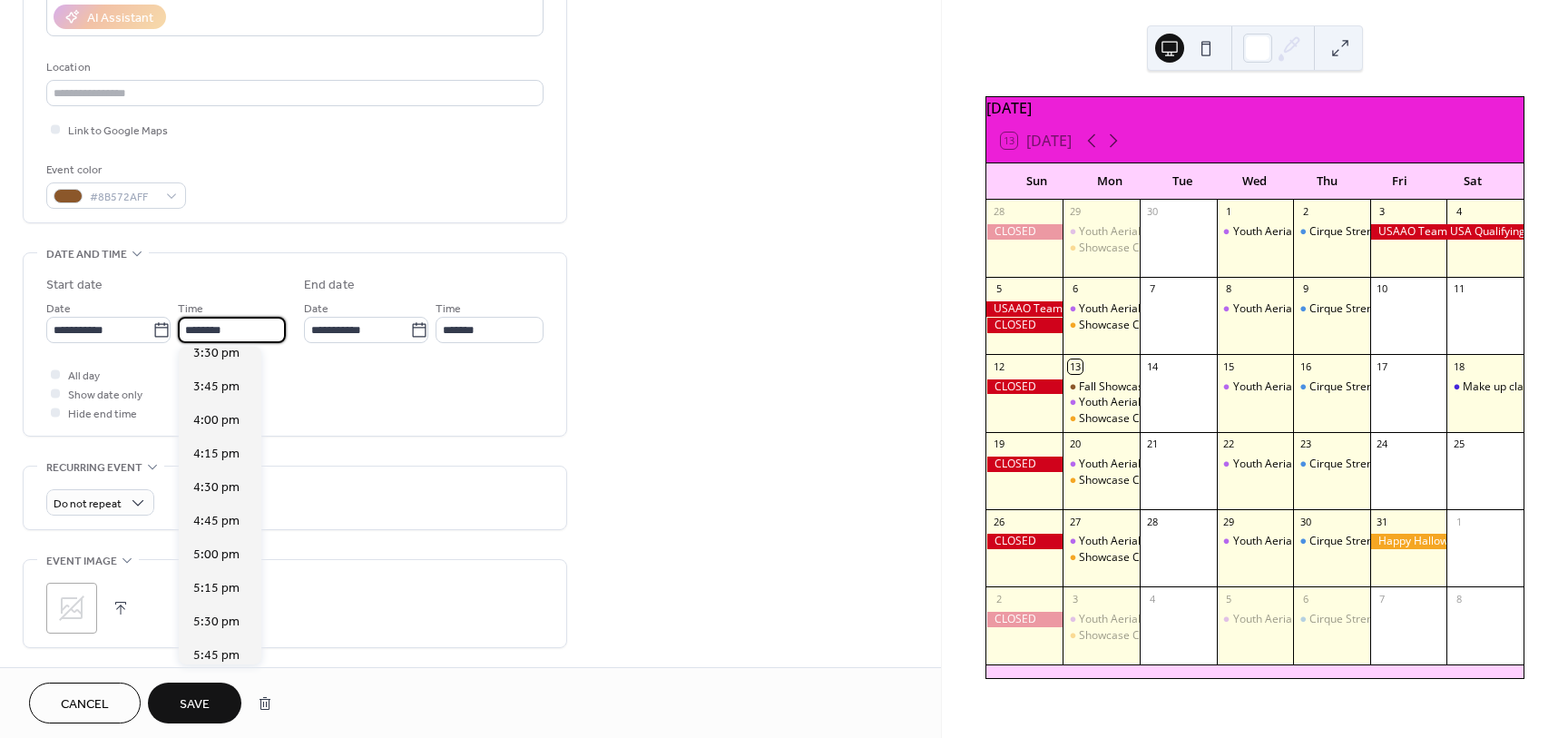
scroll to position [2105, 0]
click at [215, 540] on span "5:00 pm" at bounding box center [216, 542] width 46 height 19
type input "*******"
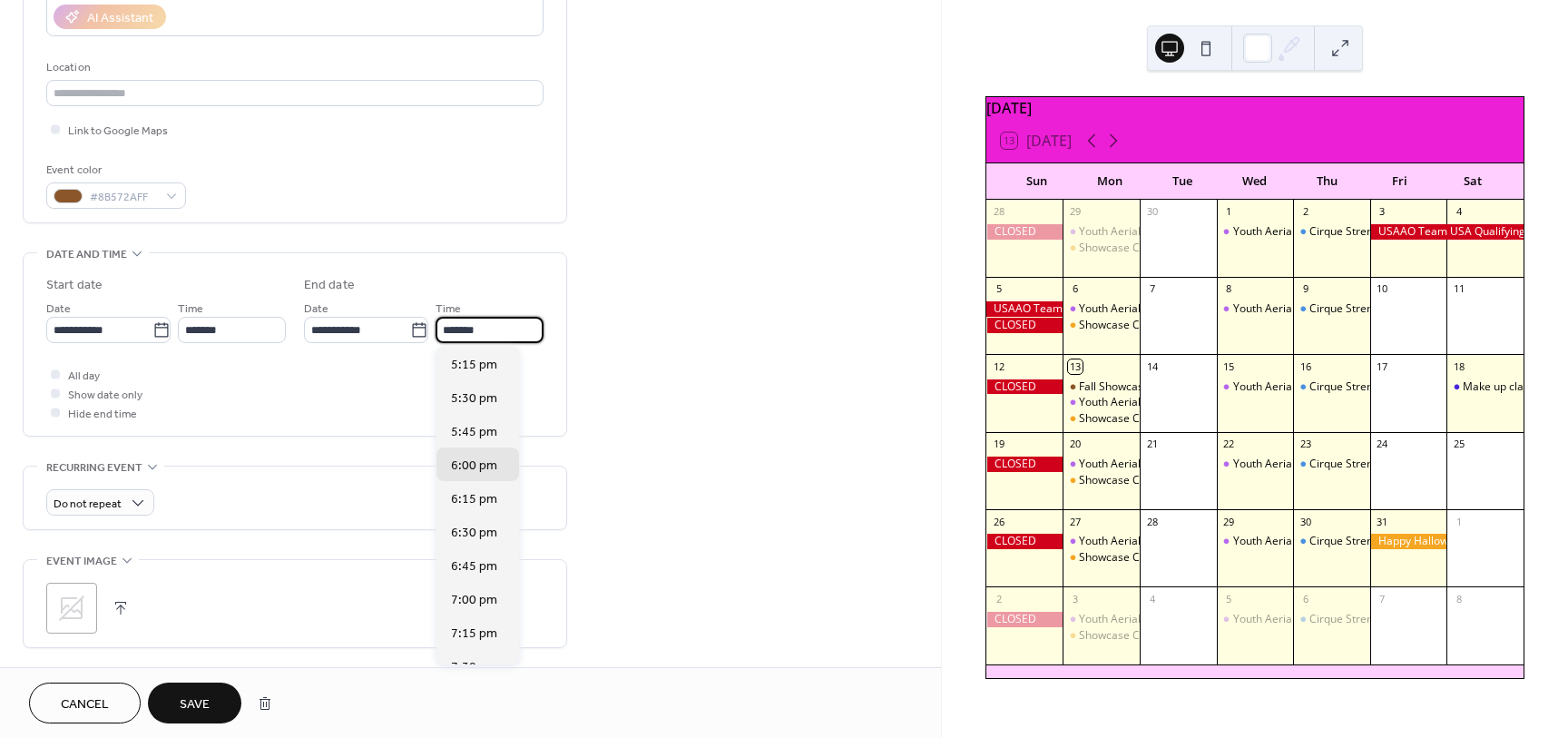
click at [456, 328] on input "*******" at bounding box center [490, 330] width 108 height 26
click at [474, 526] on span "6:30 pm" at bounding box center [474, 533] width 46 height 19
type input "*******"
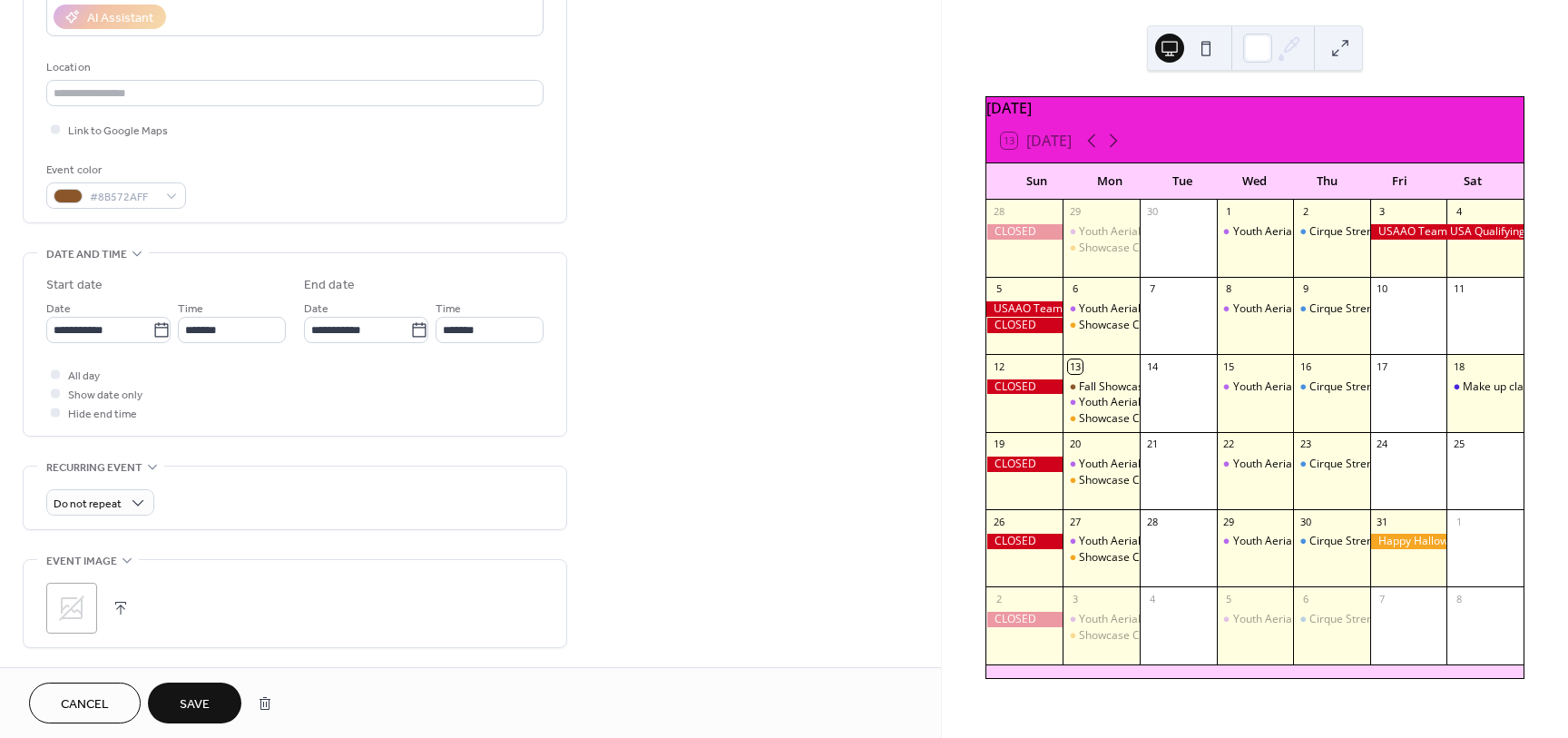
click at [385, 391] on div "All day Show date only Hide end time" at bounding box center [295, 393] width 497 height 57
click at [245, 403] on div "All day Show date only Hide end time" at bounding box center [295, 393] width 497 height 57
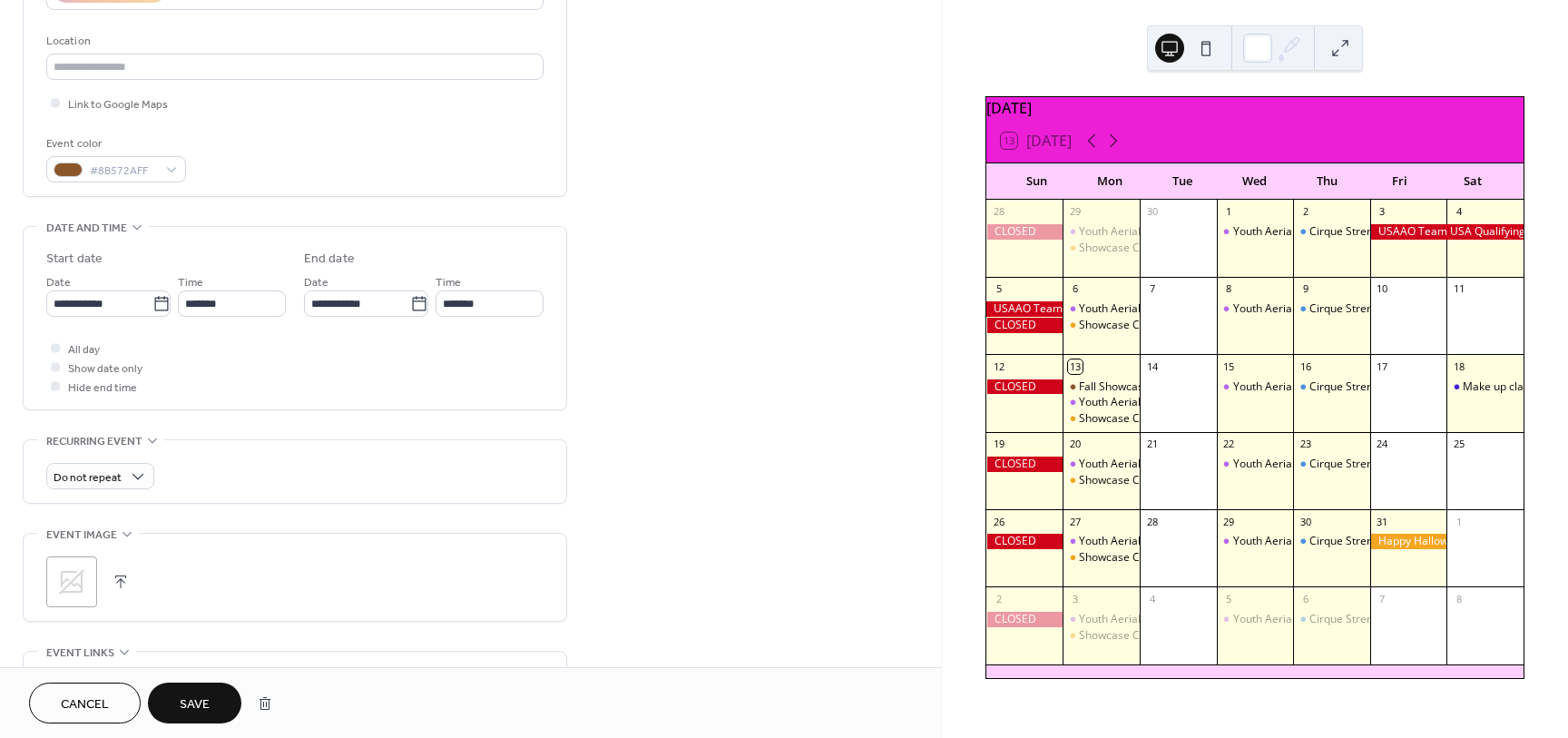
scroll to position [373, 0]
click at [78, 569] on icon at bounding box center [71, 573] width 29 height 29
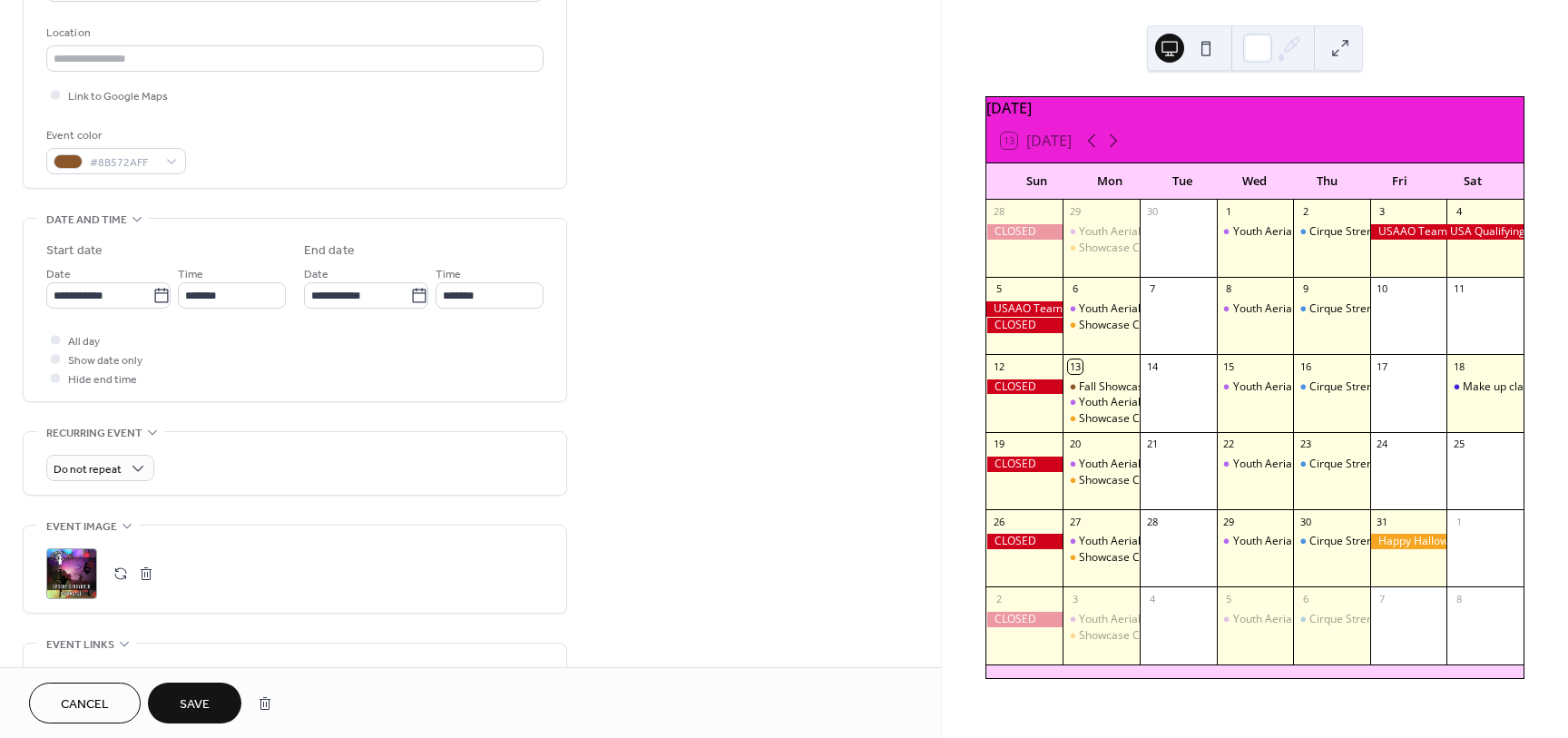
click at [187, 711] on span "Save" at bounding box center [195, 704] width 30 height 19
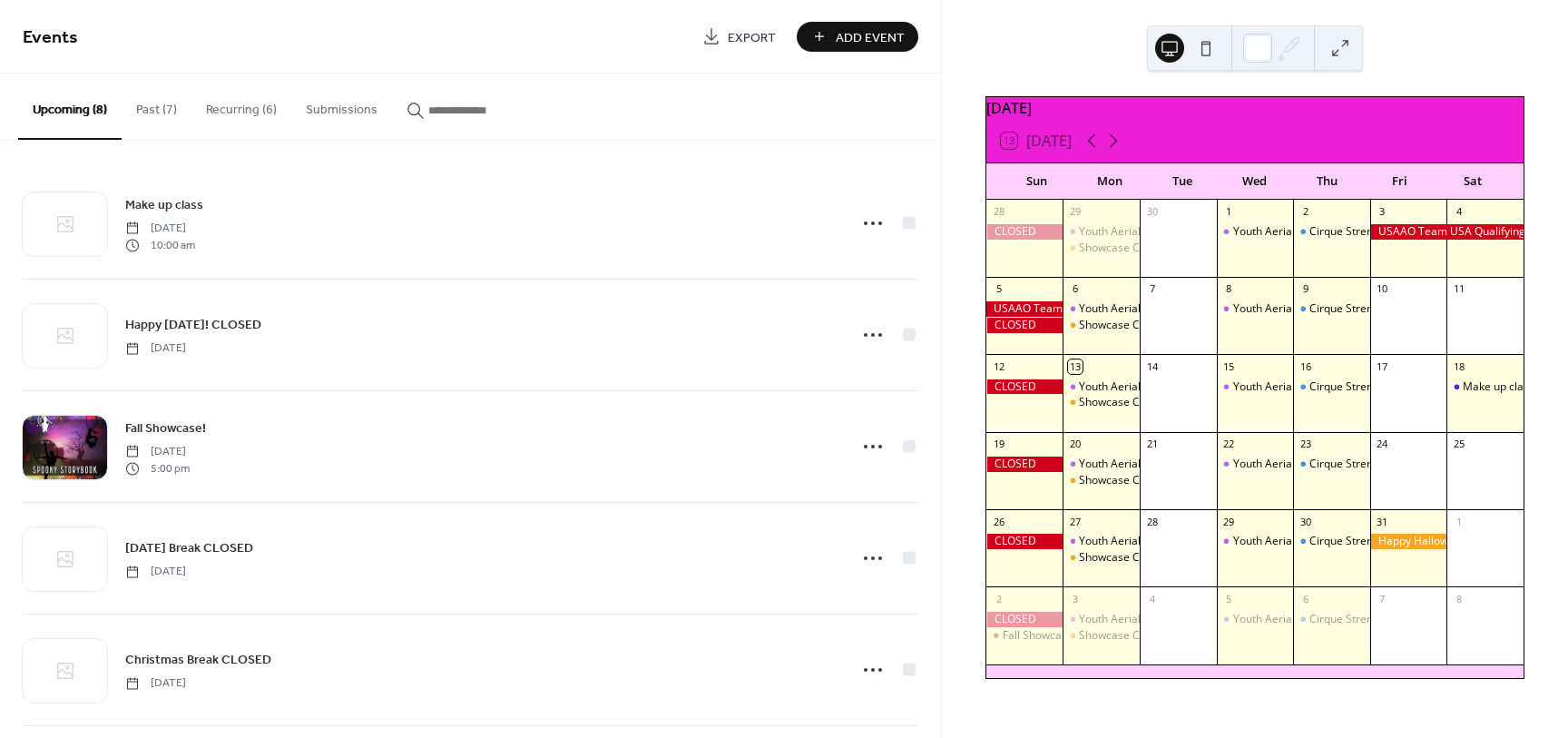
click at [243, 108] on button "Recurring (6)" at bounding box center [242, 106] width 100 height 64
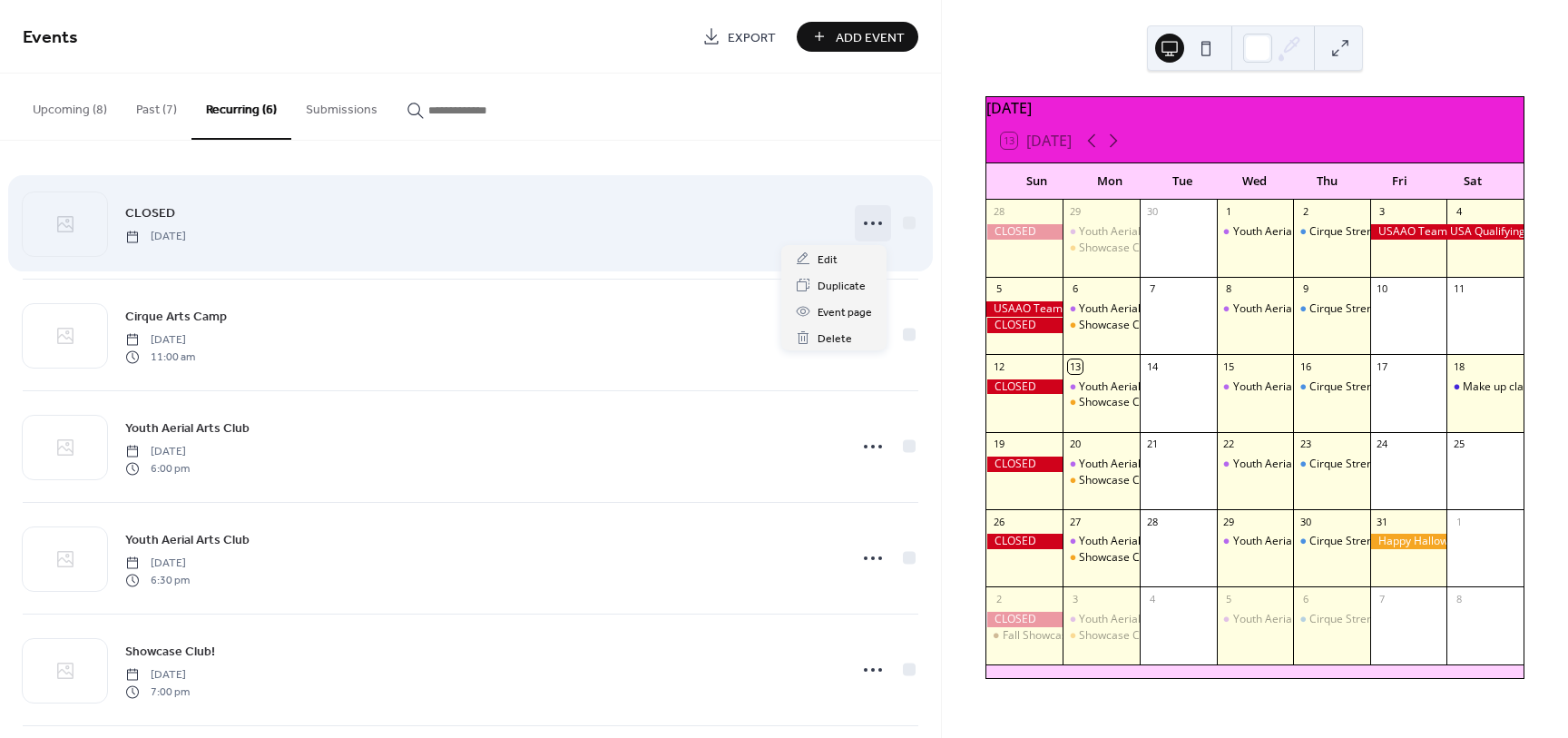
click at [871, 222] on icon at bounding box center [872, 223] width 29 height 29
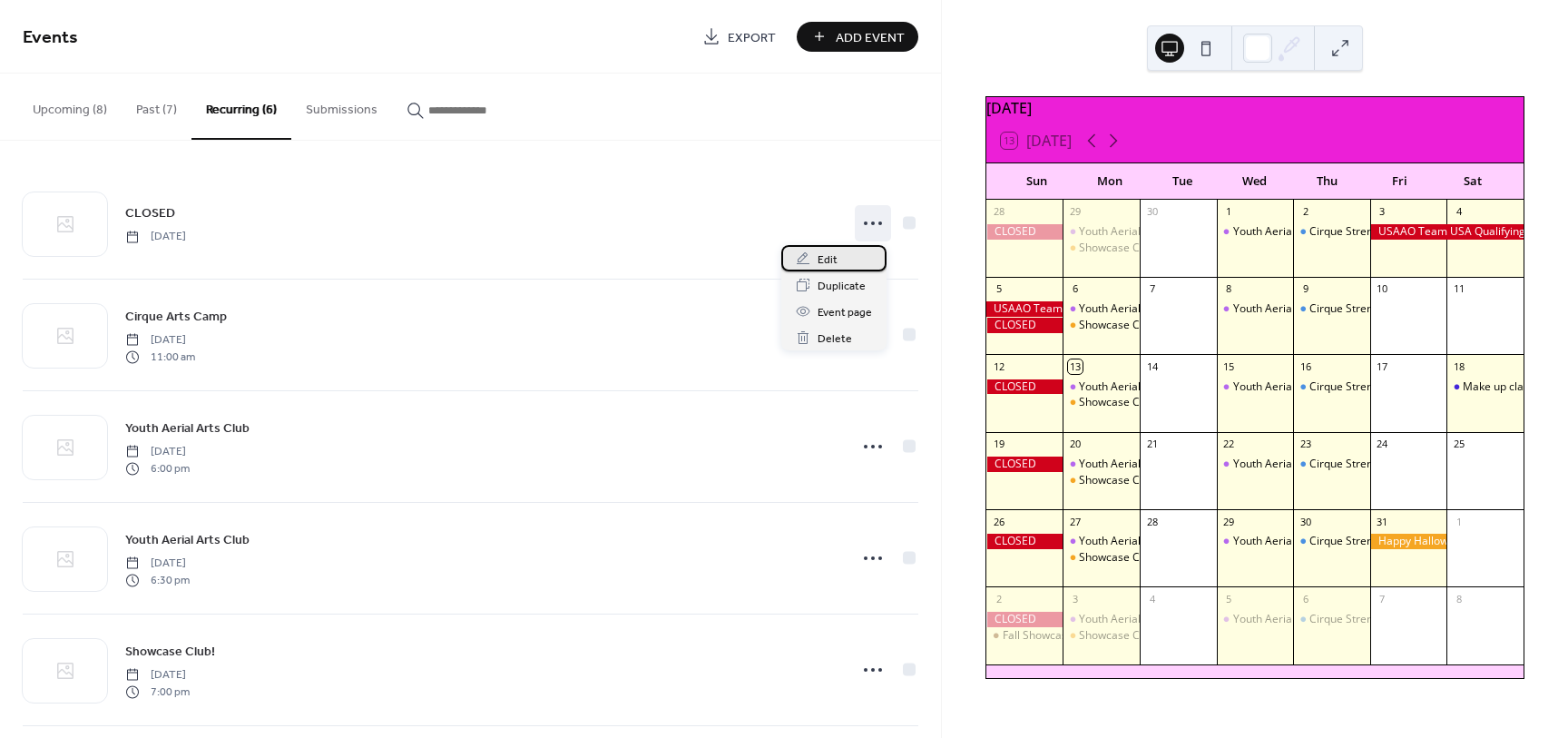
click at [829, 257] on span "Edit" at bounding box center [827, 260] width 20 height 19
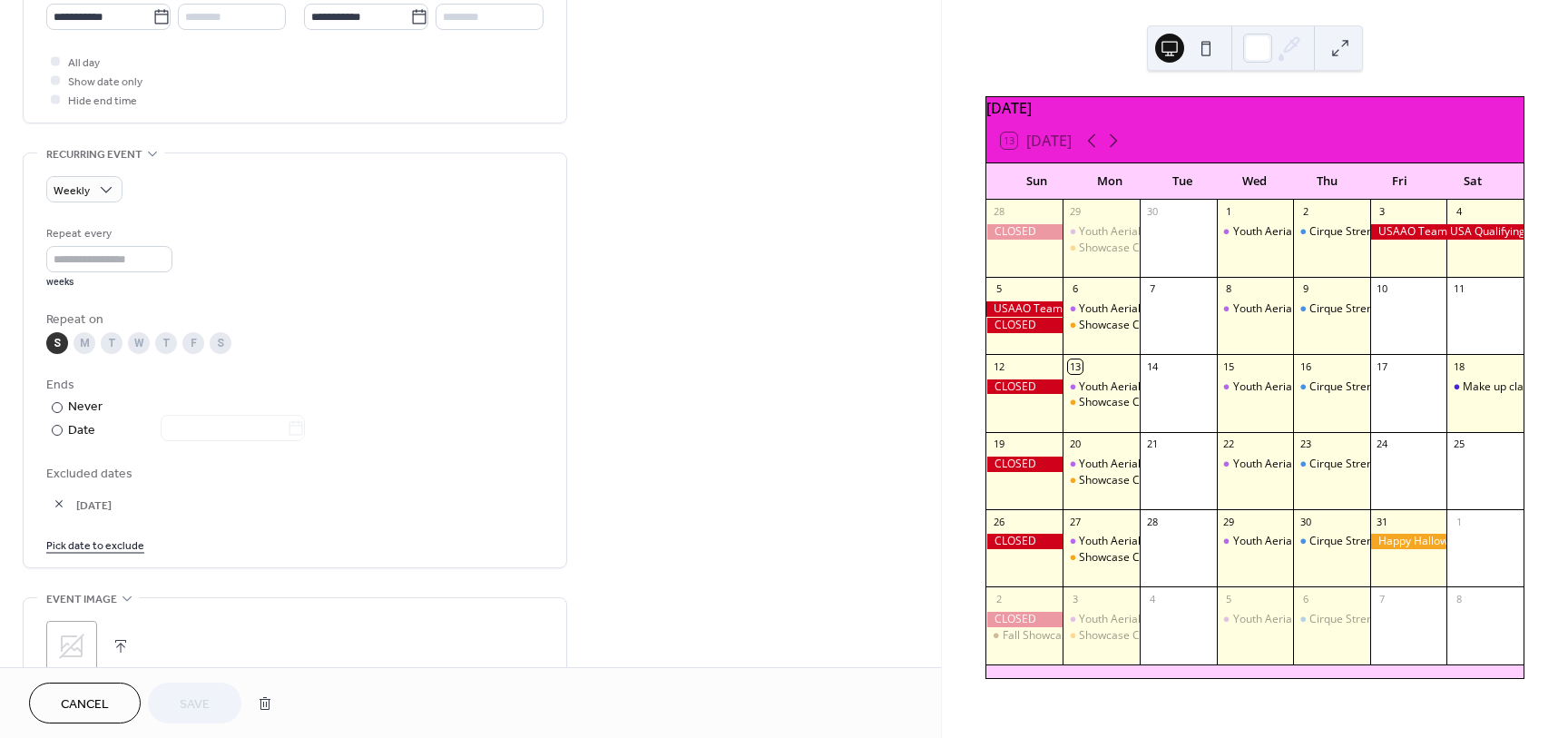
scroll to position [662, 0]
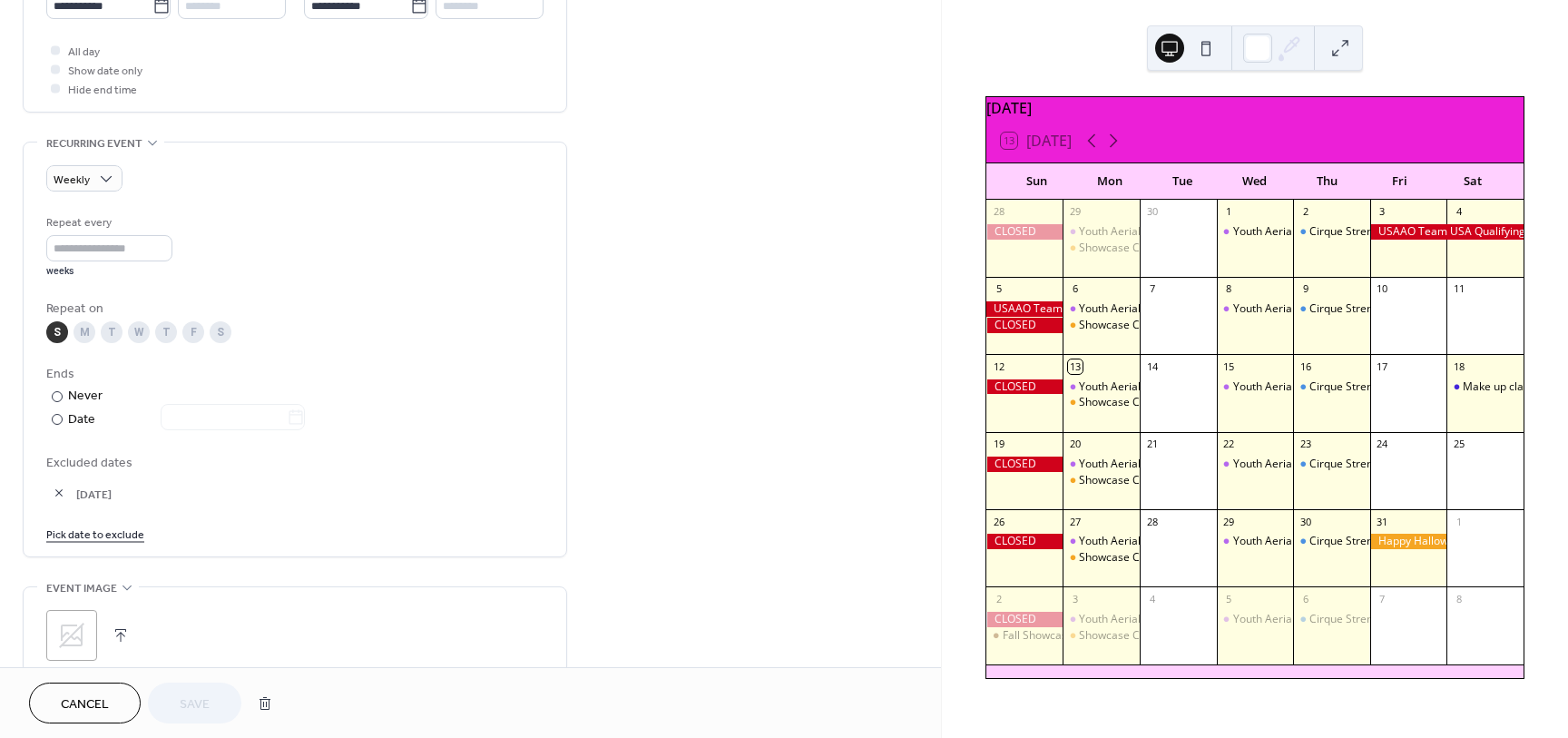
click at [86, 535] on link "Pick date to exclude" at bounding box center [95, 533] width 98 height 19
click at [62, 500] on td "2" at bounding box center [67, 504] width 29 height 26
click at [202, 699] on span "Save" at bounding box center [195, 704] width 30 height 19
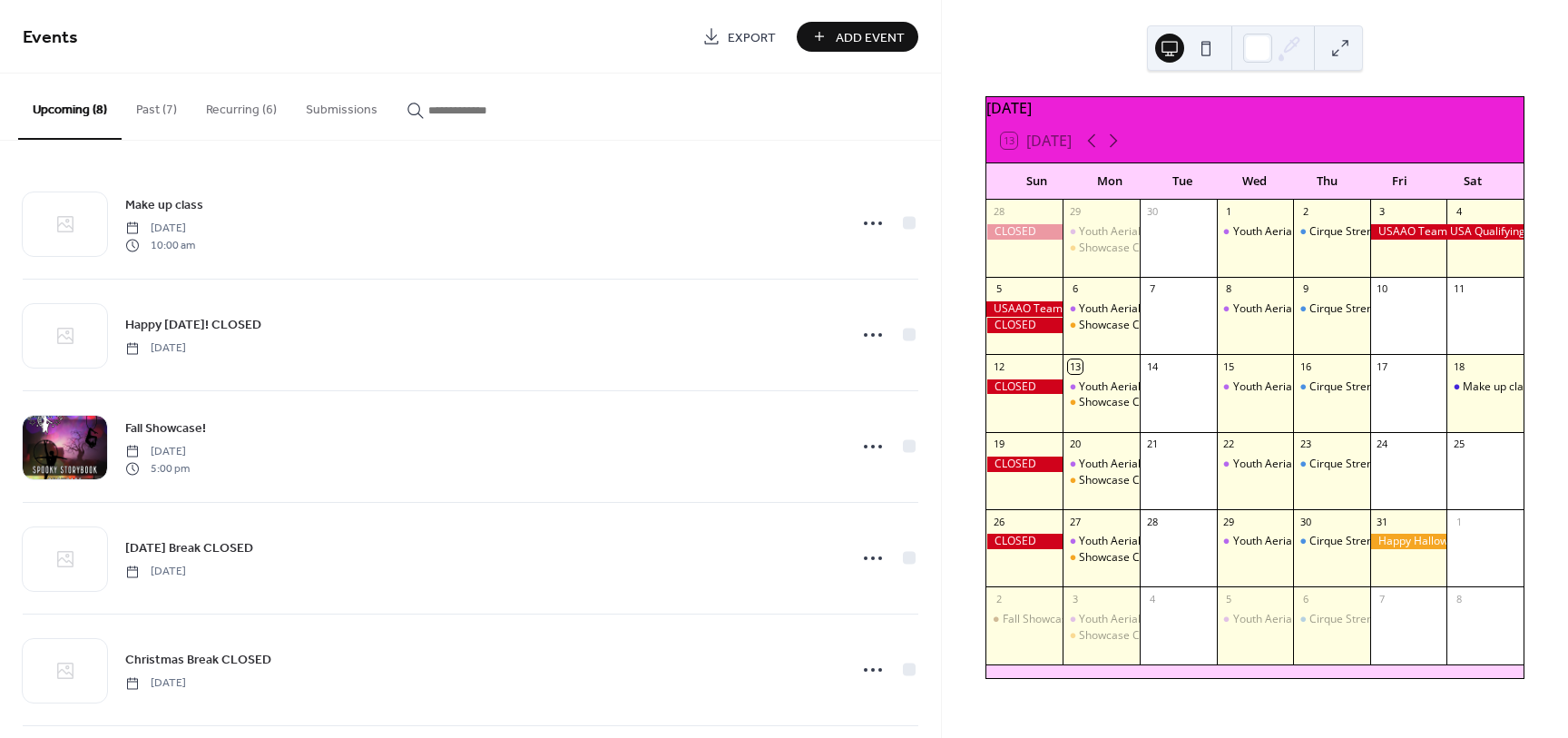
click at [235, 112] on button "Recurring (6)" at bounding box center [242, 106] width 100 height 64
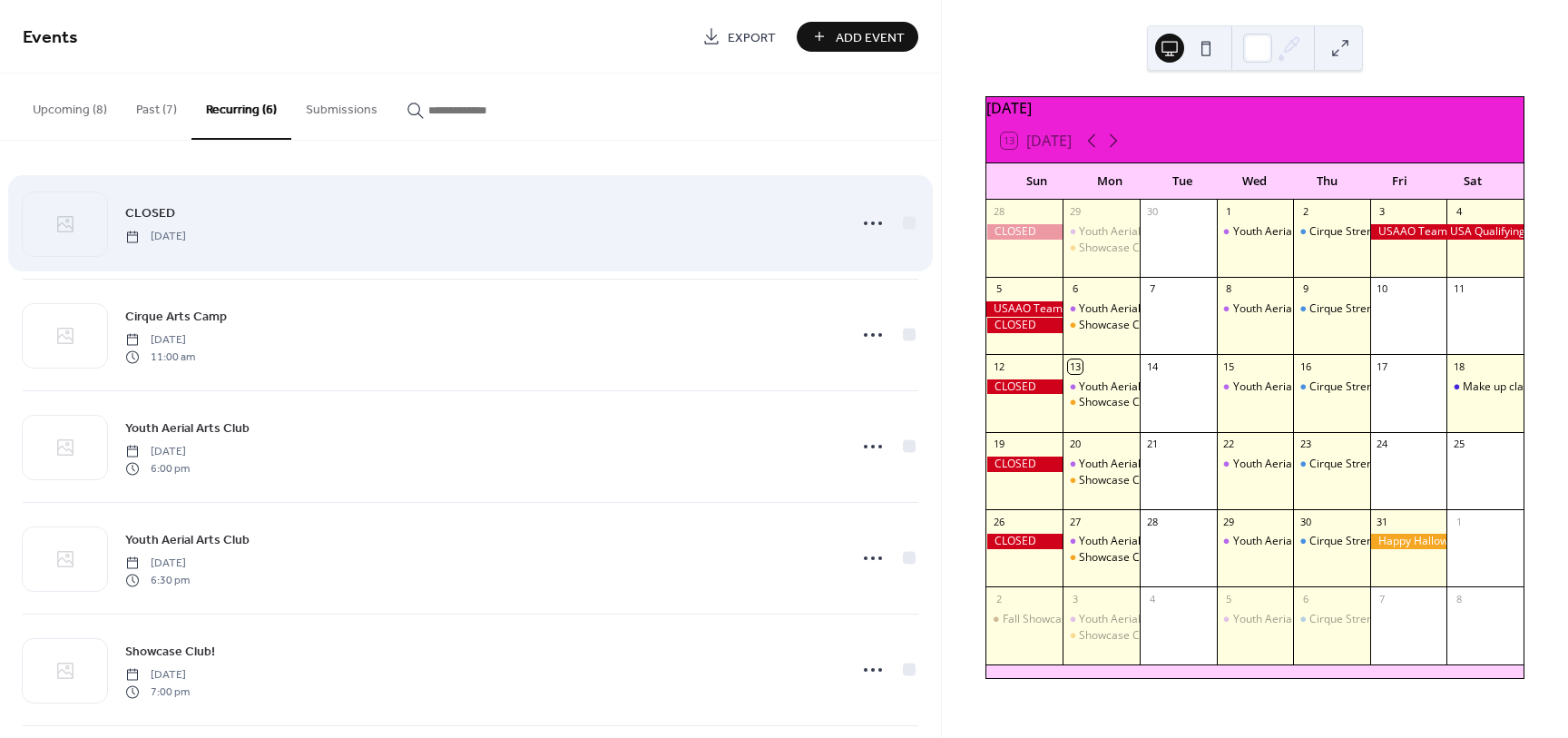
click at [160, 204] on span "CLOSED" at bounding box center [149, 214] width 50 height 19
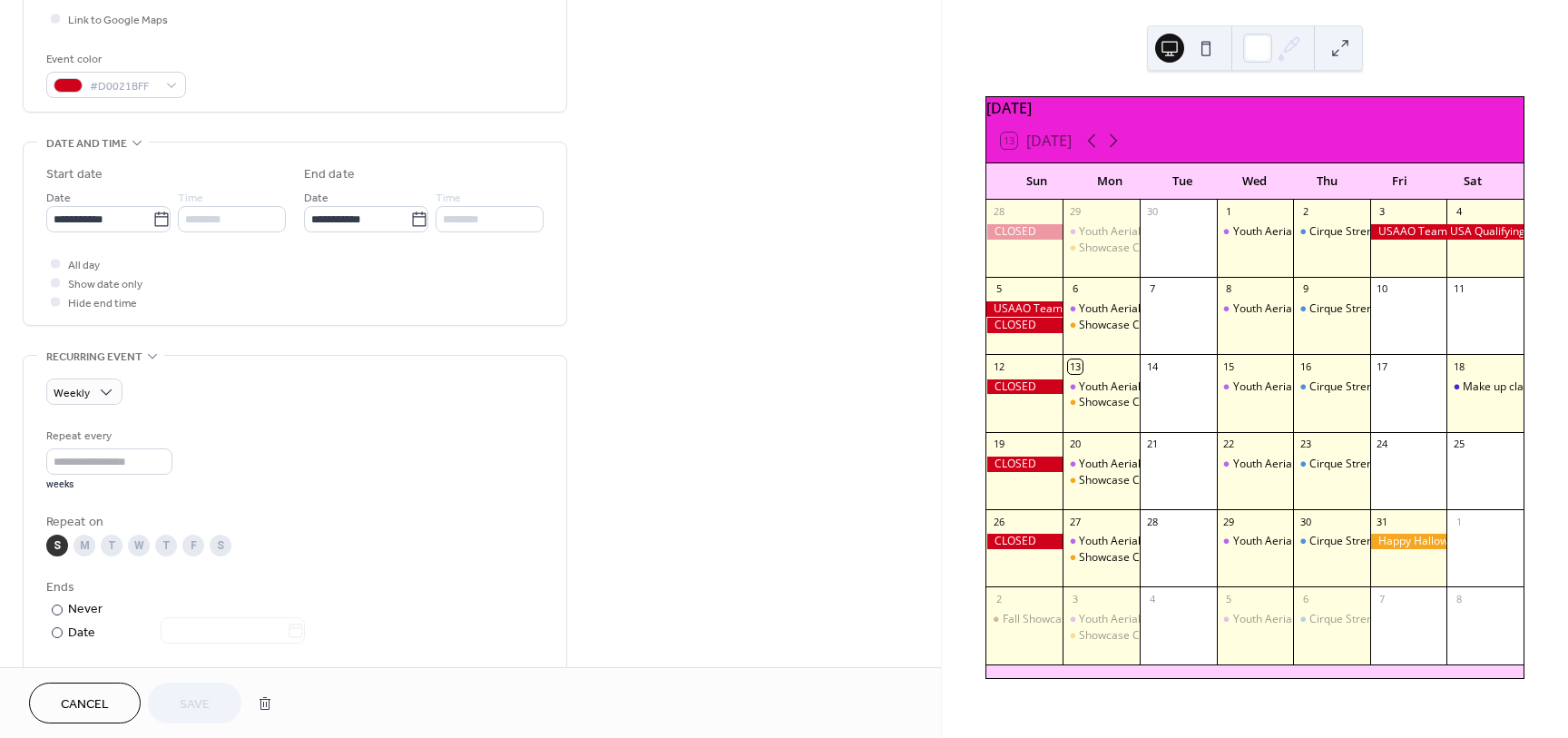
scroll to position [466, 0]
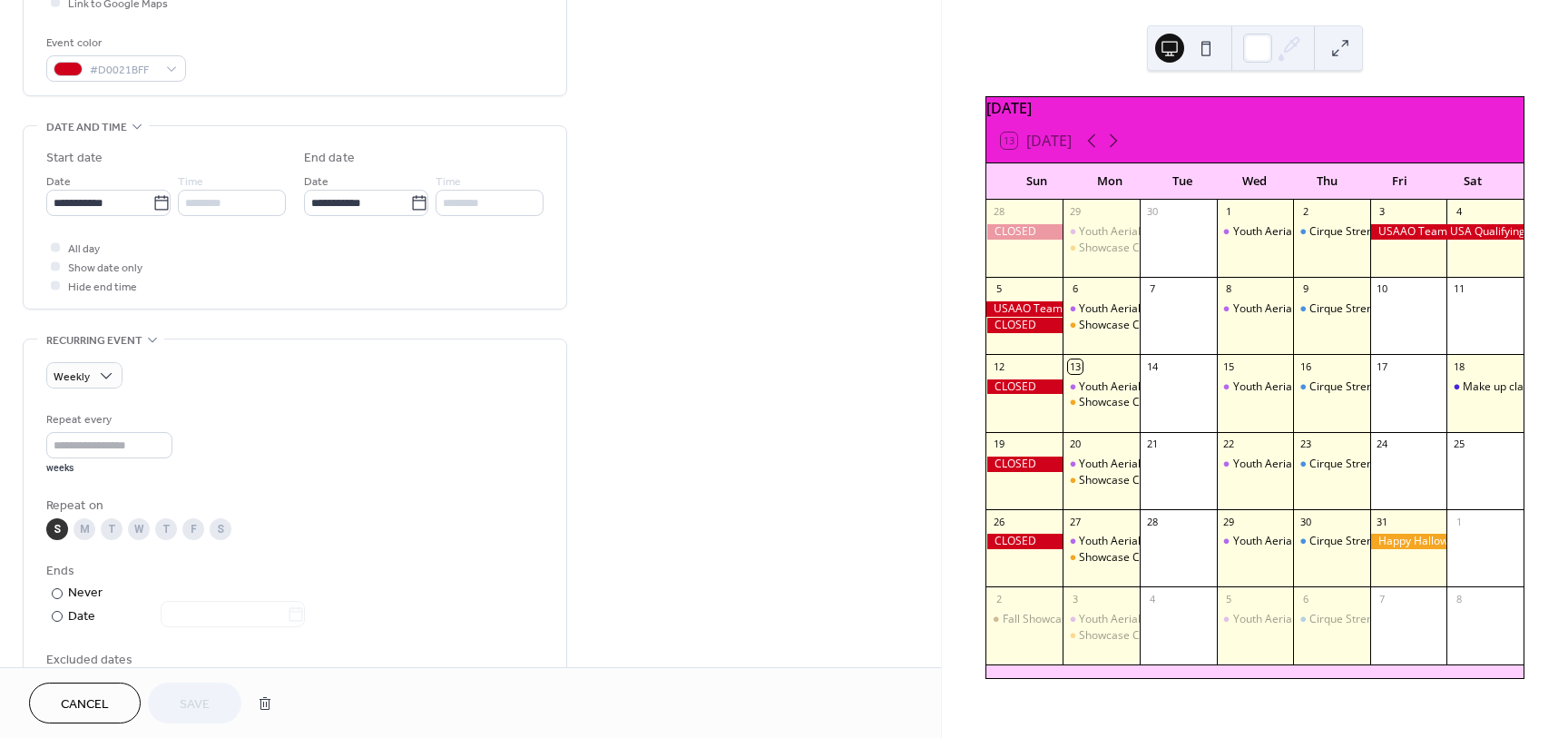
click at [220, 531] on div "S" at bounding box center [220, 528] width 22 height 22
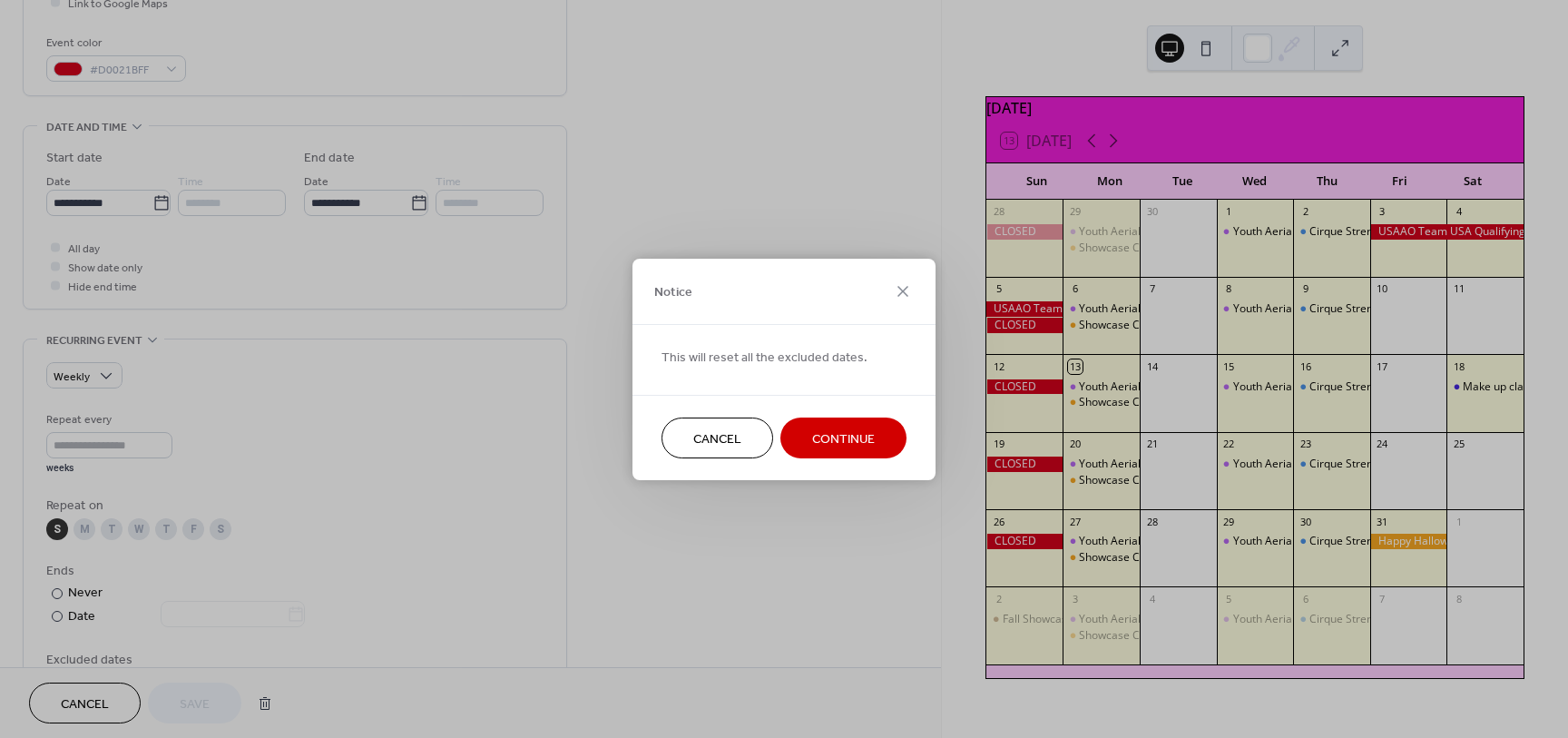
click at [864, 438] on span "Continue" at bounding box center [843, 438] width 62 height 19
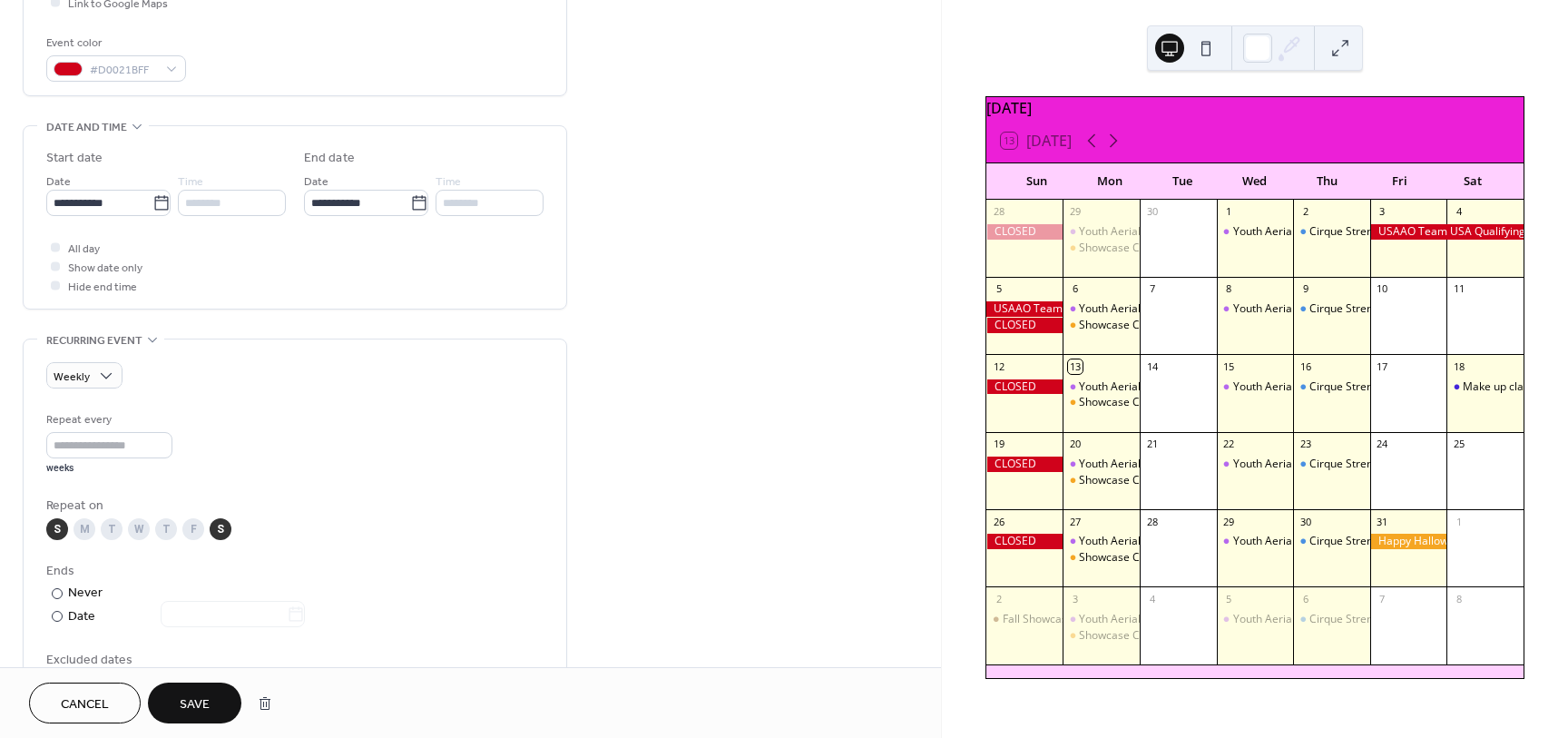
click at [63, 698] on span "Cancel" at bounding box center [84, 704] width 48 height 19
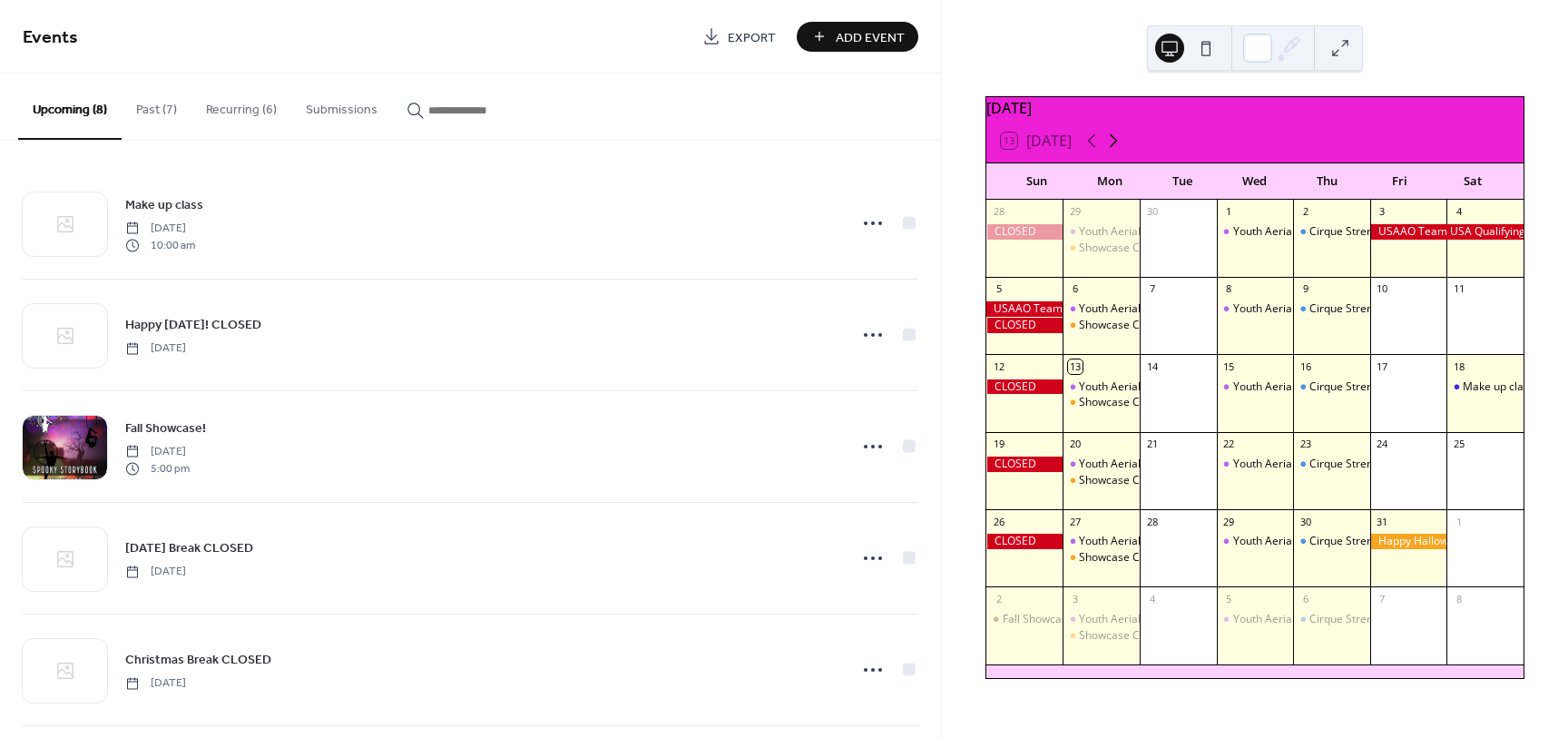
click at [1119, 146] on icon at bounding box center [1113, 140] width 22 height 22
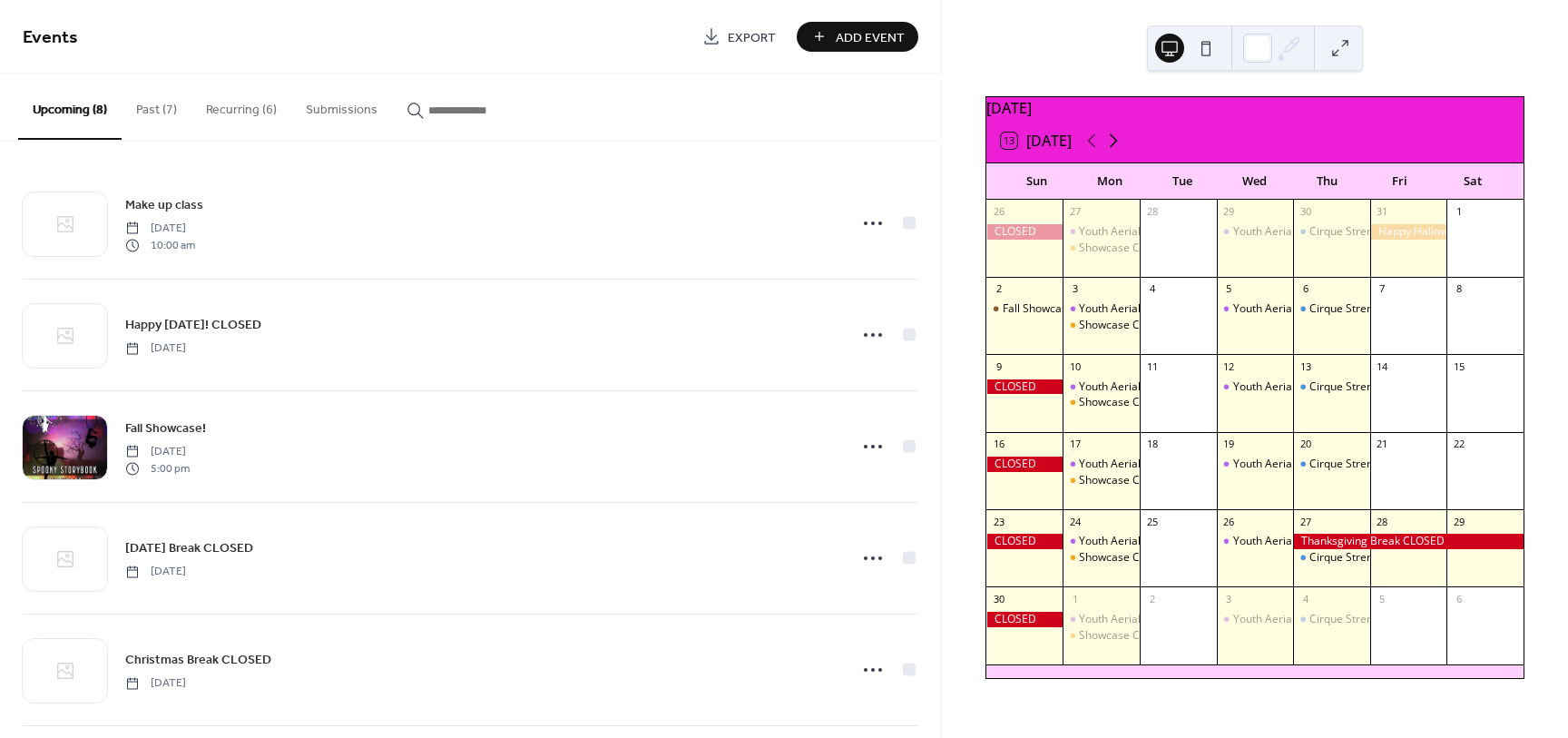
click at [1113, 148] on icon at bounding box center [1113, 140] width 22 height 22
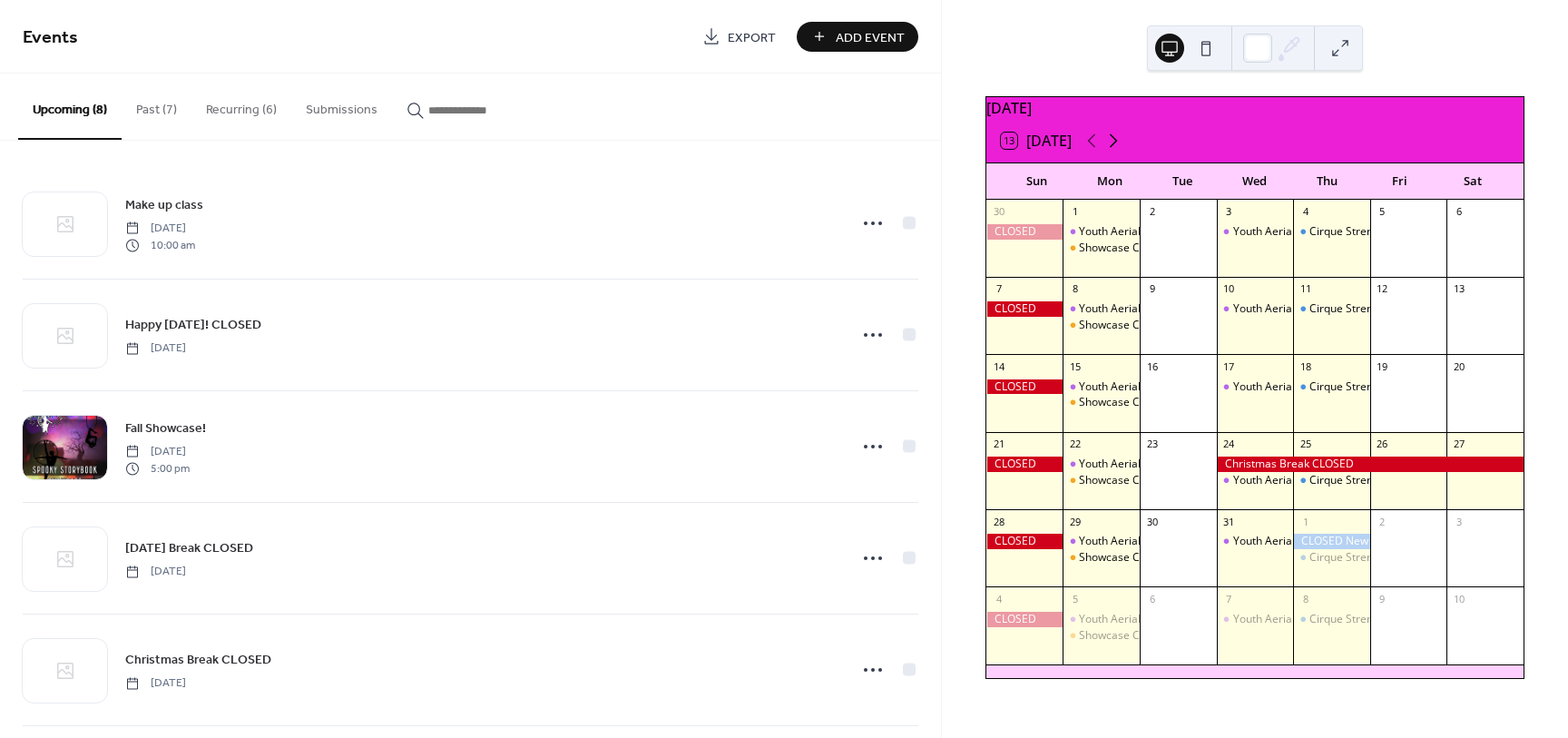
click at [1117, 151] on icon at bounding box center [1113, 140] width 22 height 22
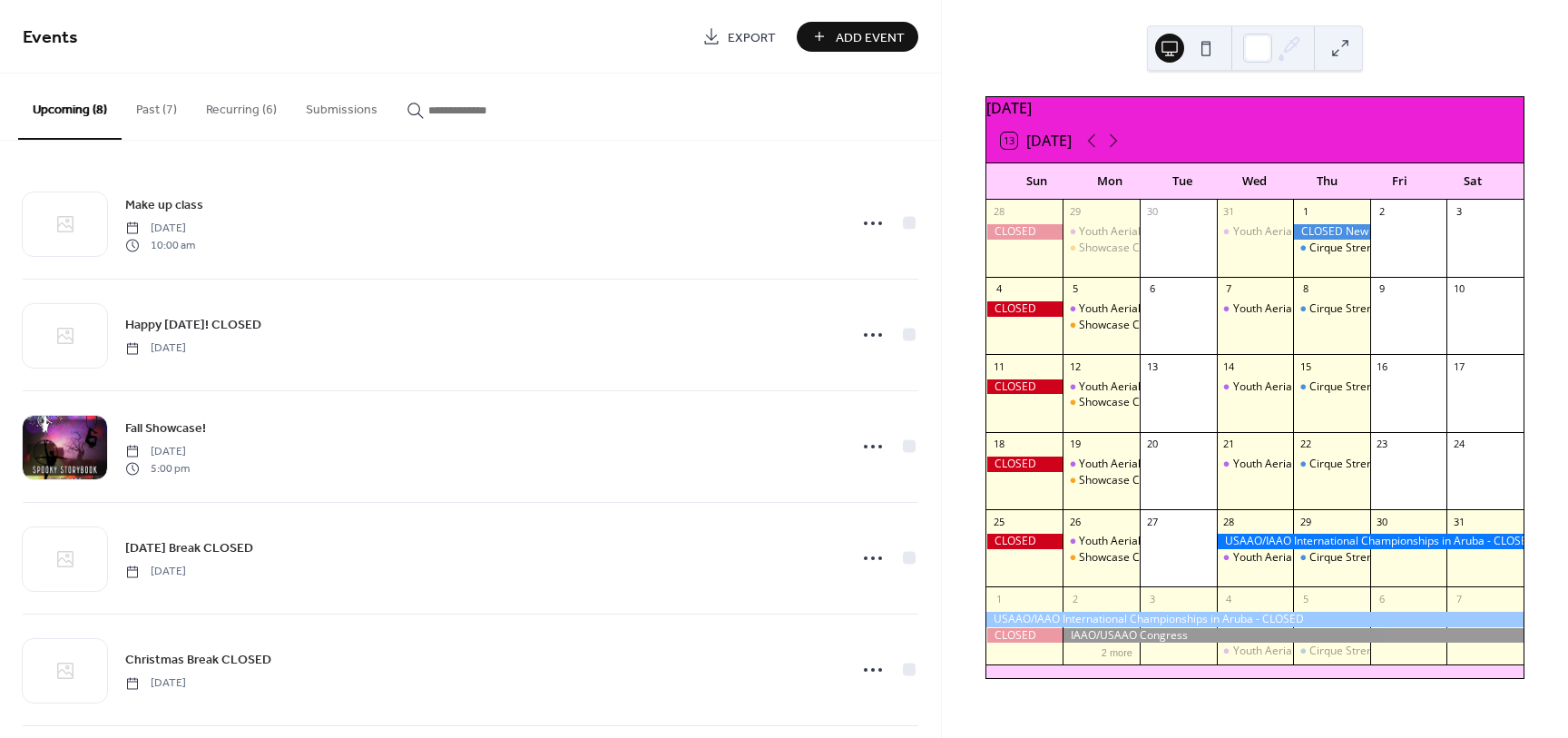
click at [1273, 545] on div at bounding box center [1370, 541] width 307 height 15
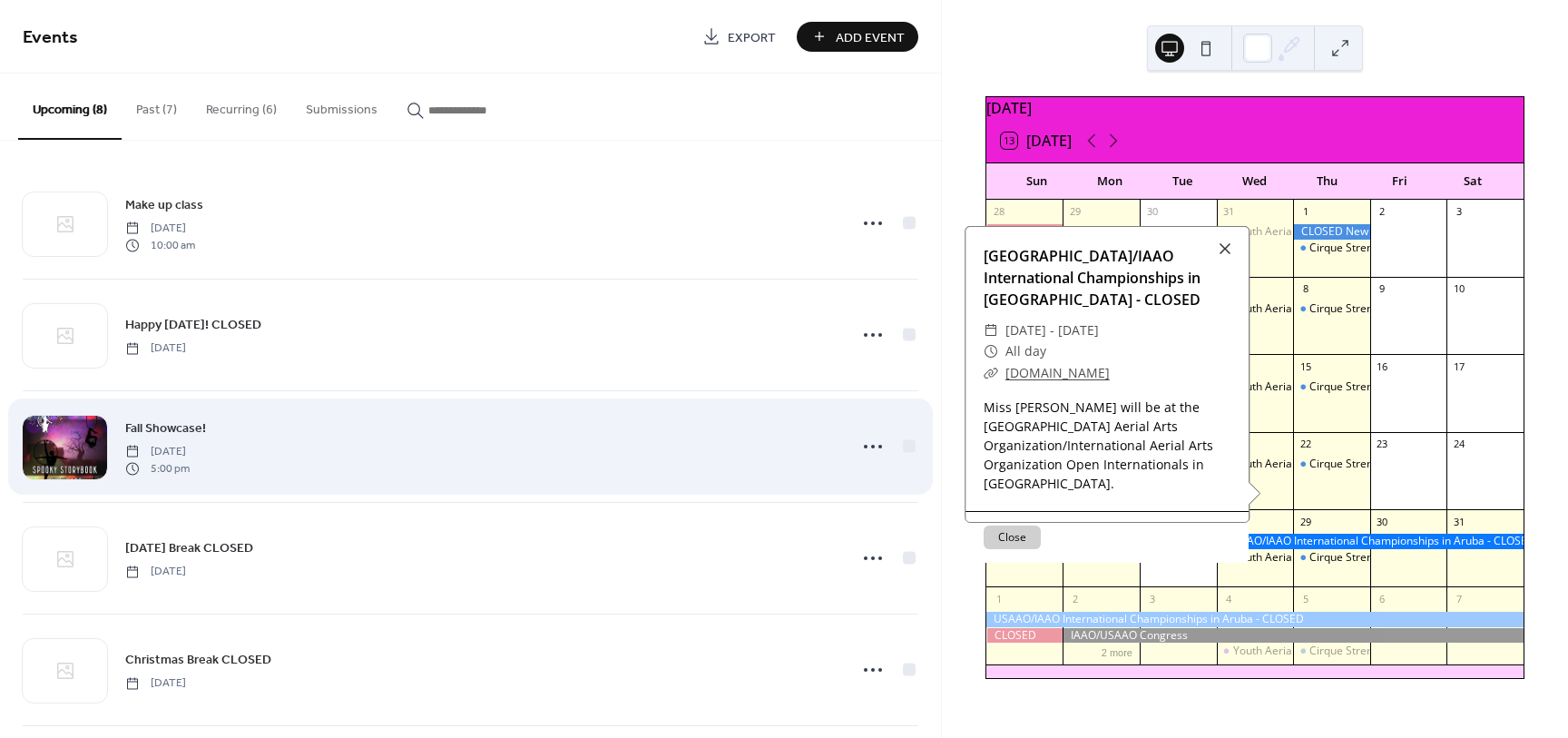
click at [797, 484] on div "Fall Showcase! [DATE] 5:00 pm" at bounding box center [471, 446] width 896 height 111
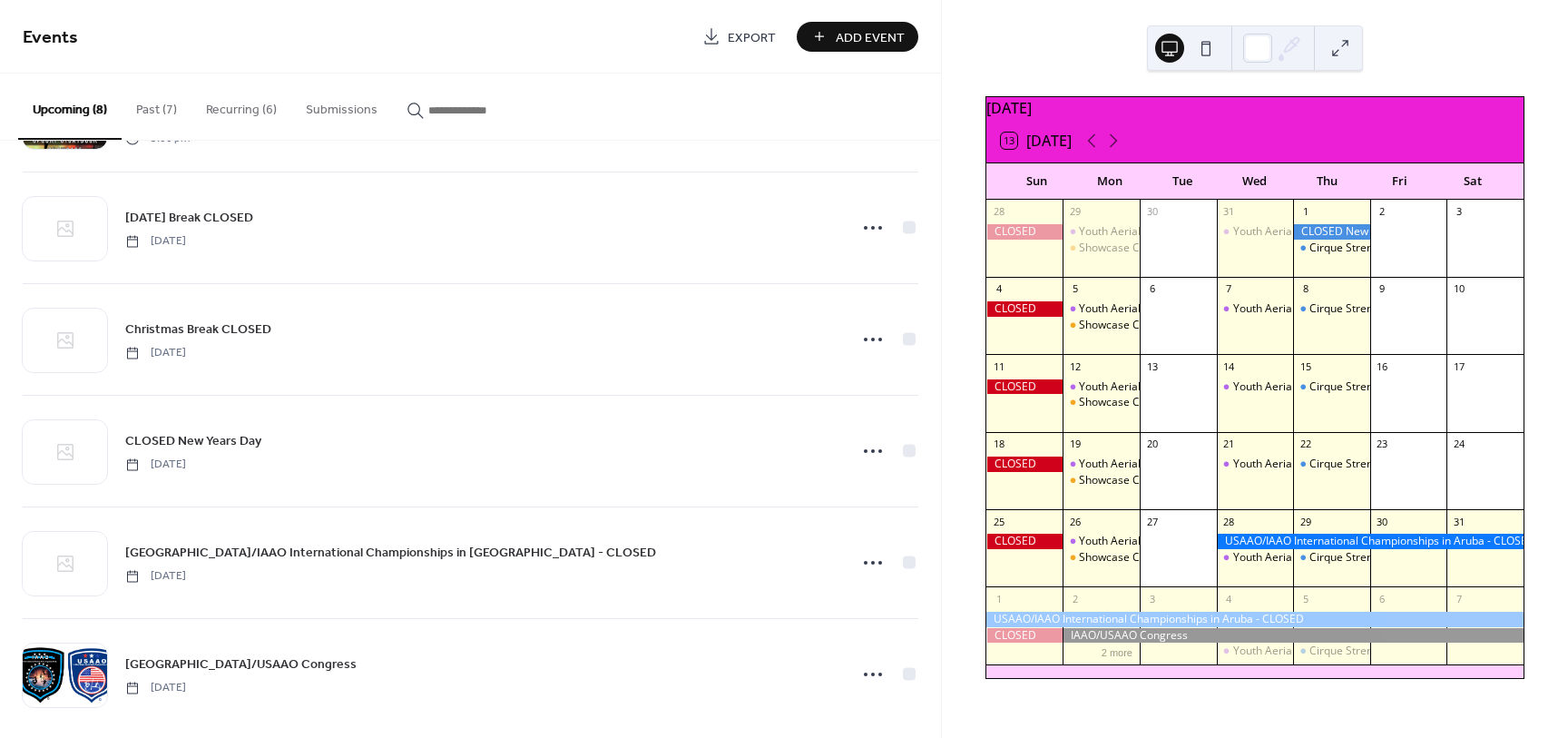
scroll to position [350, 0]
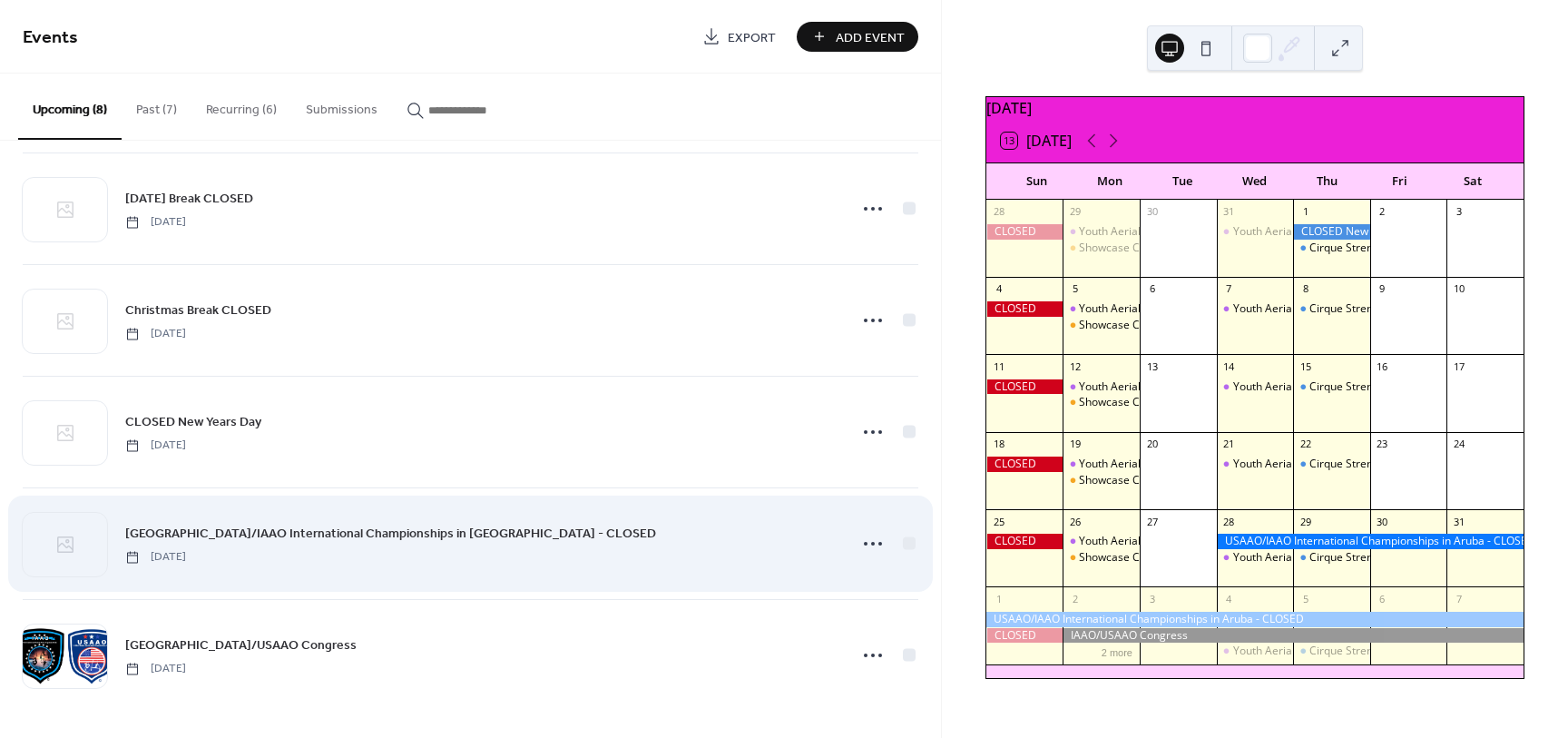
click at [342, 532] on span "[GEOGRAPHIC_DATA]/IAAO International Championships in [GEOGRAPHIC_DATA] - CLOSED" at bounding box center [390, 534] width 531 height 19
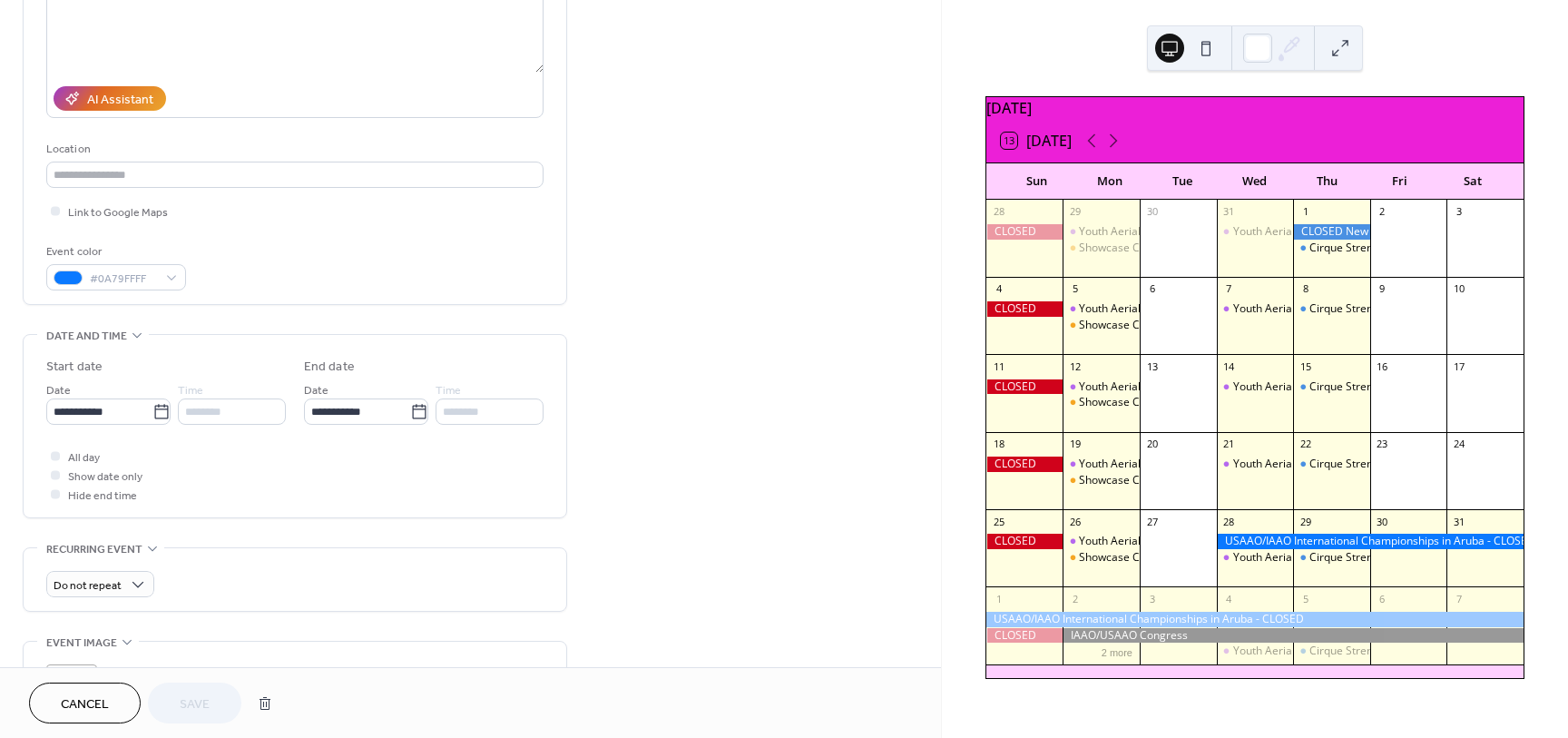
scroll to position [258, 0]
click at [334, 411] on input "**********" at bounding box center [357, 411] width 106 height 26
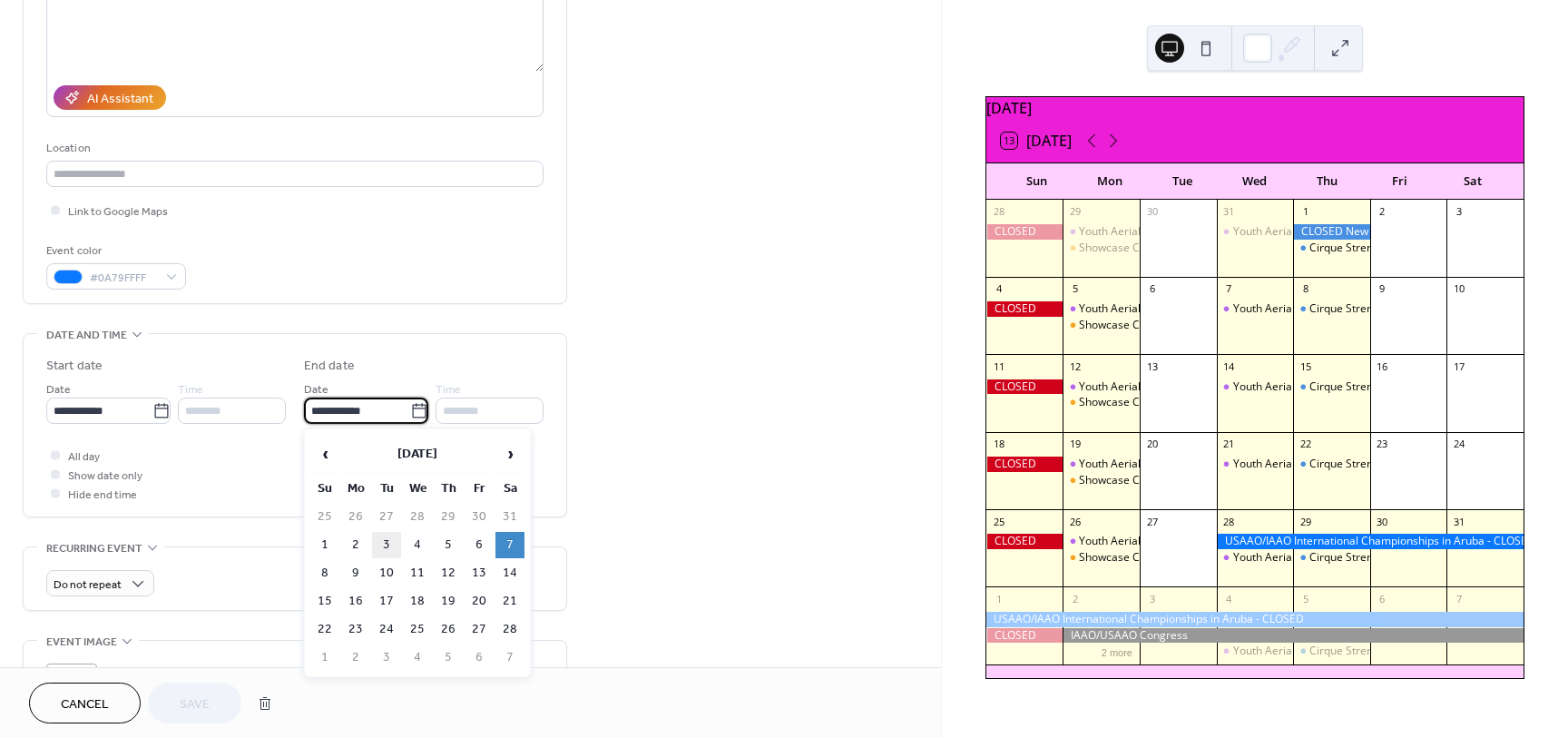
click at [391, 543] on td "3" at bounding box center [387, 545] width 29 height 26
type input "**********"
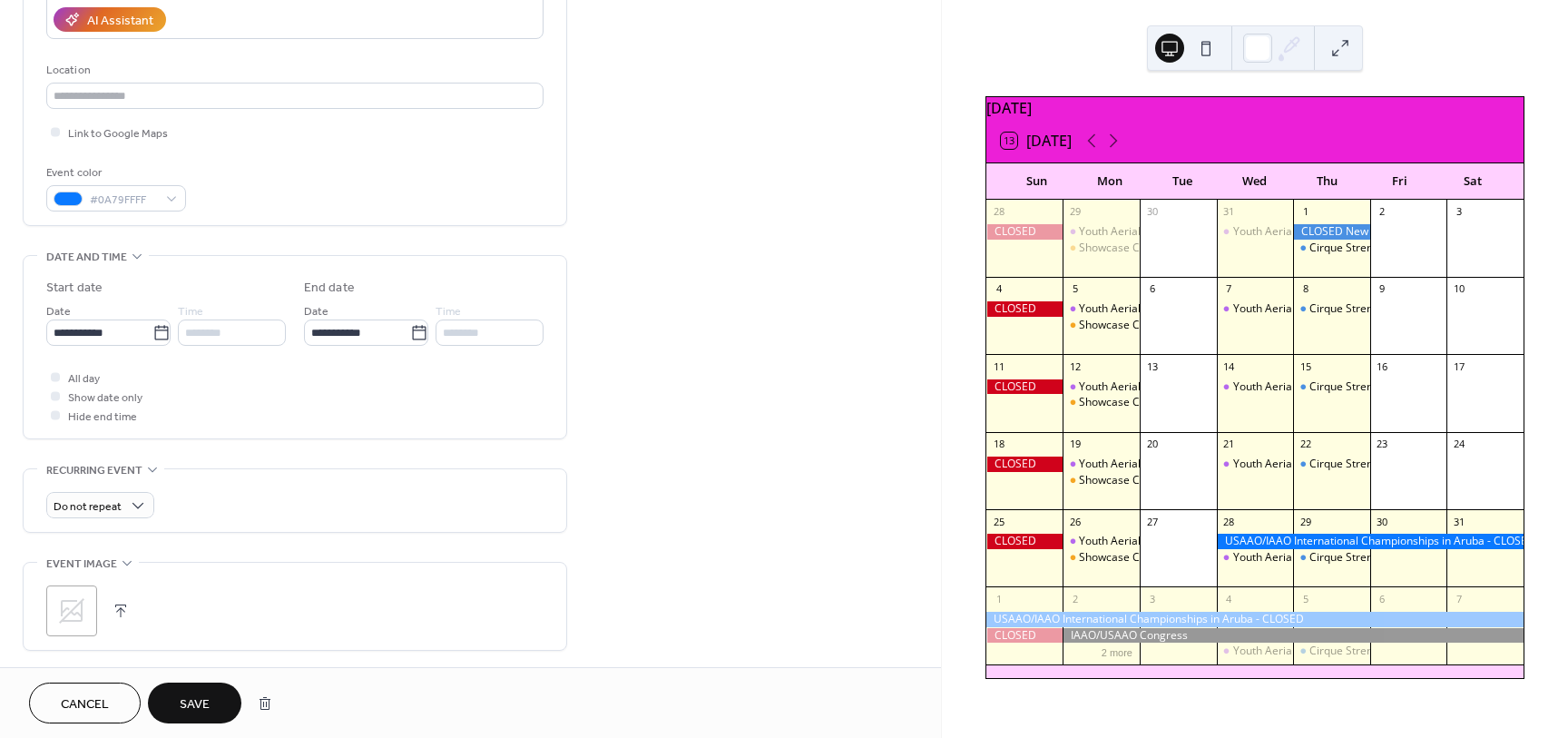
scroll to position [340, 0]
click at [74, 612] on icon at bounding box center [71, 606] width 29 height 29
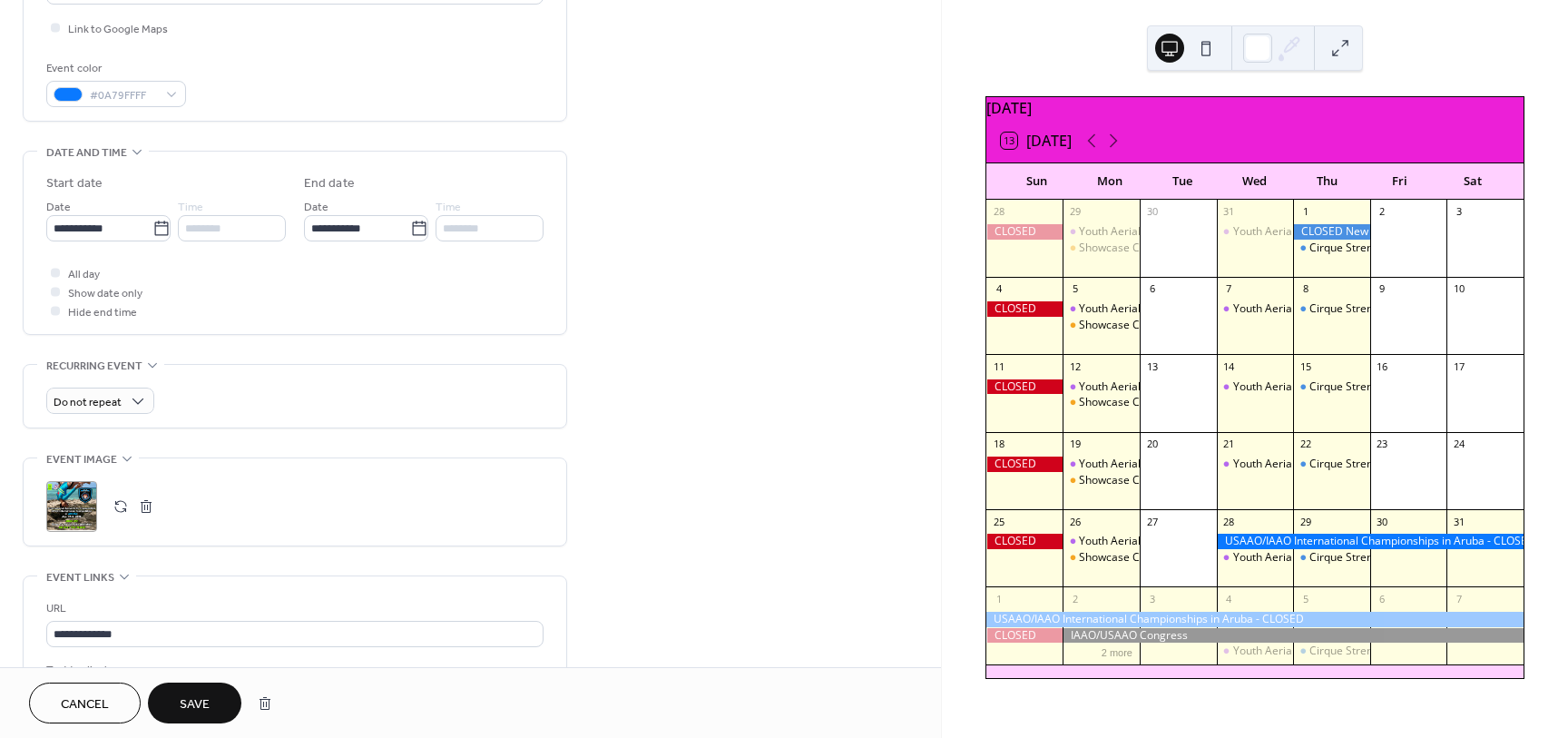
scroll to position [456, 0]
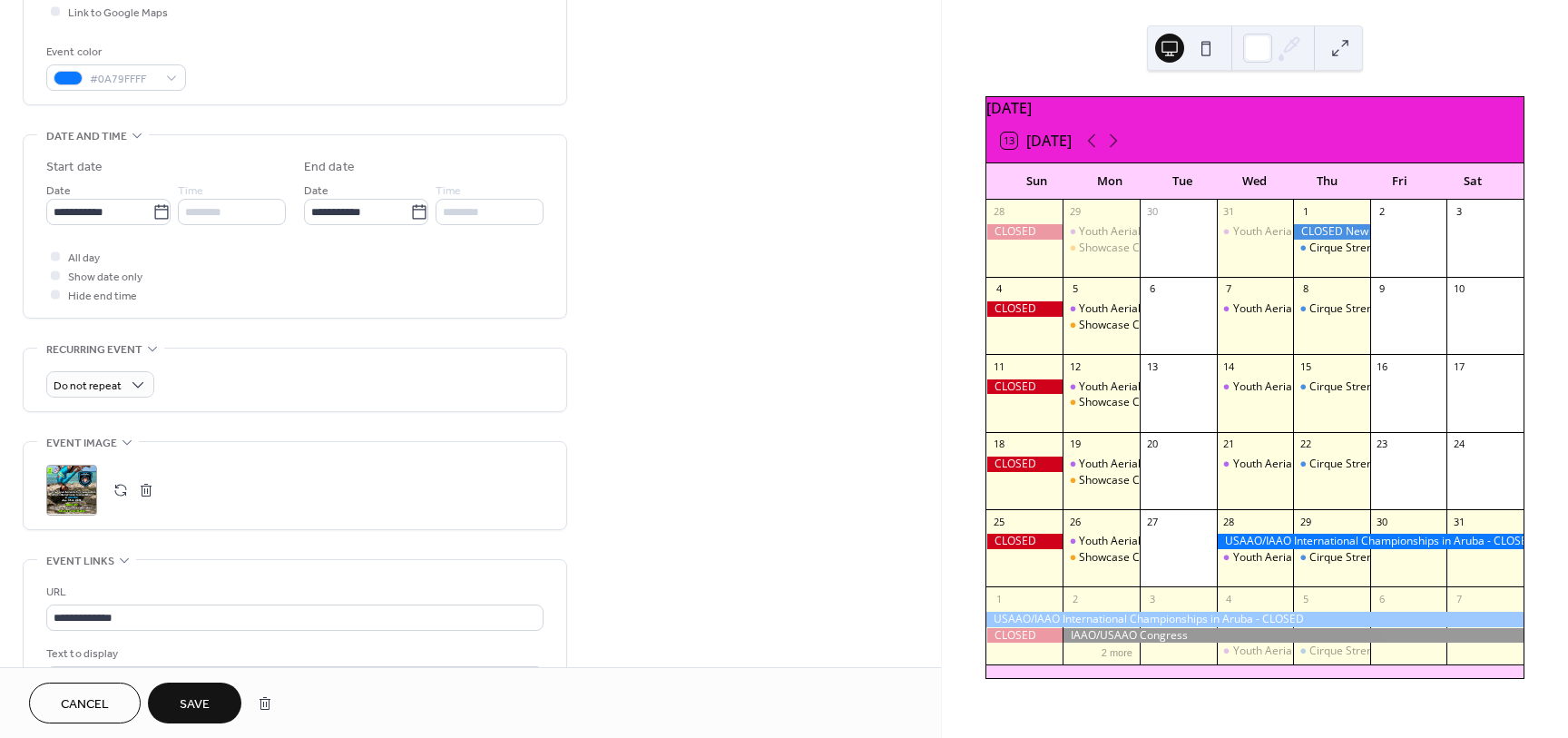
click at [176, 704] on button "Save" at bounding box center [195, 702] width 94 height 41
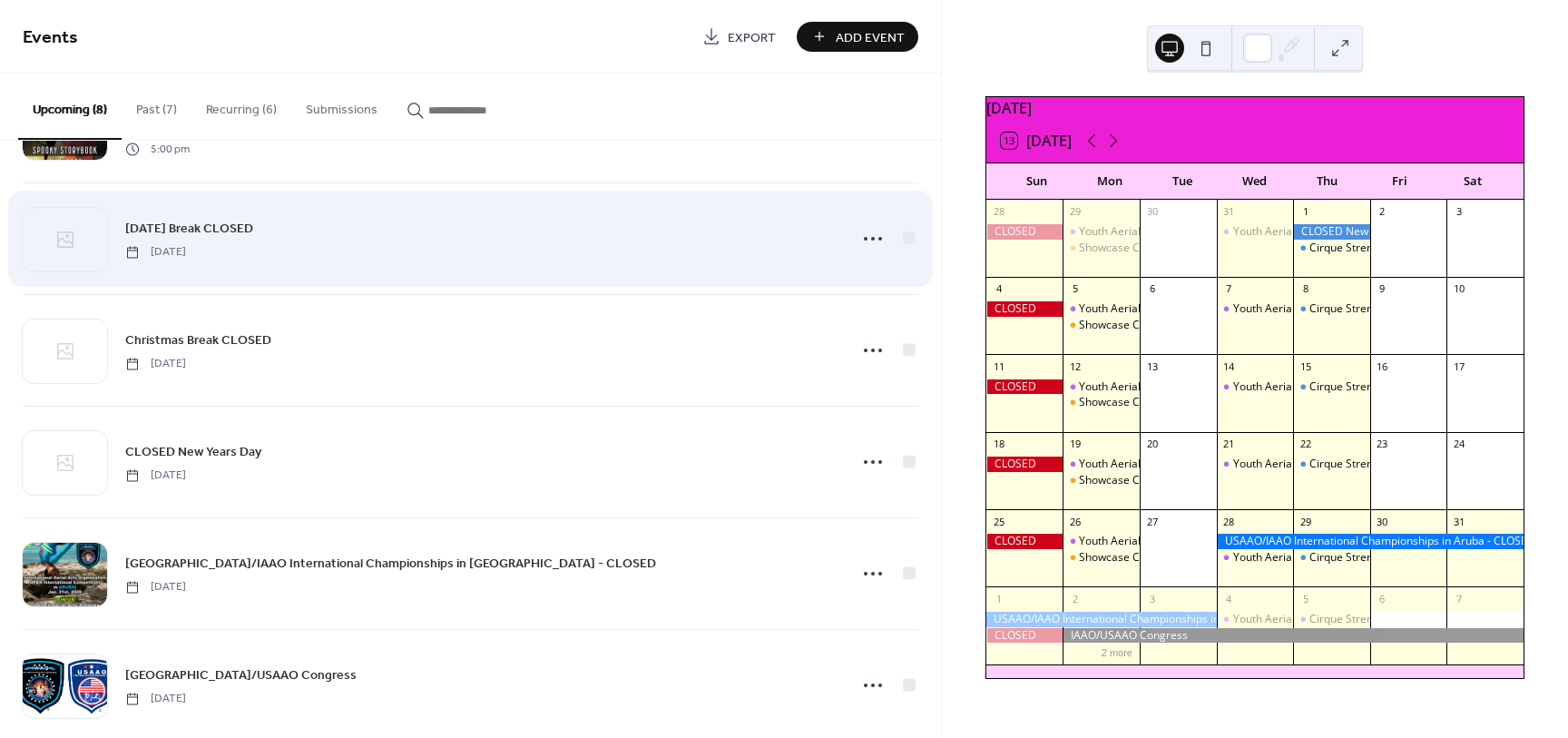
scroll to position [350, 0]
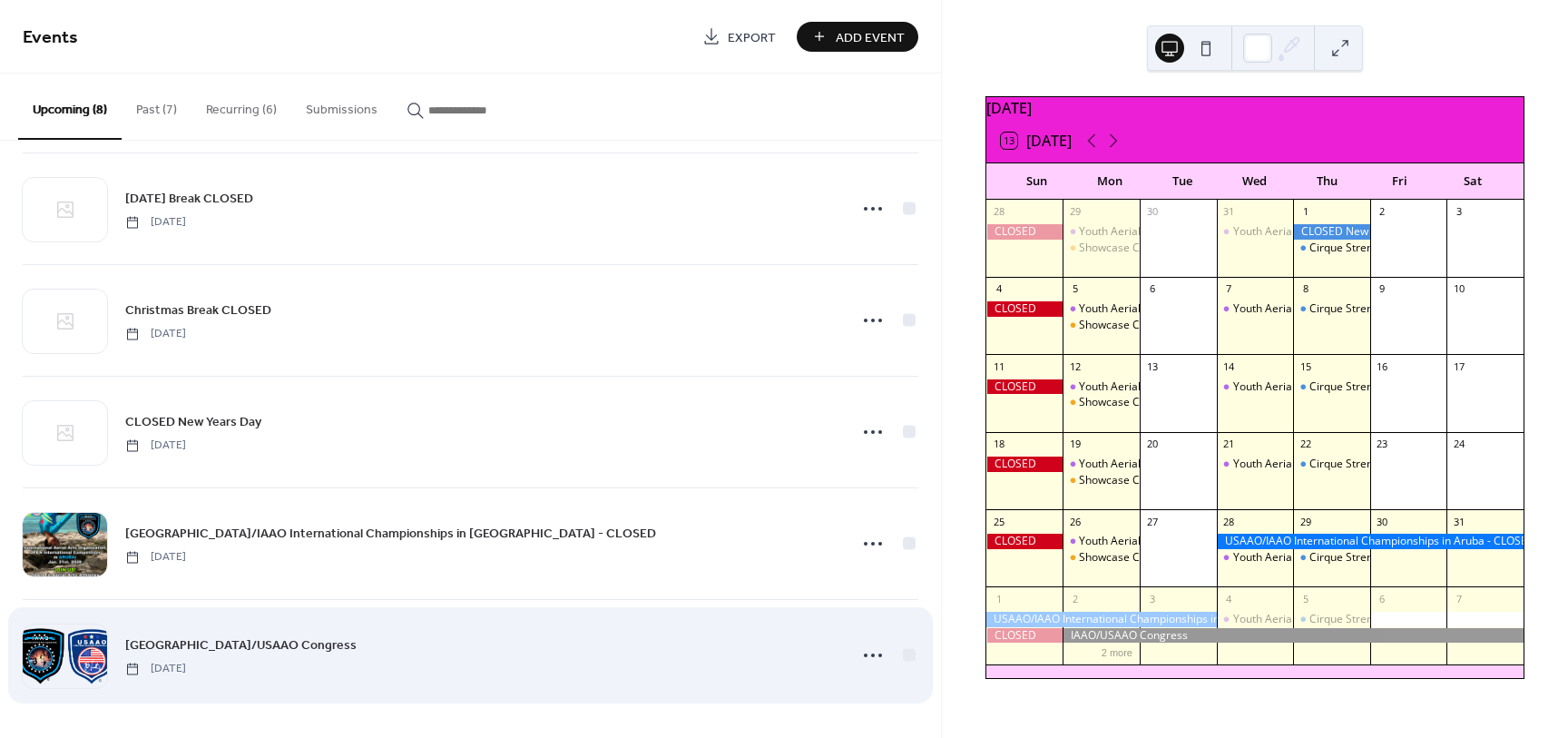
click at [214, 642] on span "[GEOGRAPHIC_DATA]/USAAO Congress" at bounding box center [240, 645] width 232 height 19
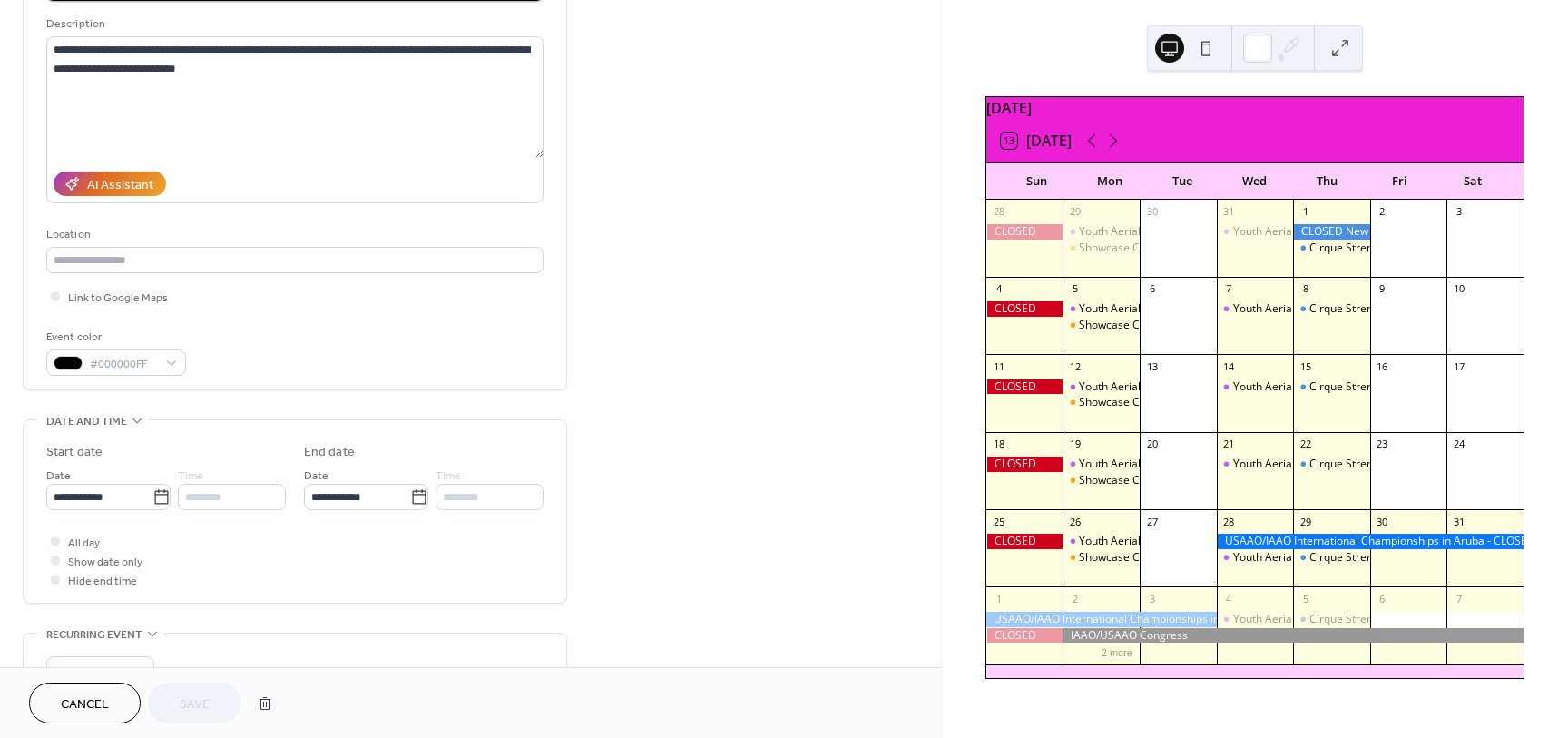
scroll to position [205, 0]
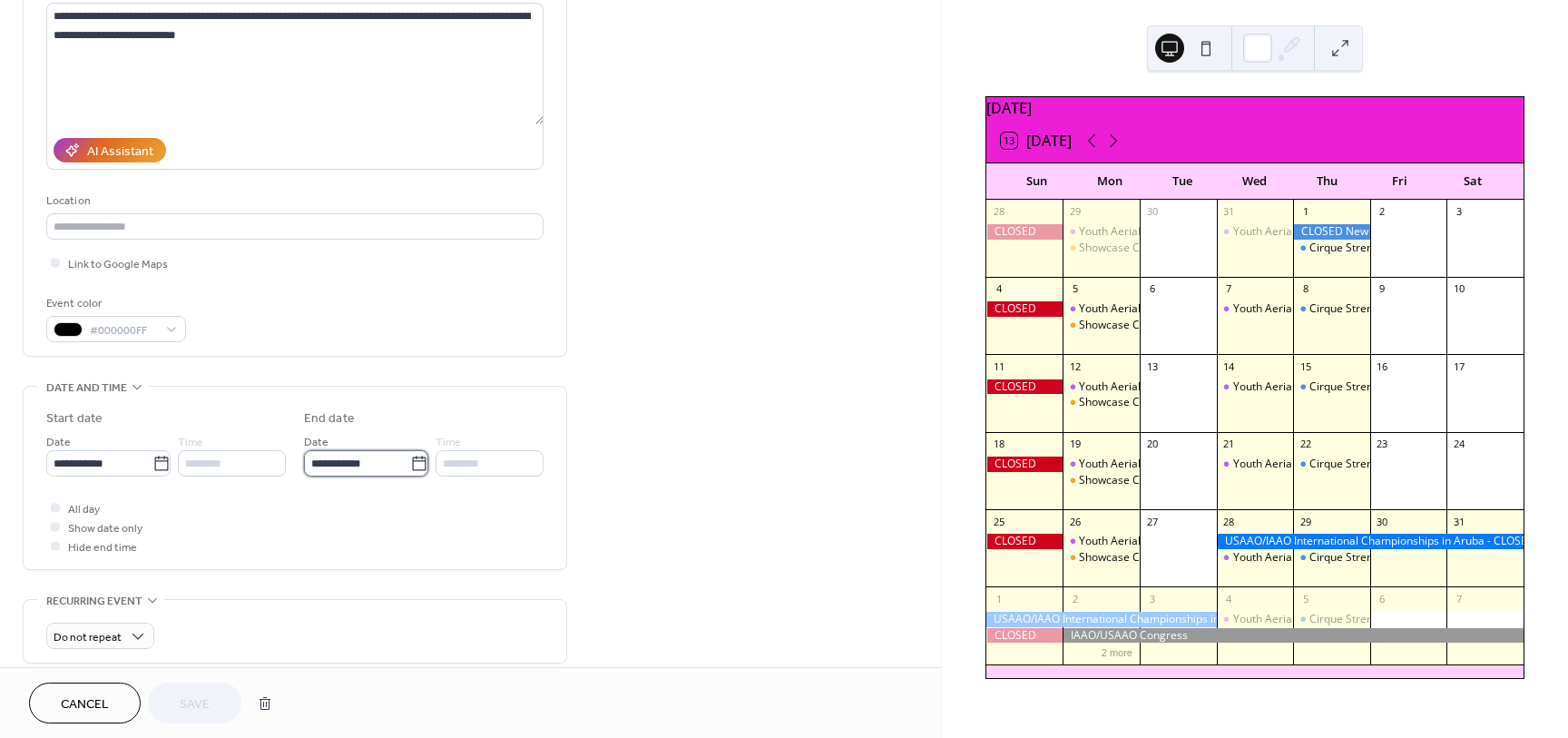
click at [341, 467] on input "**********" at bounding box center [357, 463] width 106 height 26
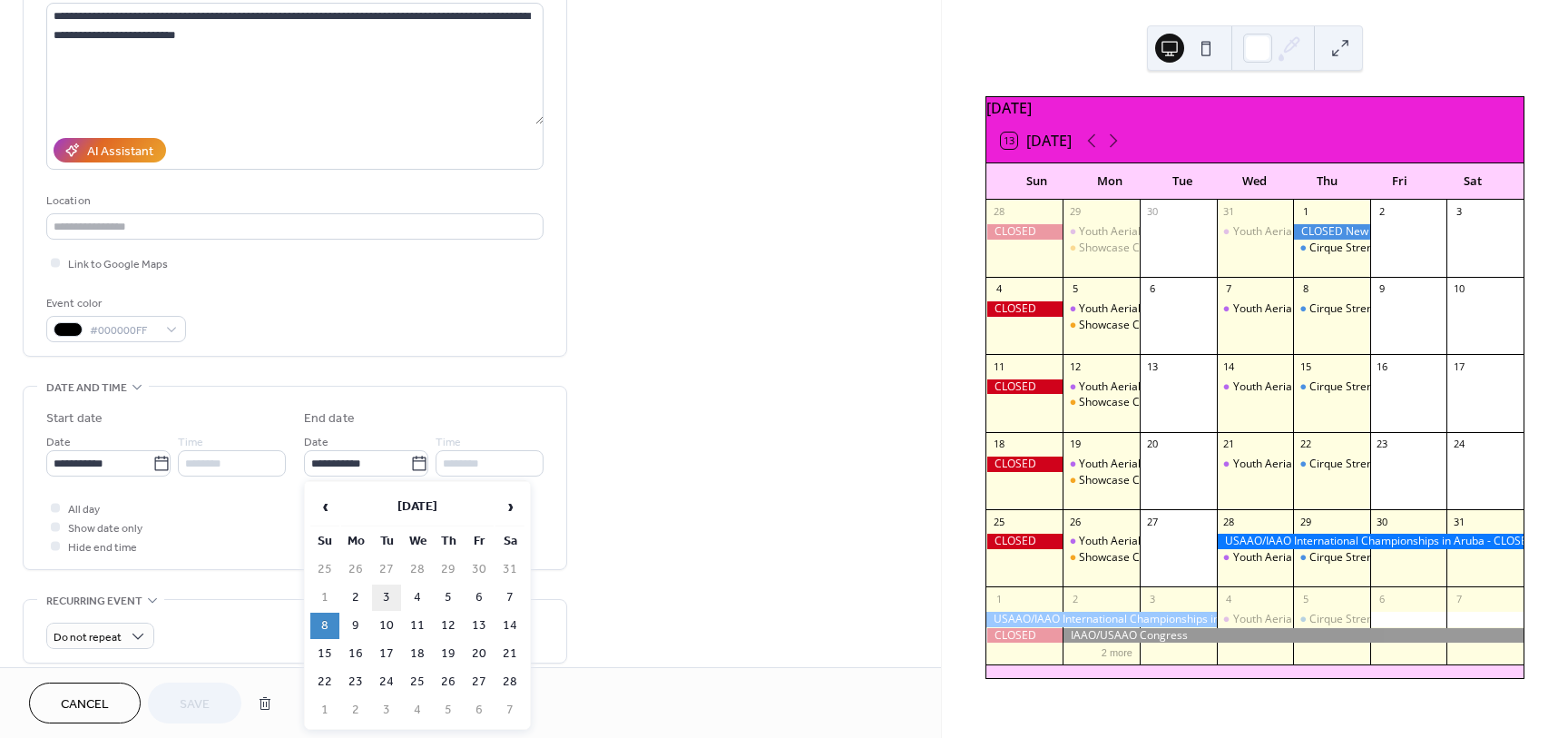
click at [382, 595] on td "3" at bounding box center [387, 597] width 29 height 26
type input "**********"
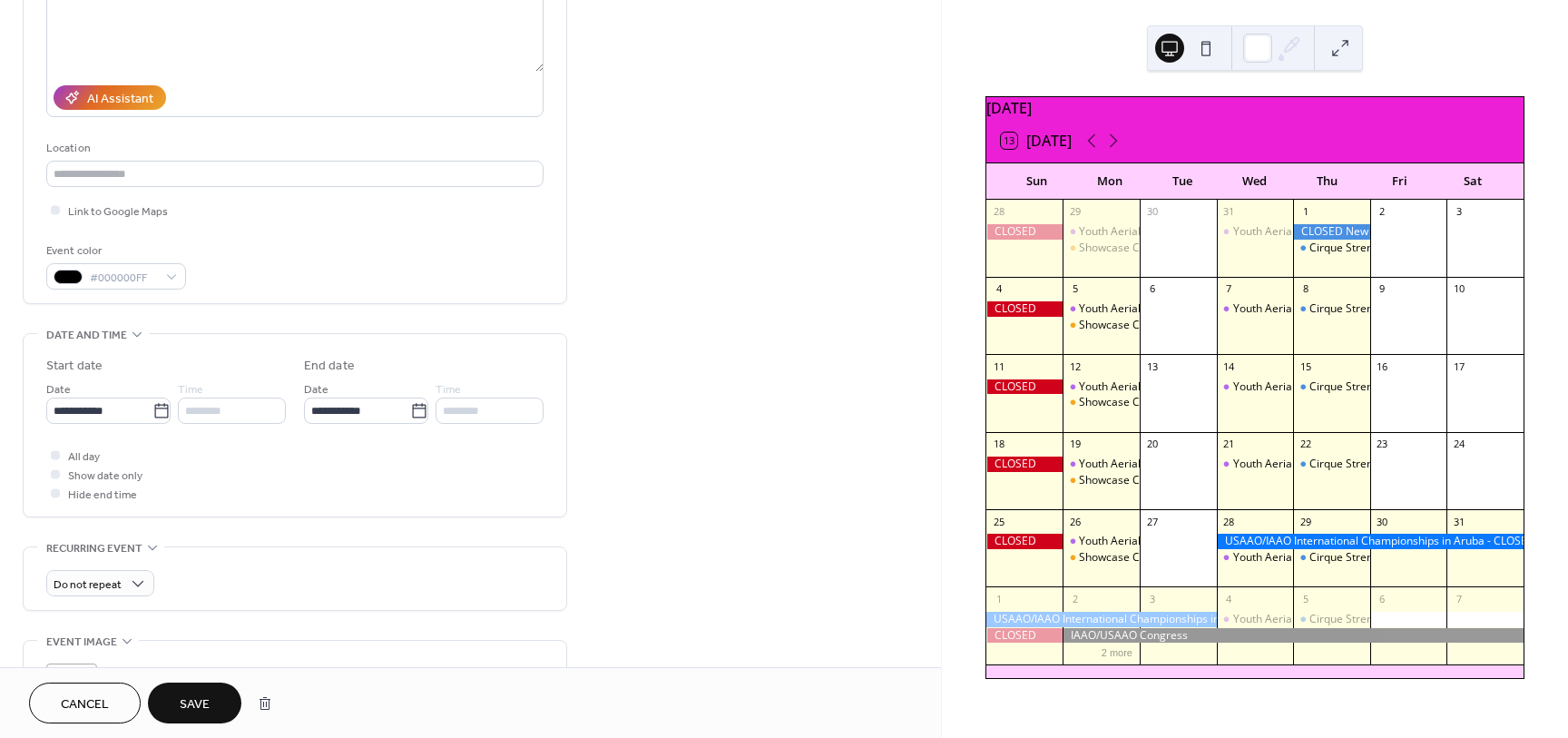
scroll to position [300, 0]
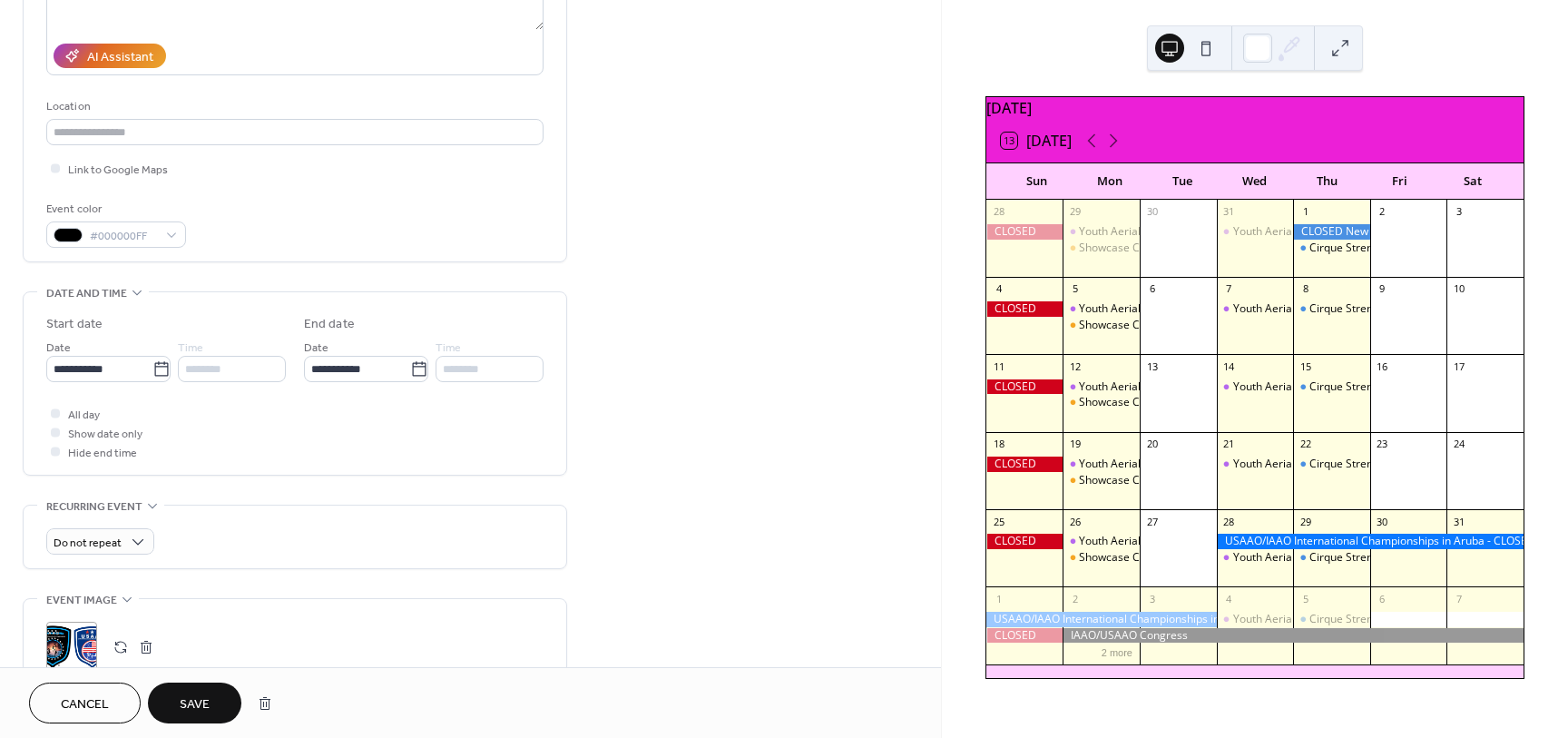
click at [171, 695] on button "Save" at bounding box center [195, 702] width 94 height 41
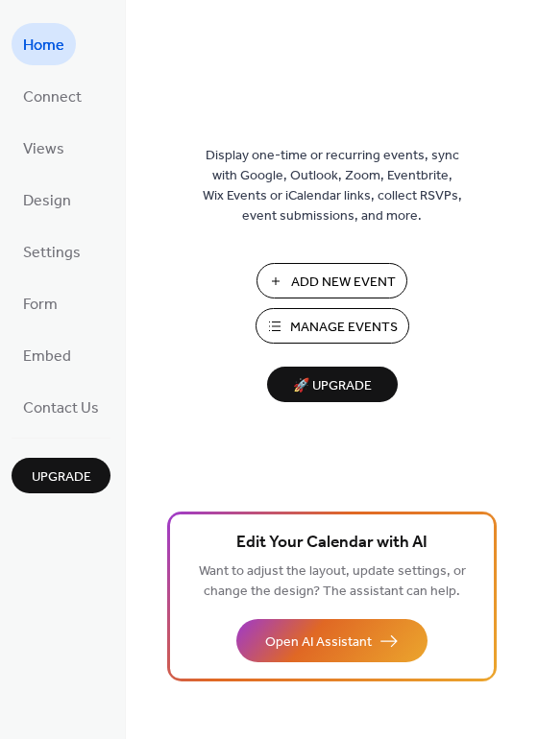
click at [326, 327] on span "Manage Events" at bounding box center [344, 328] width 108 height 20
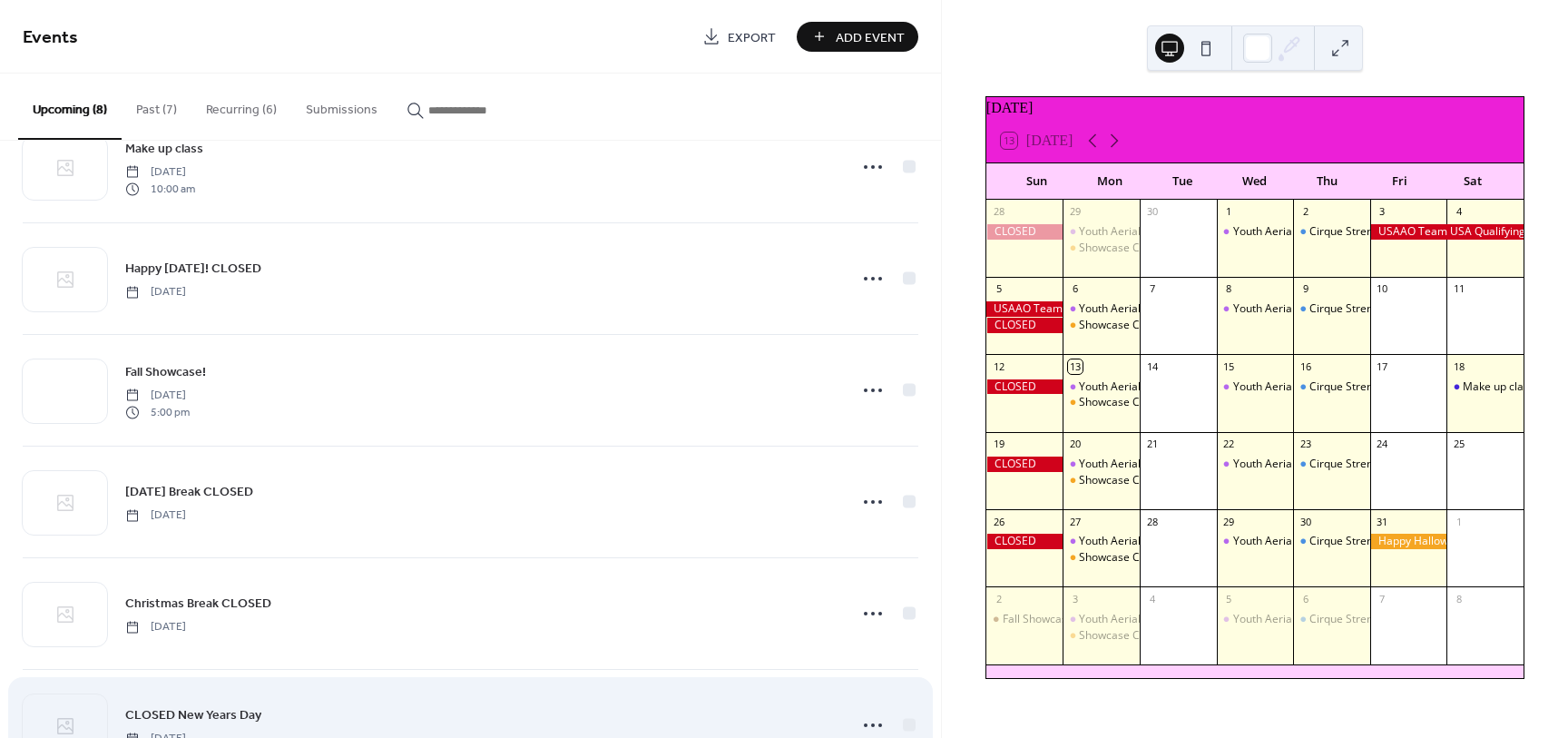
scroll to position [51, 0]
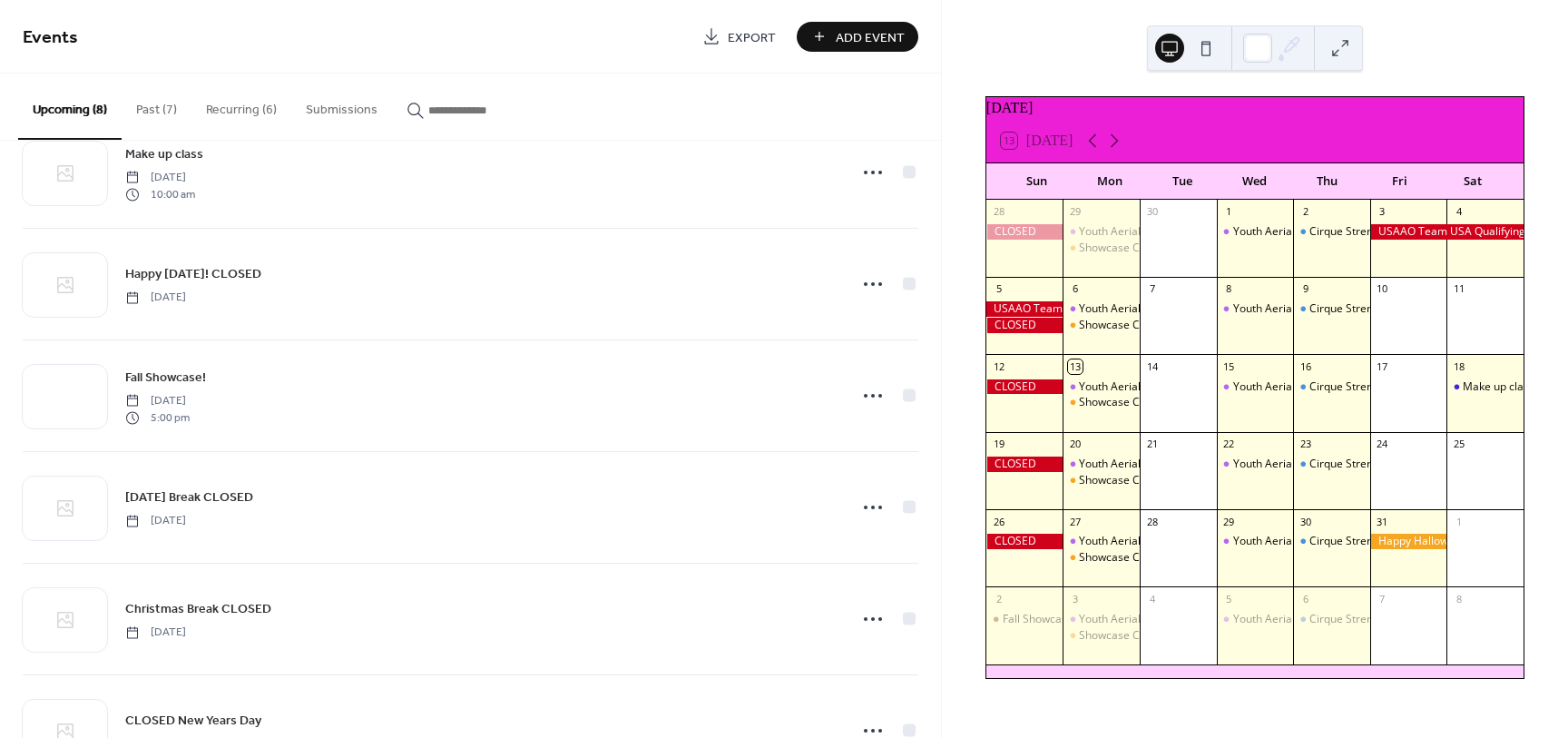
click at [234, 123] on button "Recurring (6)" at bounding box center [242, 106] width 100 height 64
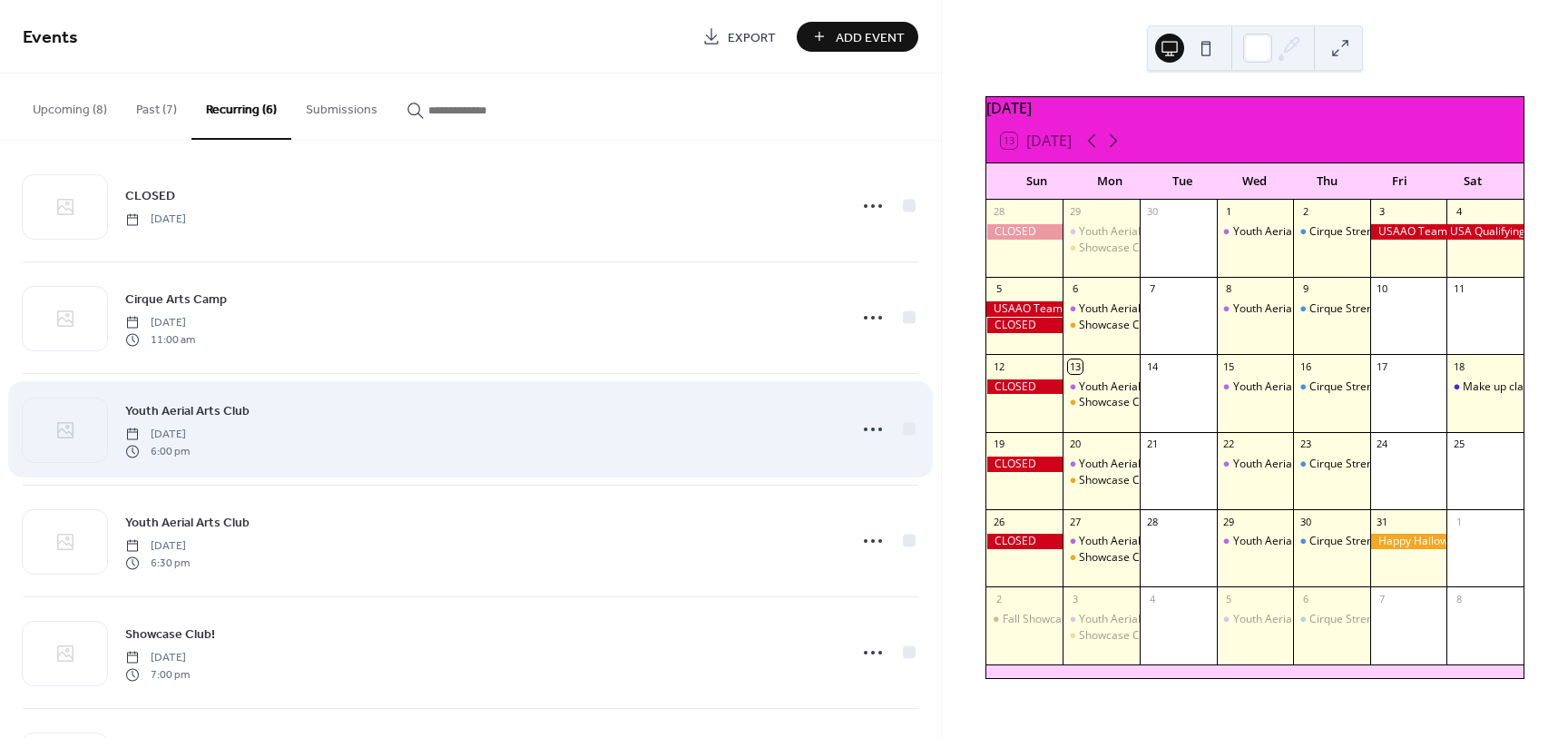
scroll to position [23, 0]
click at [858, 429] on icon at bounding box center [872, 423] width 29 height 29
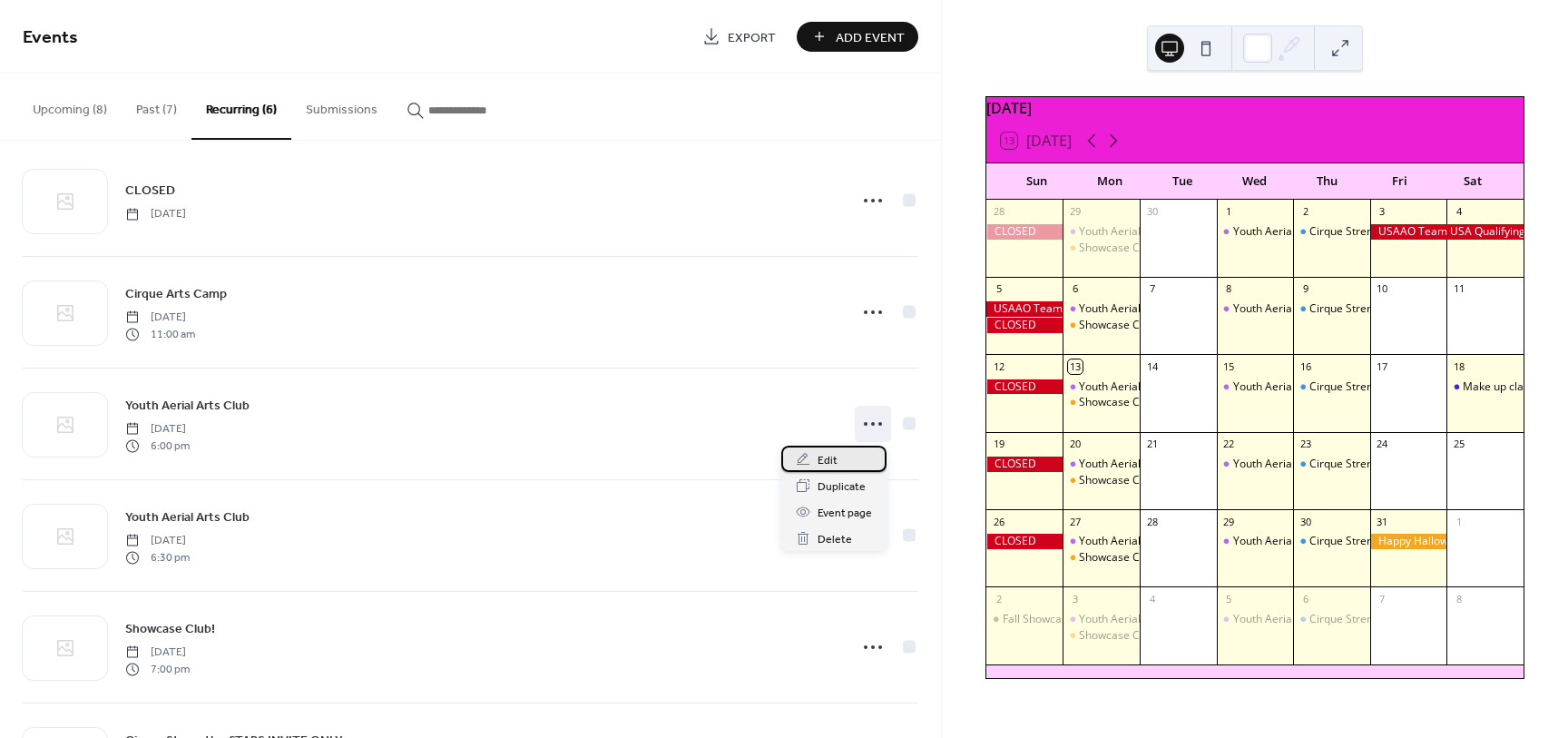
click at [834, 467] on span "Edit" at bounding box center [827, 460] width 20 height 19
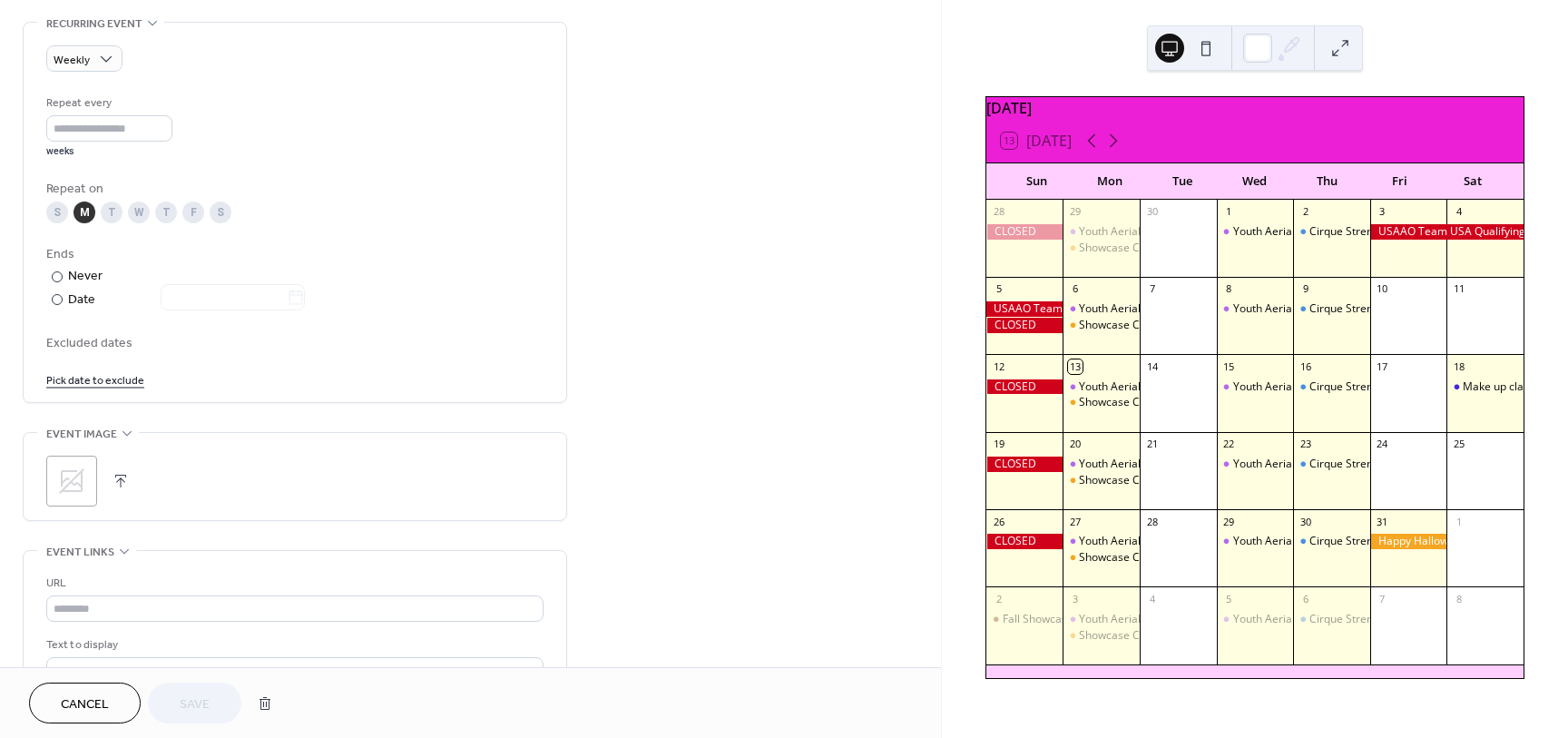
scroll to position [783, 0]
click at [128, 382] on link "Pick date to exclude" at bounding box center [95, 378] width 98 height 19
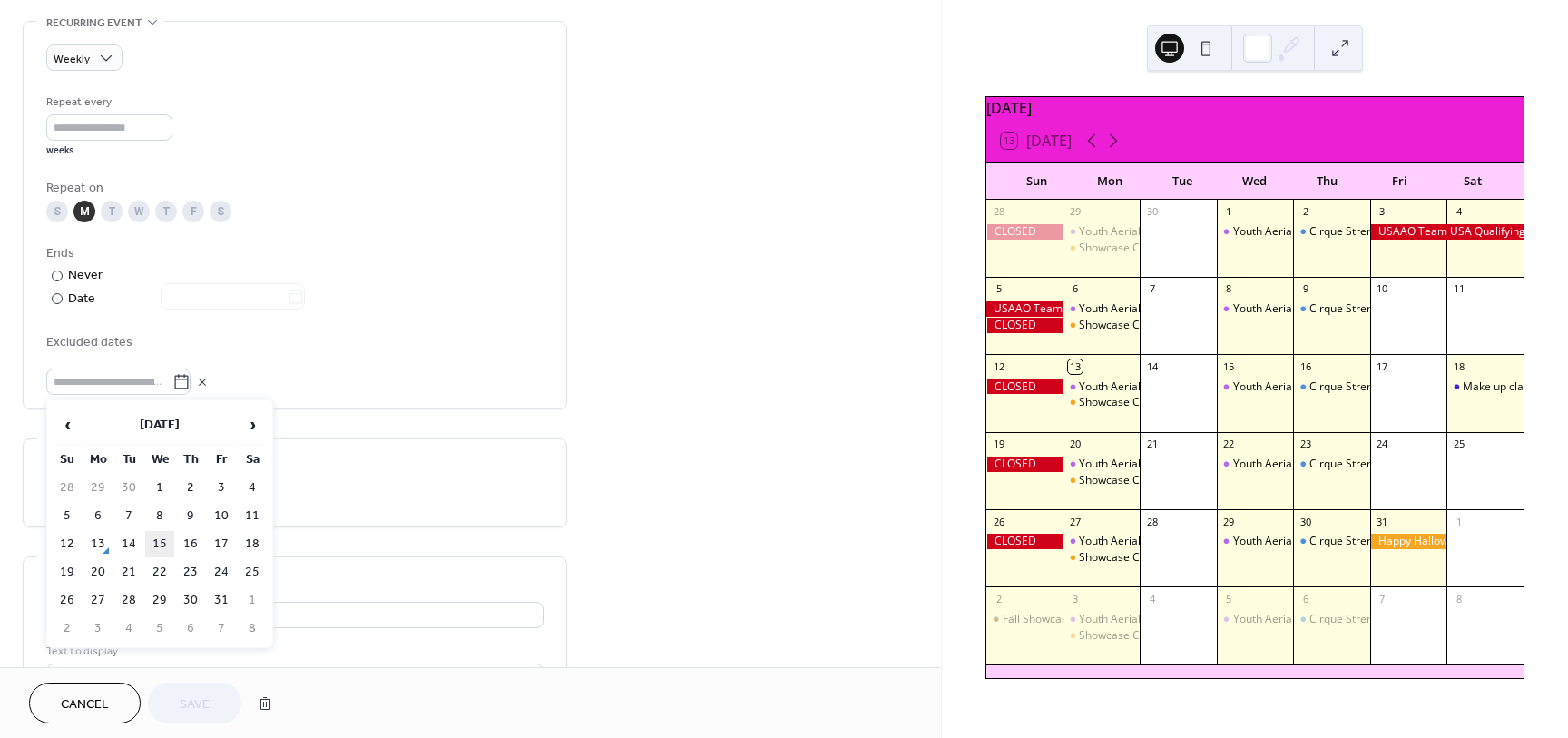
click at [161, 543] on td "15" at bounding box center [160, 544] width 29 height 26
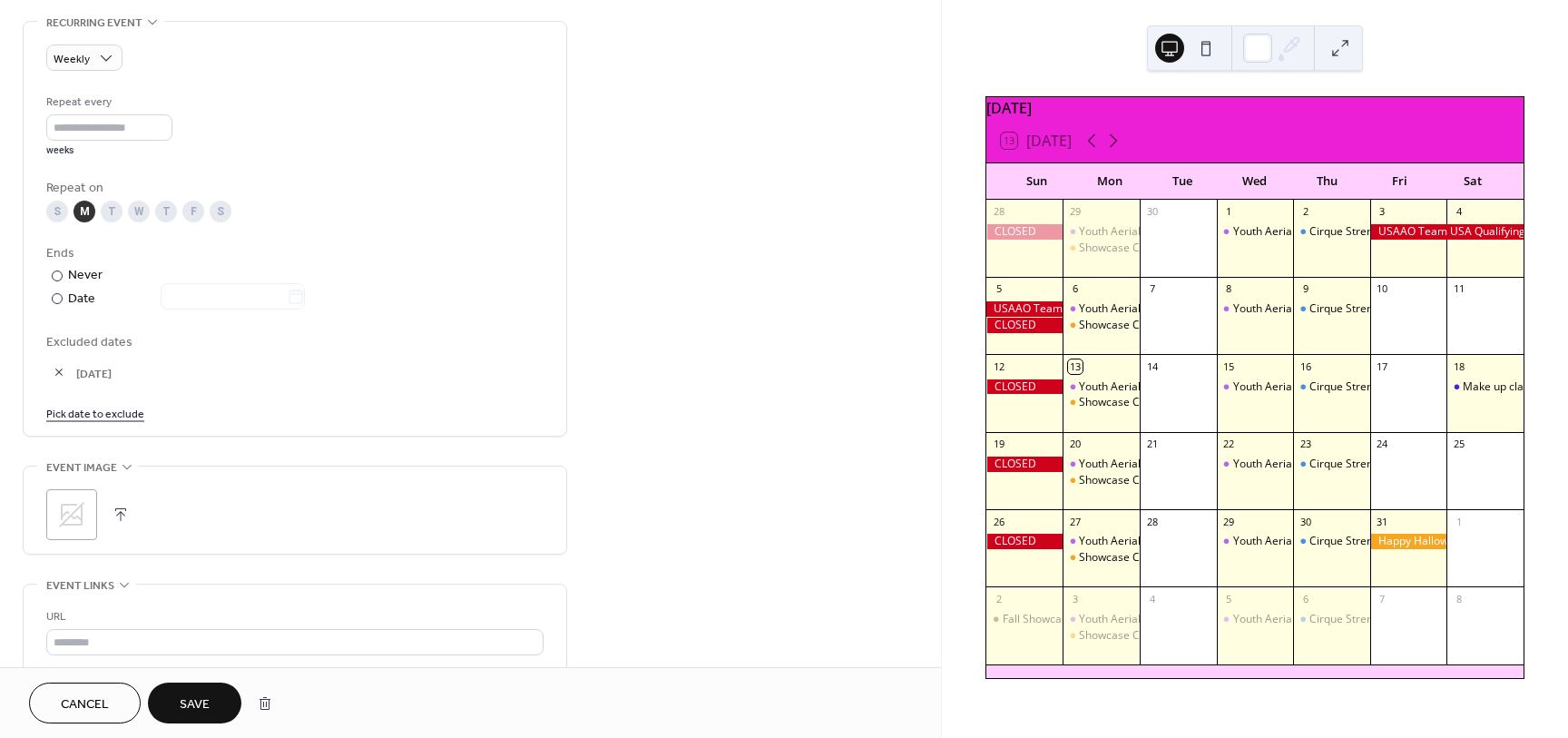
click at [203, 706] on span "Save" at bounding box center [195, 704] width 30 height 19
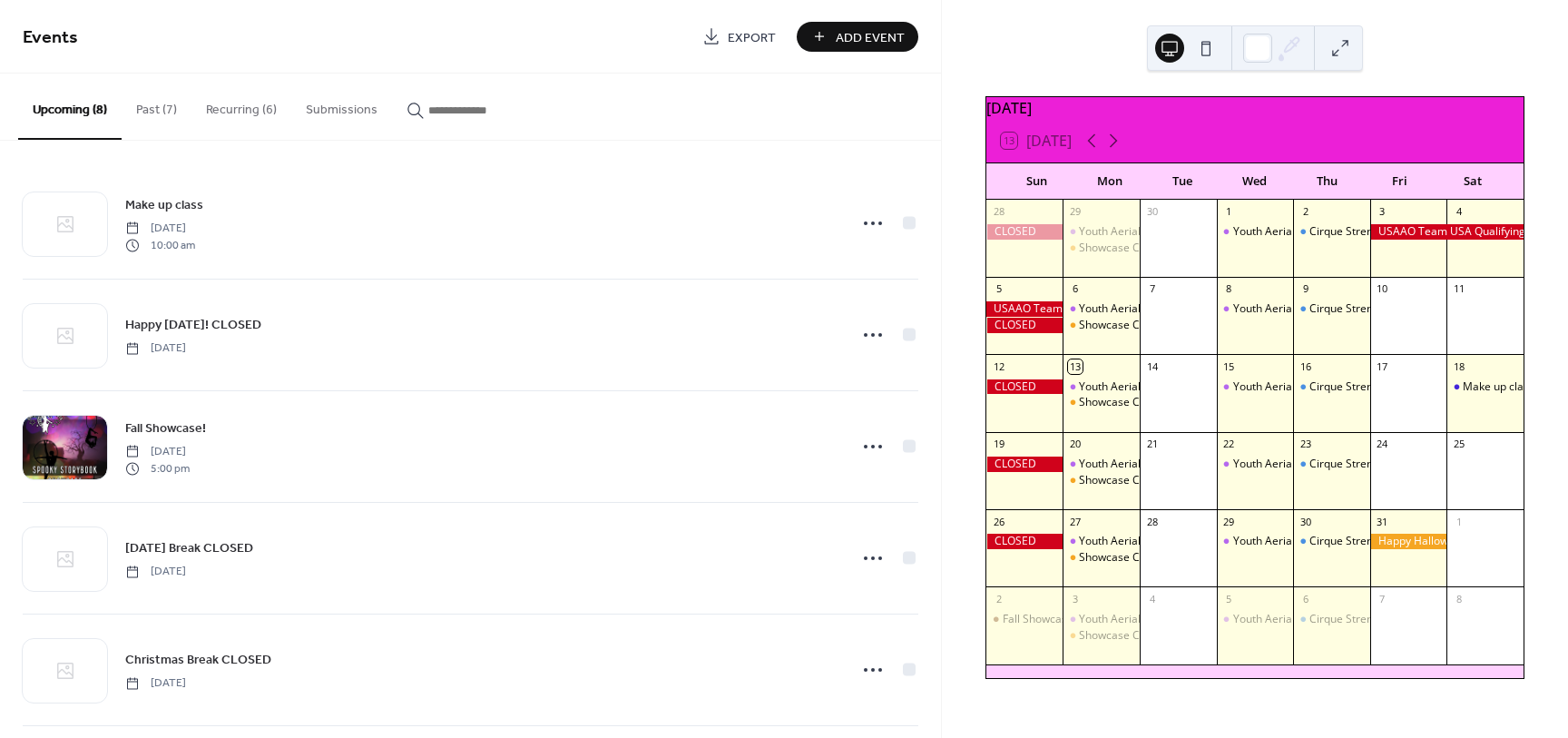
click at [250, 111] on button "Recurring (6)" at bounding box center [242, 106] width 100 height 64
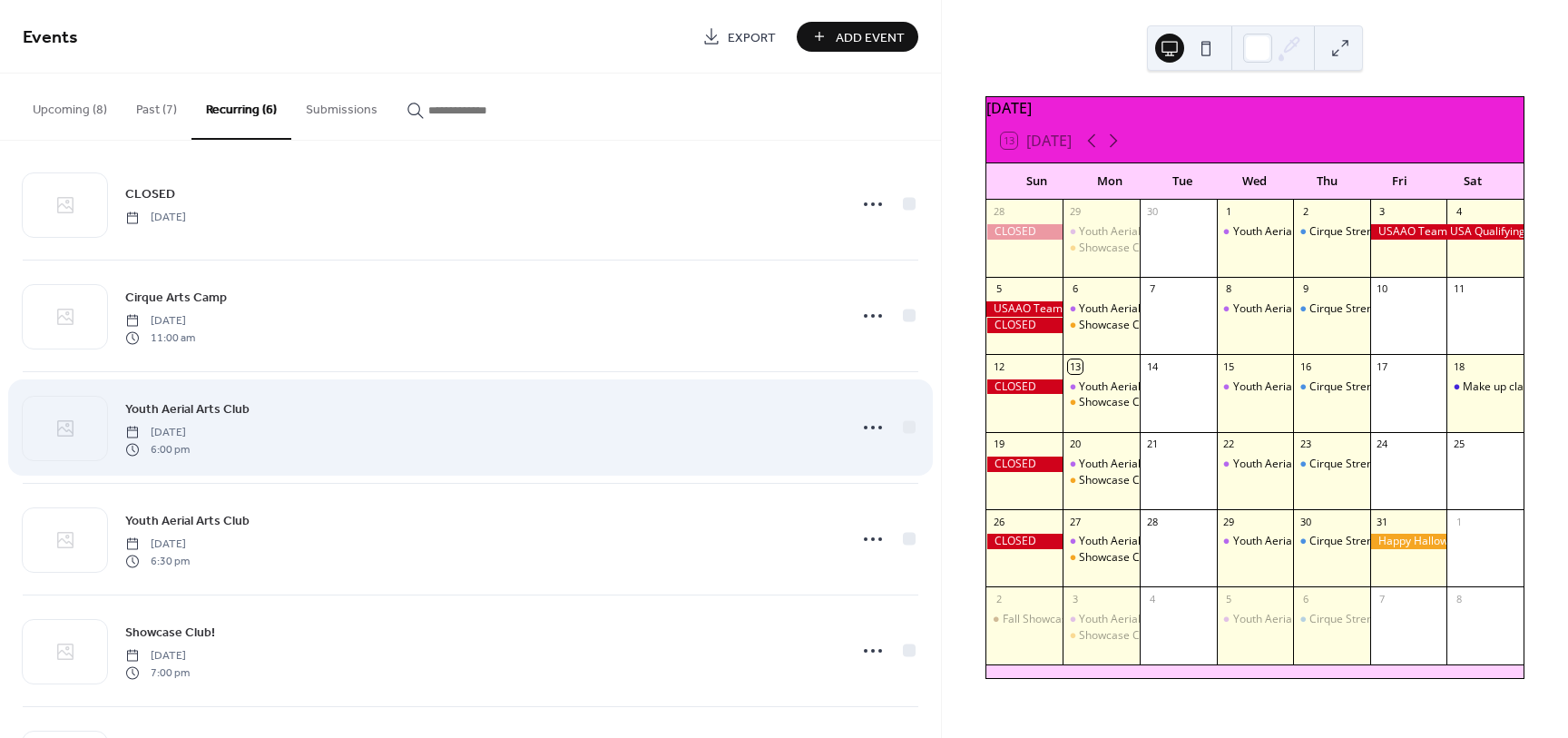
scroll to position [23, 0]
click at [210, 405] on span "Youth Aerial Arts Club" at bounding box center [187, 406] width 125 height 19
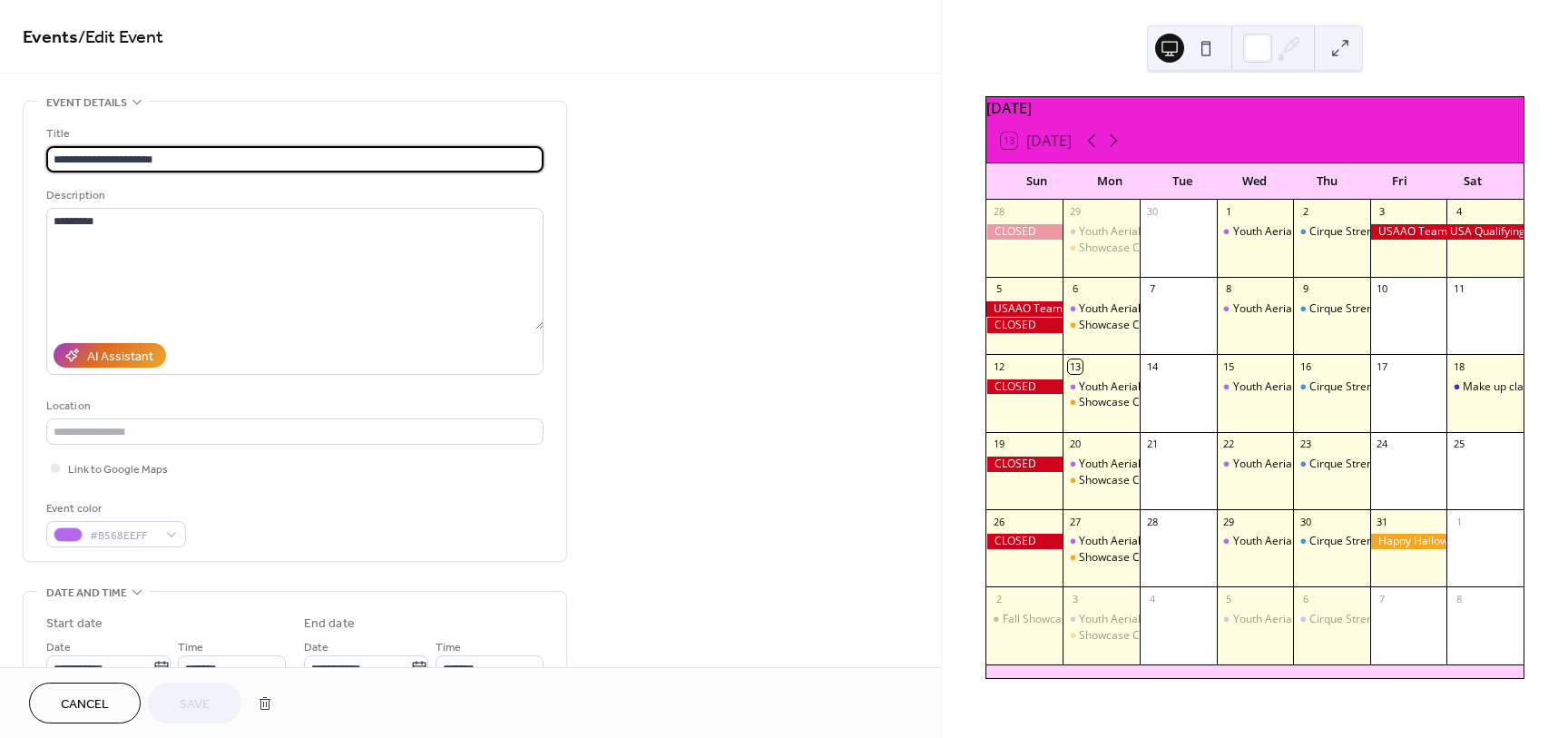
click at [61, 41] on link "Events" at bounding box center [50, 37] width 56 height 35
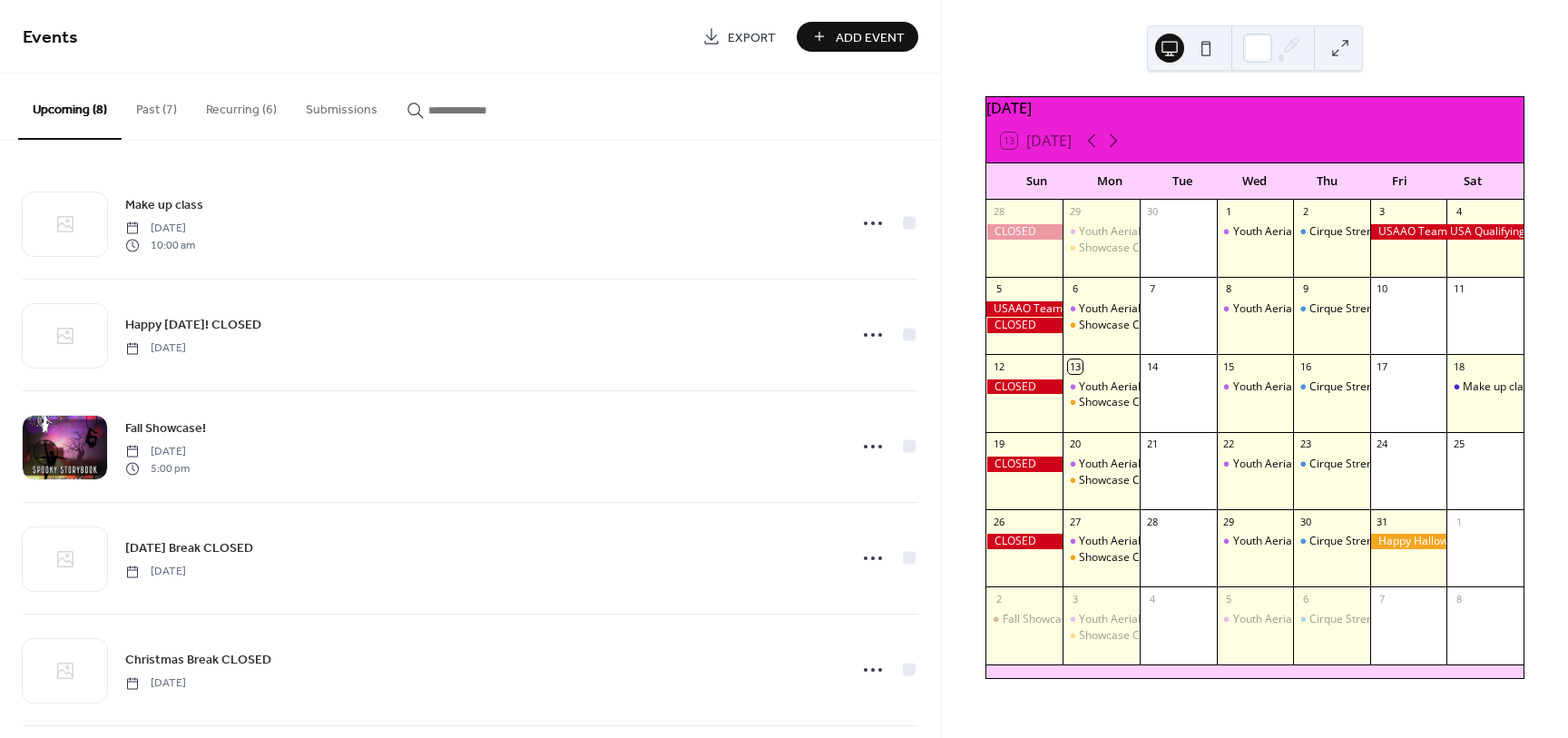
click at [238, 109] on button "Recurring (6)" at bounding box center [242, 106] width 100 height 64
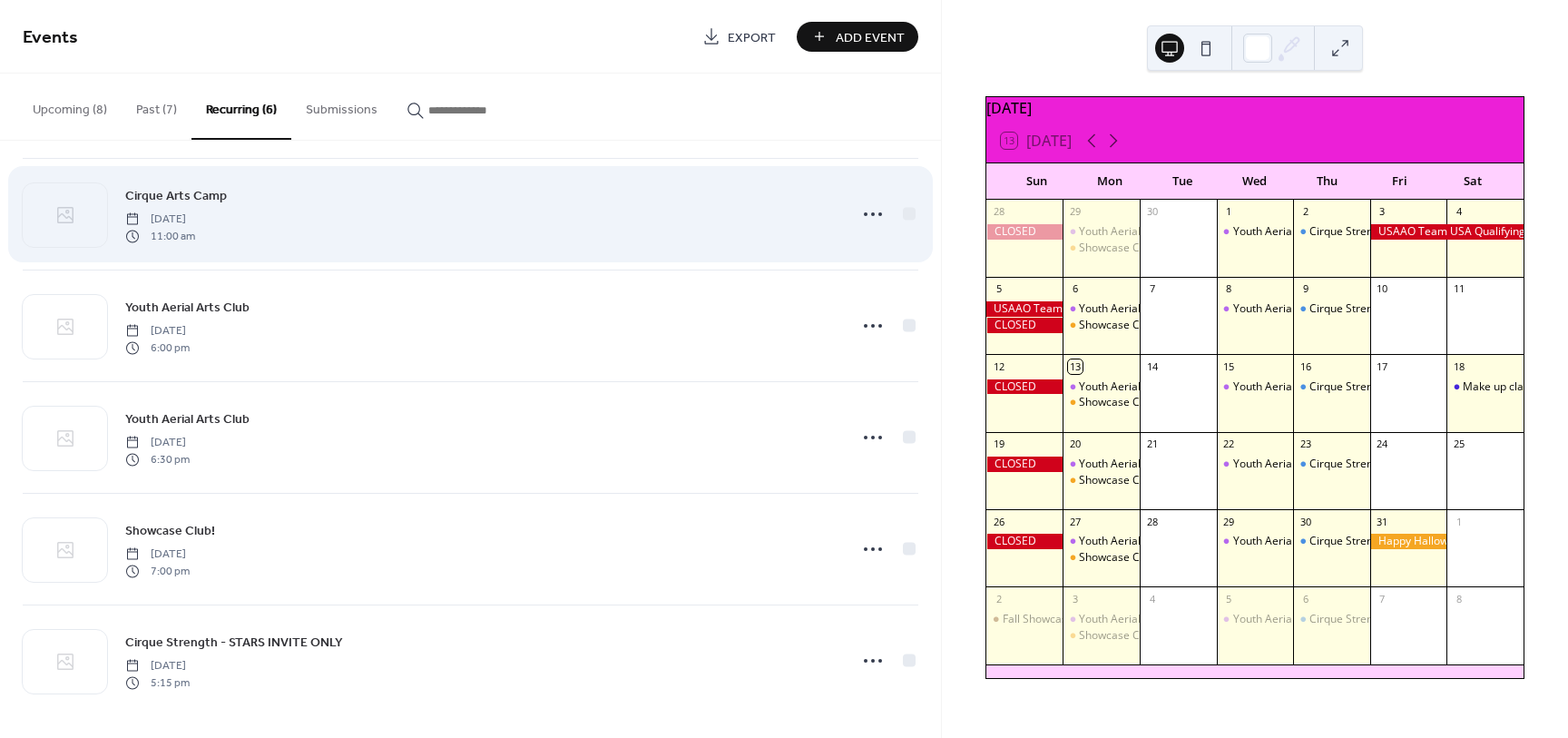
scroll to position [126, 0]
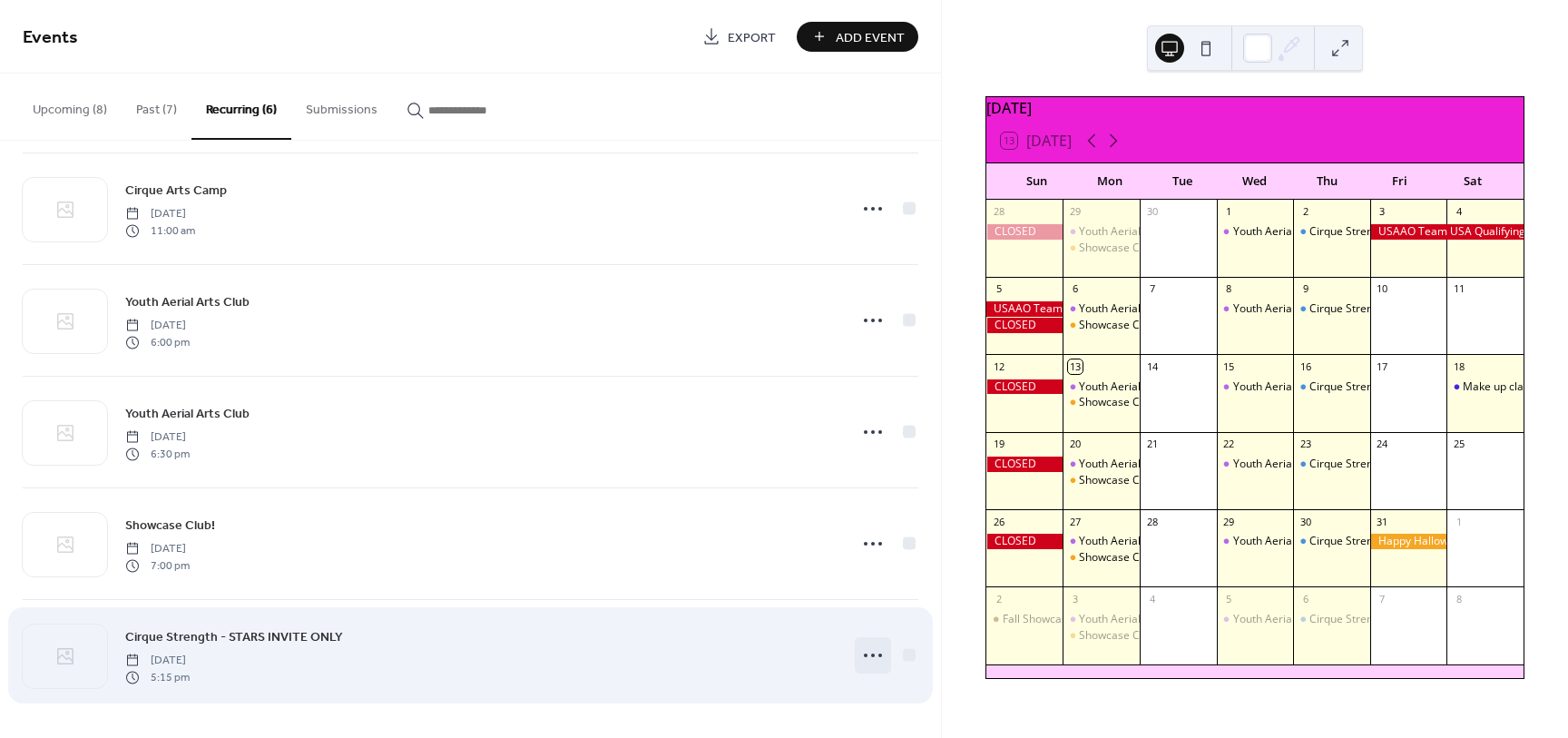
click at [858, 663] on icon at bounding box center [872, 655] width 29 height 29
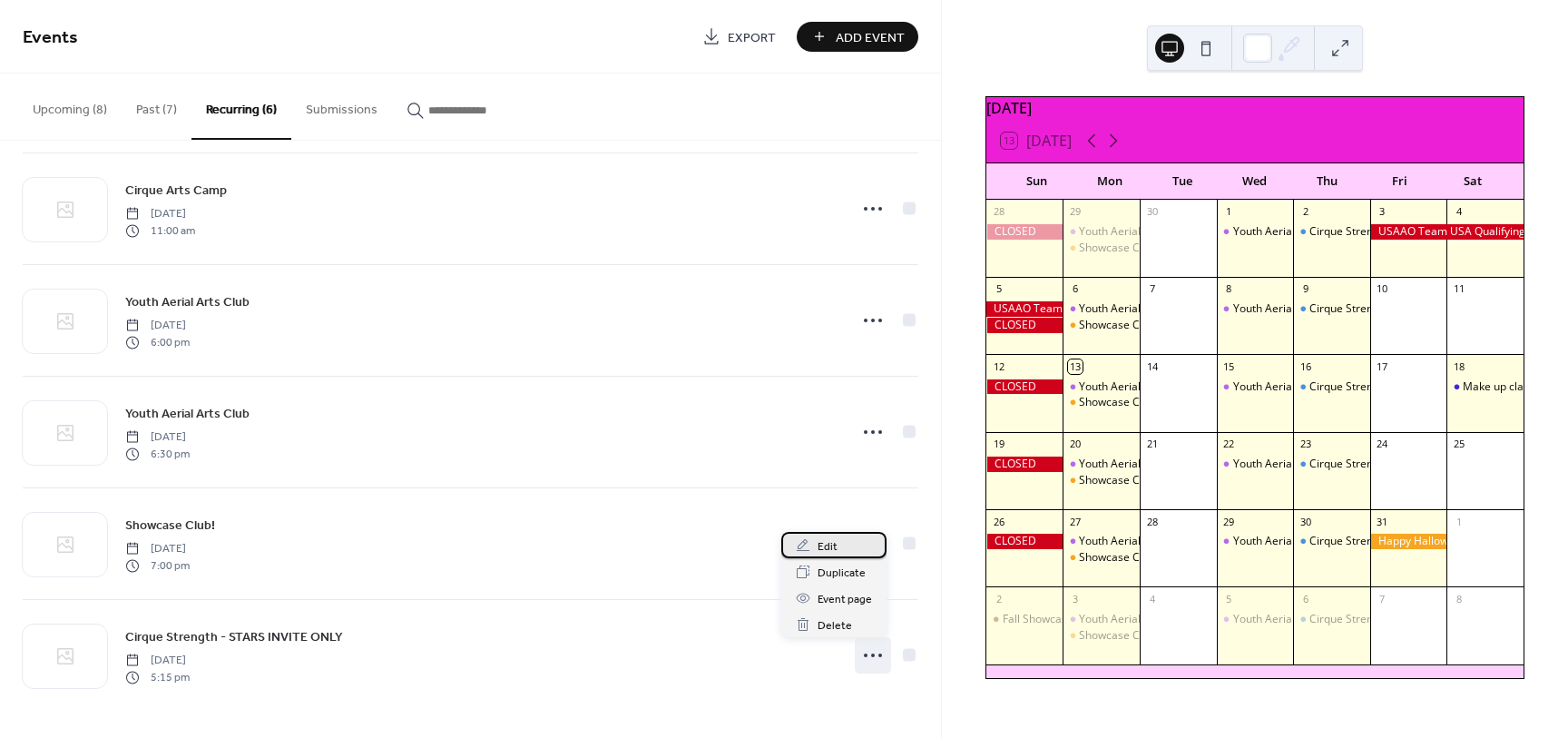
click at [821, 537] on span "Edit" at bounding box center [827, 546] width 20 height 19
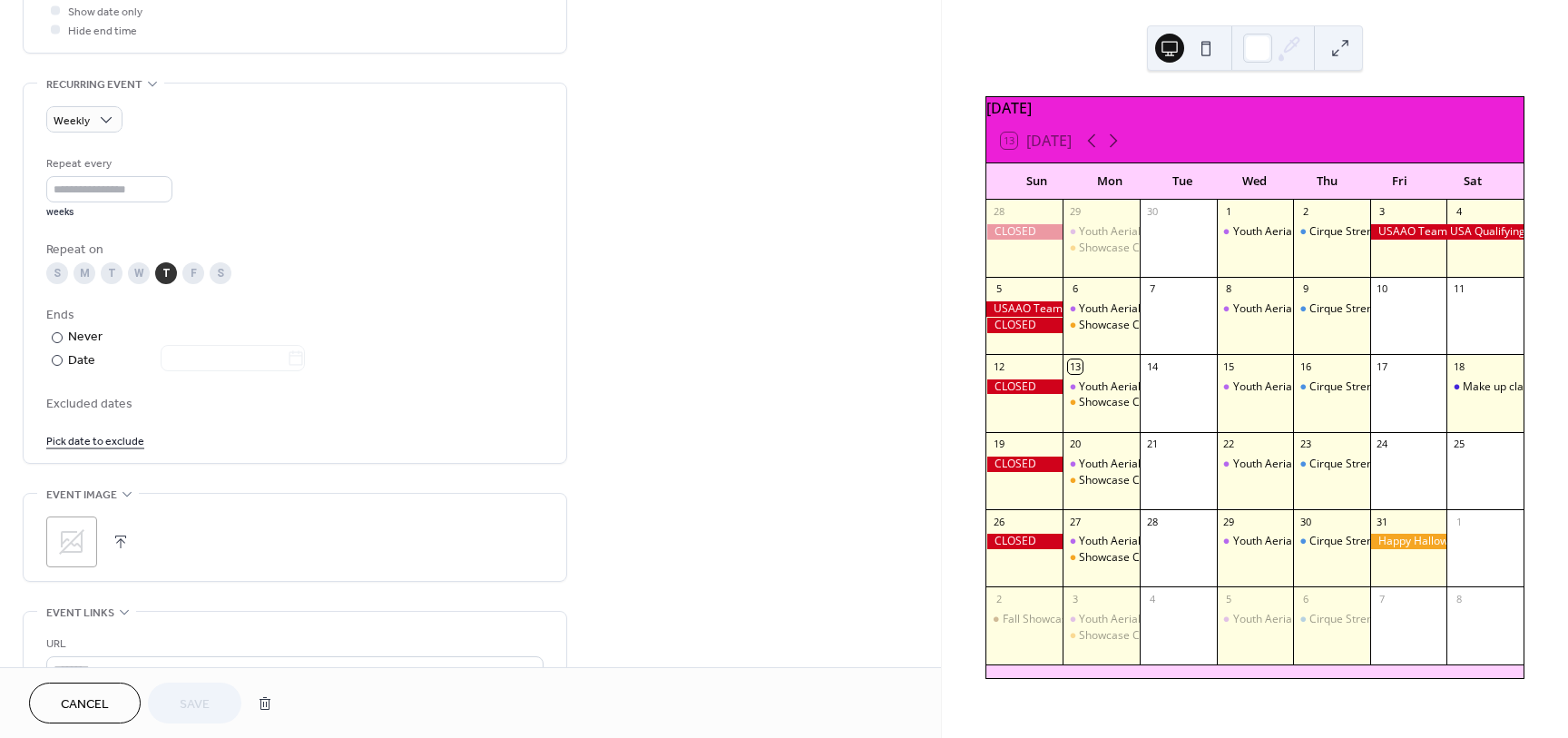
scroll to position [751, 0]
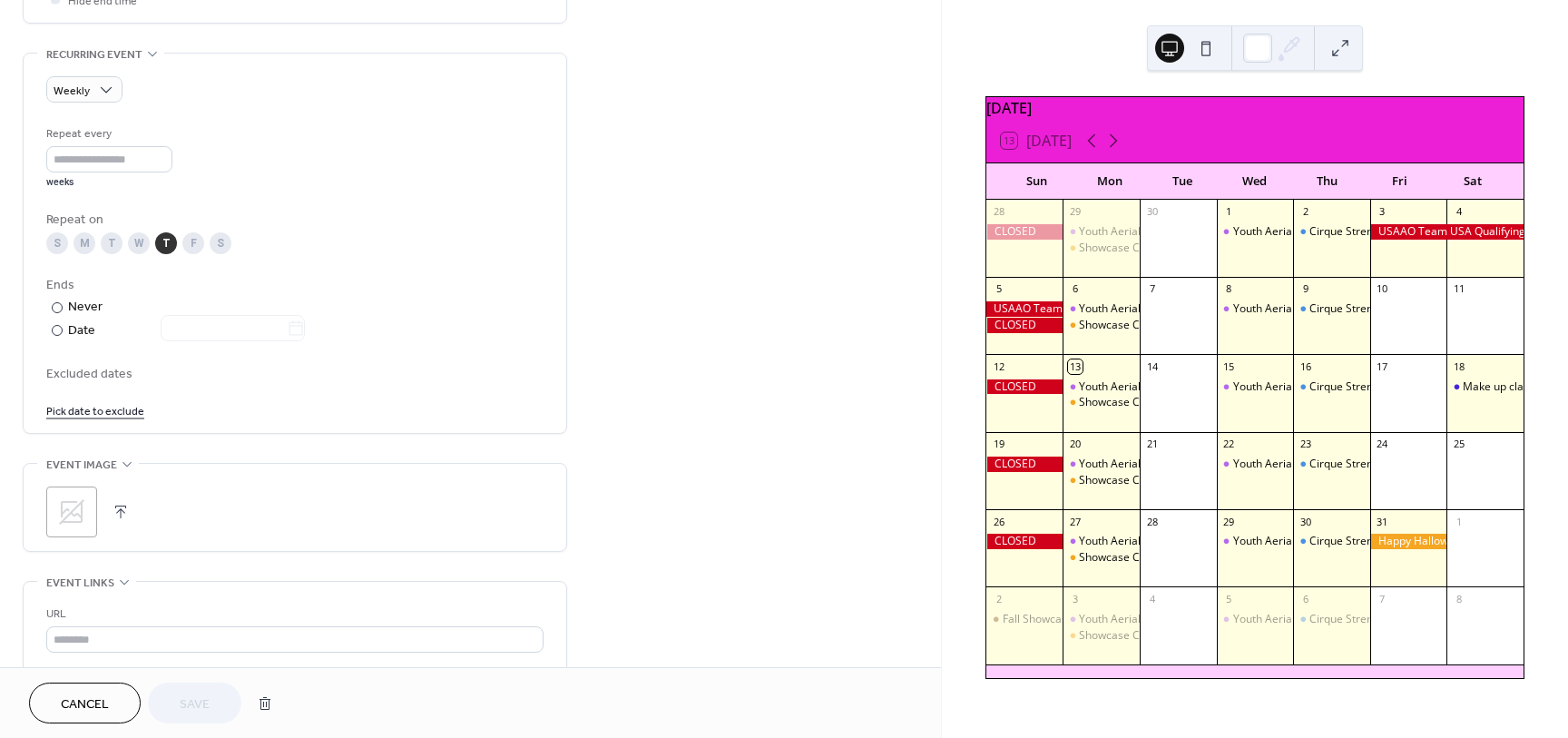
click at [100, 414] on link "Pick date to exclude" at bounding box center [95, 409] width 98 height 19
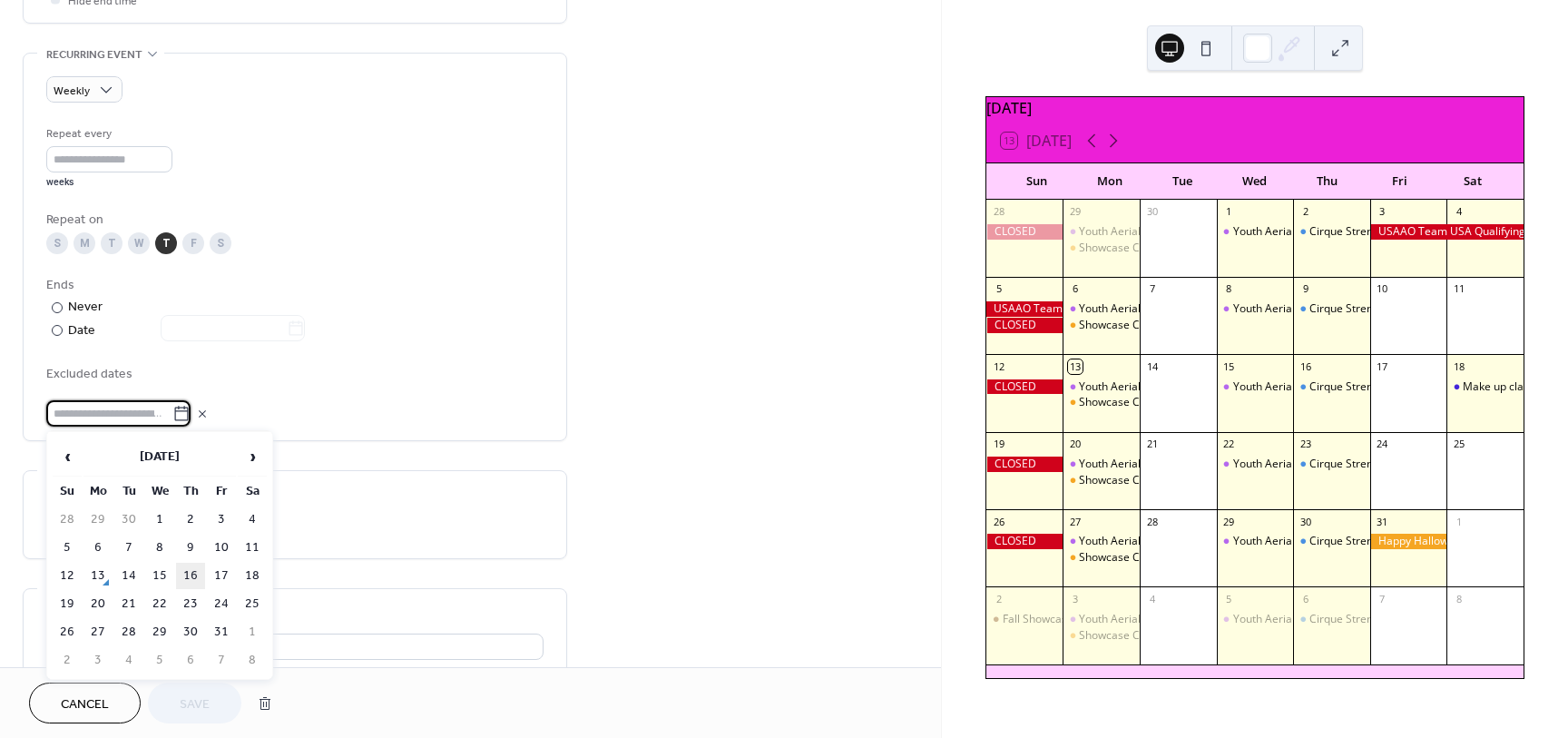
click at [196, 575] on td "16" at bounding box center [190, 575] width 29 height 26
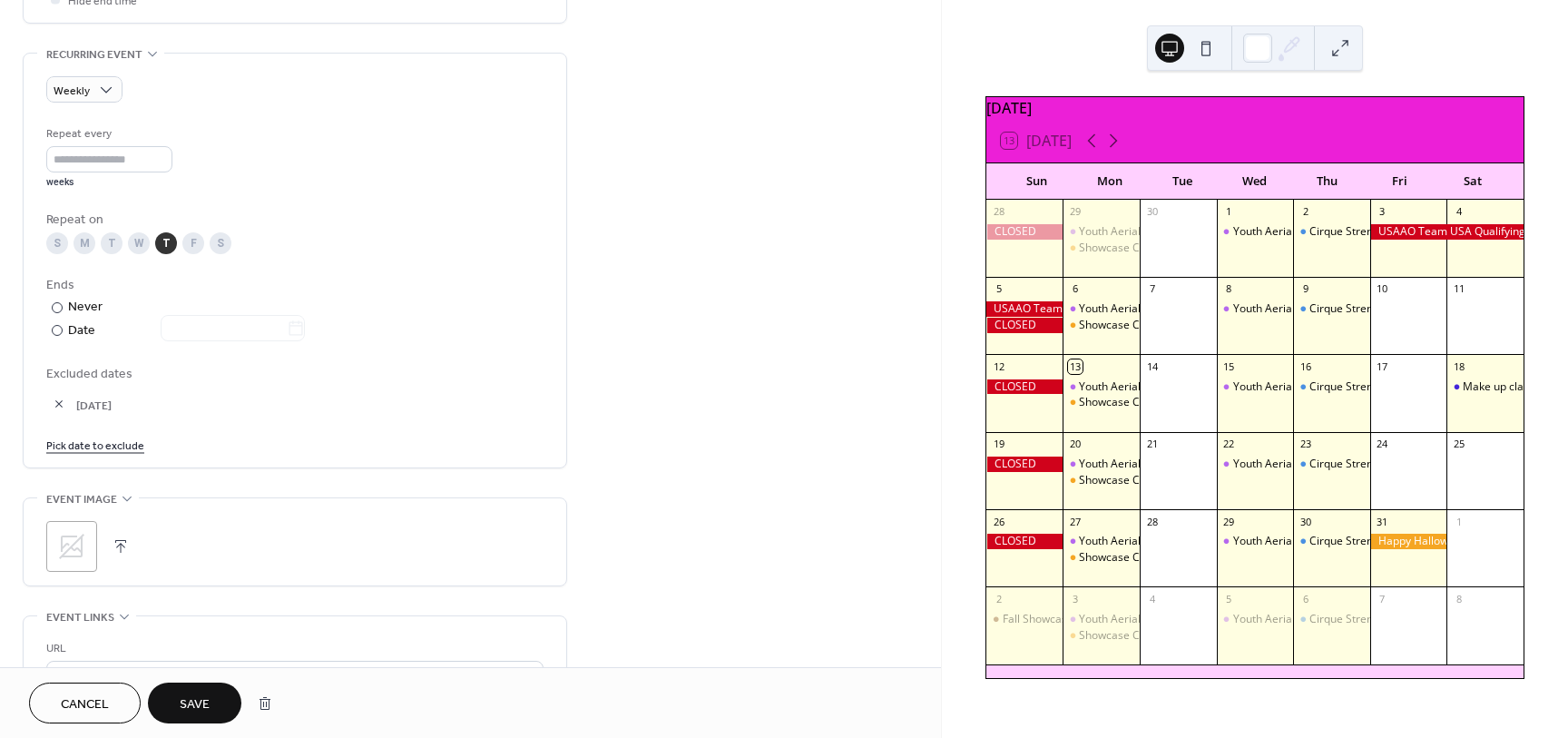
click at [196, 699] on span "Save" at bounding box center [195, 704] width 30 height 19
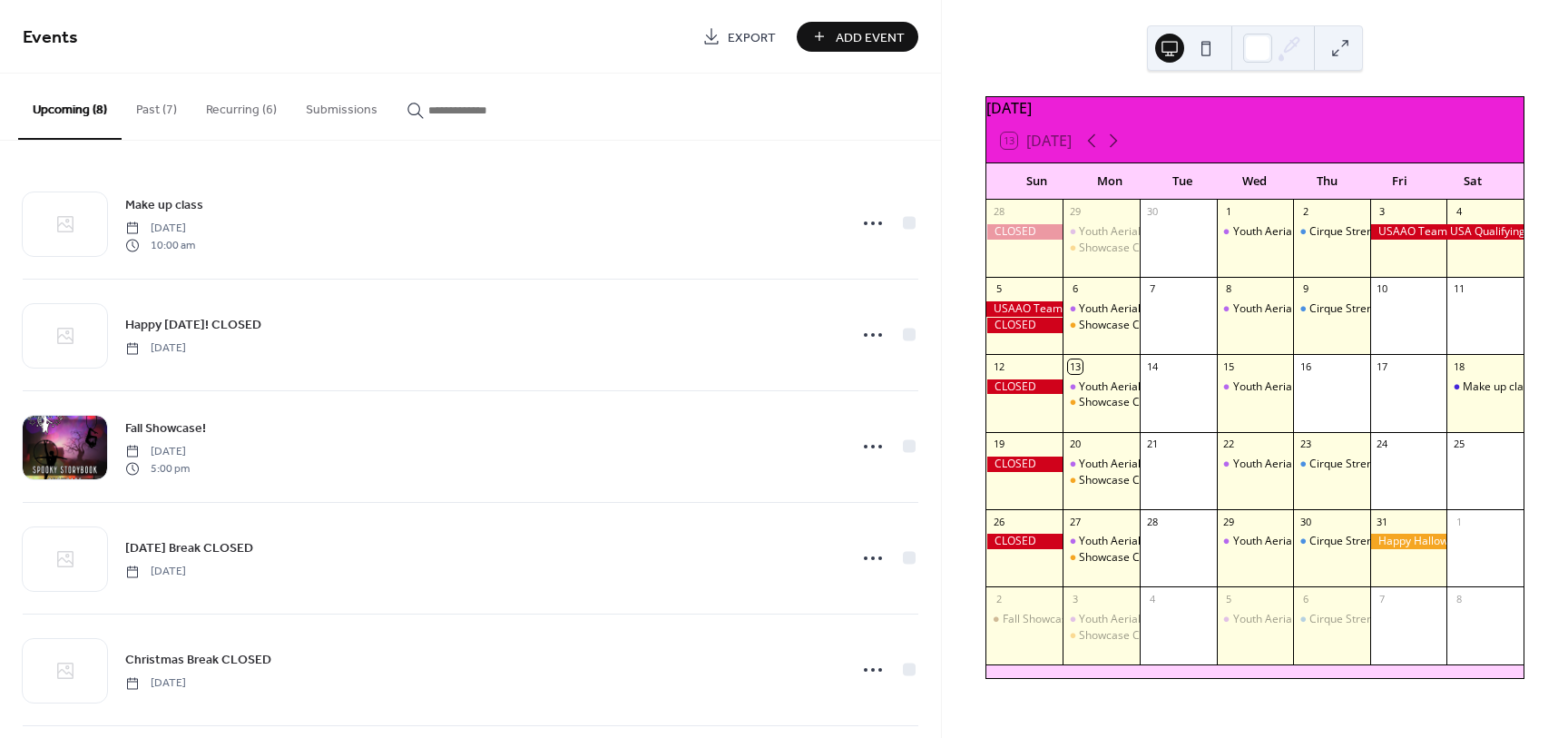
click at [216, 116] on button "Recurring (6)" at bounding box center [242, 106] width 100 height 64
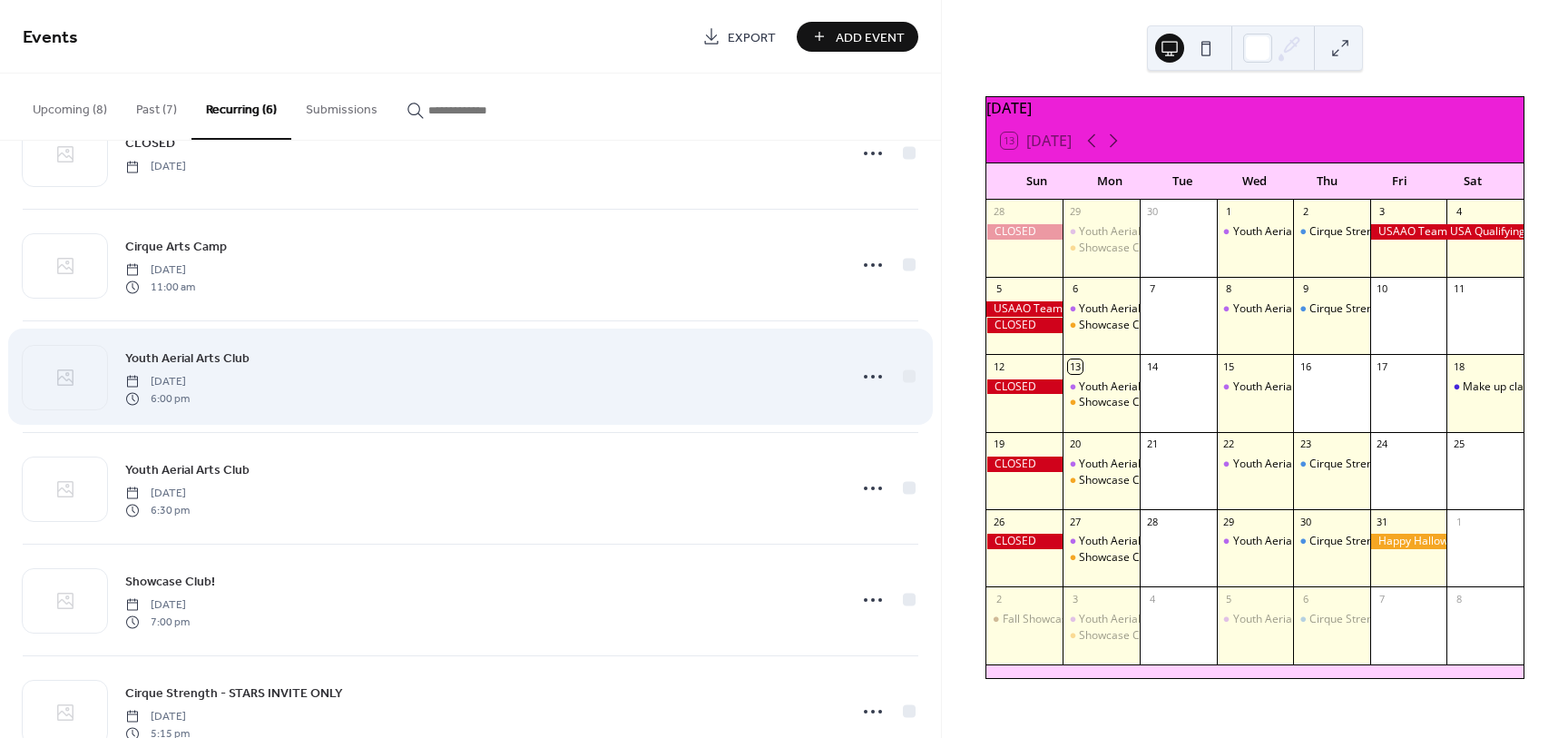
scroll to position [84, 0]
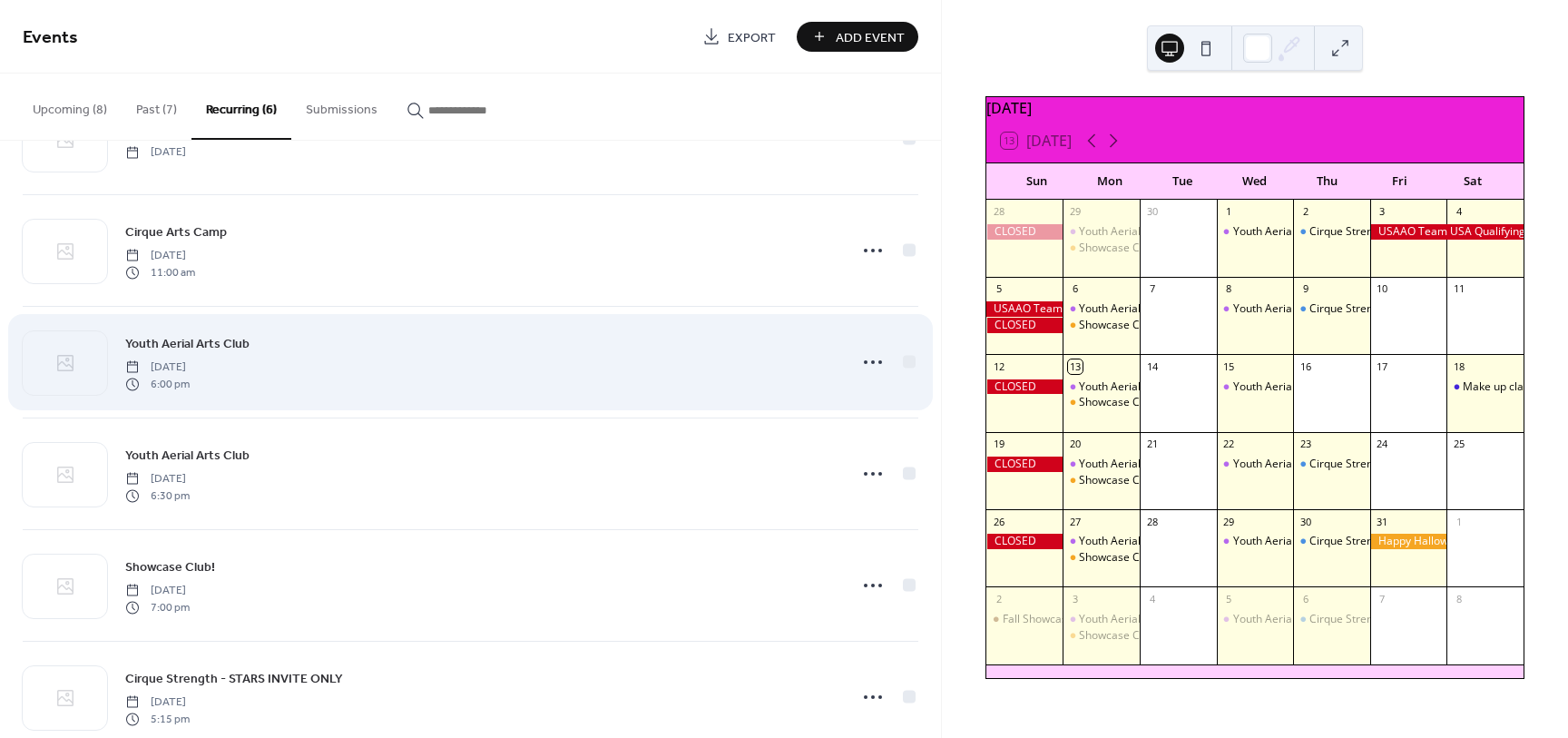
click at [224, 349] on span "Youth Aerial Arts Club" at bounding box center [187, 344] width 125 height 19
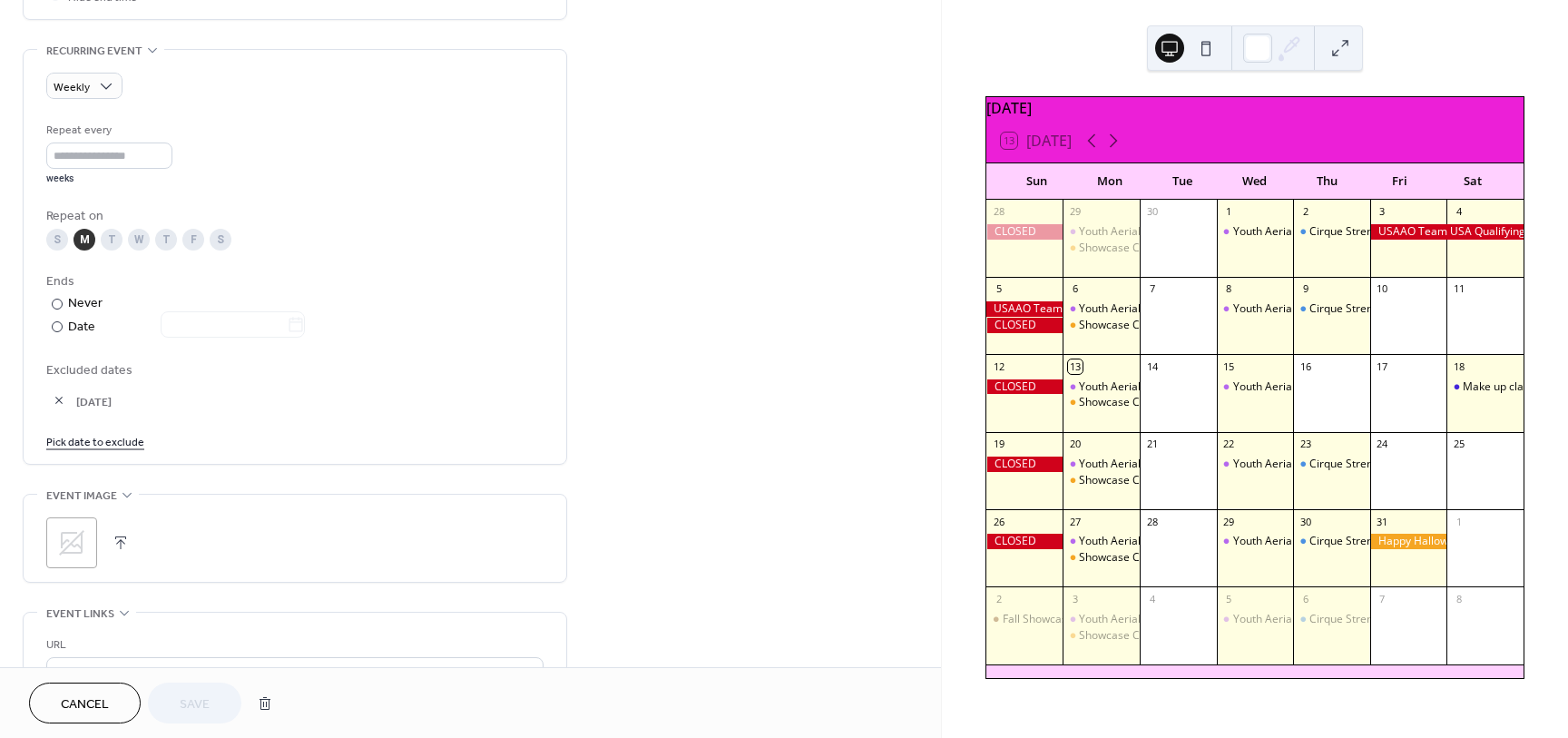
scroll to position [816, 0]
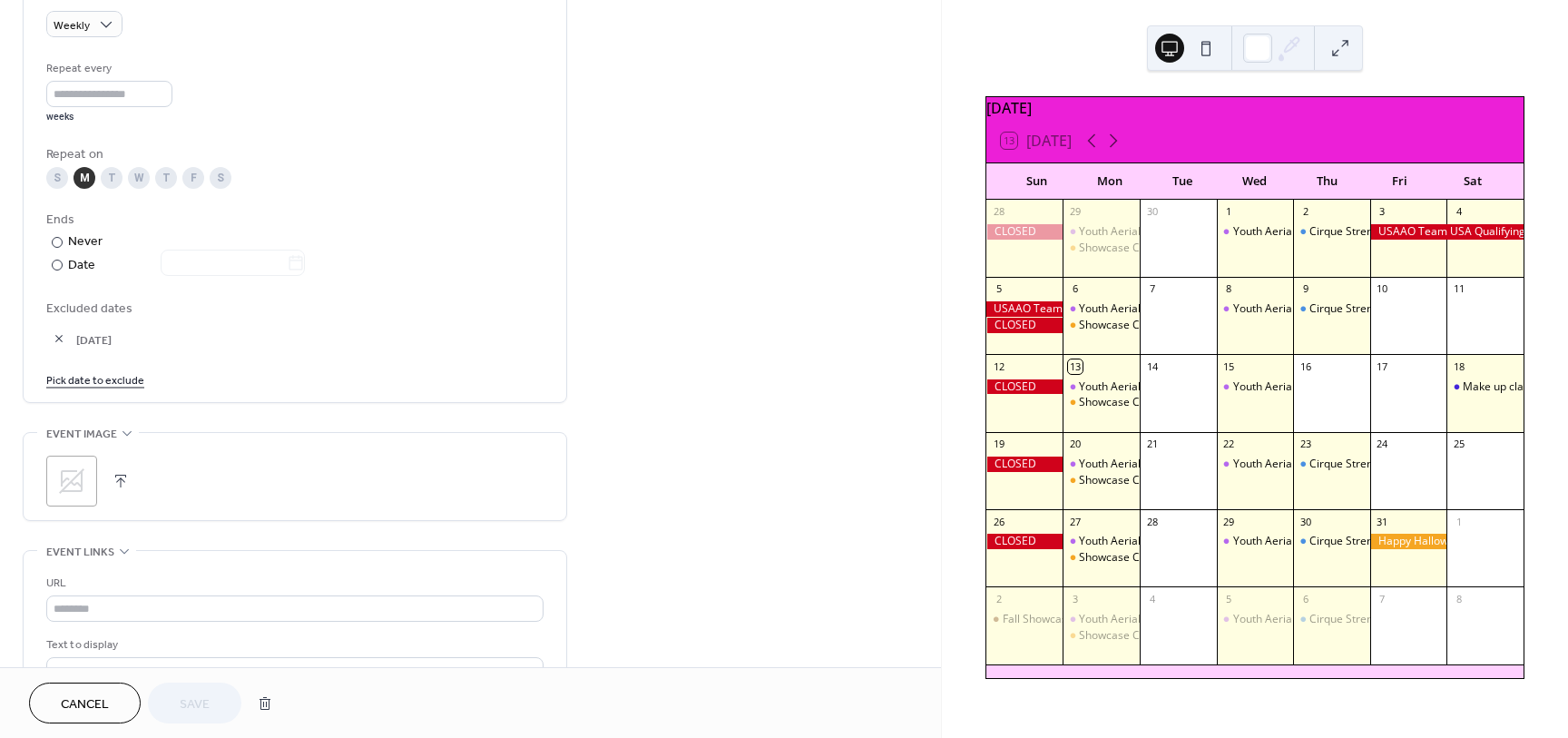
click at [59, 335] on button "button" at bounding box center [59, 338] width 26 height 26
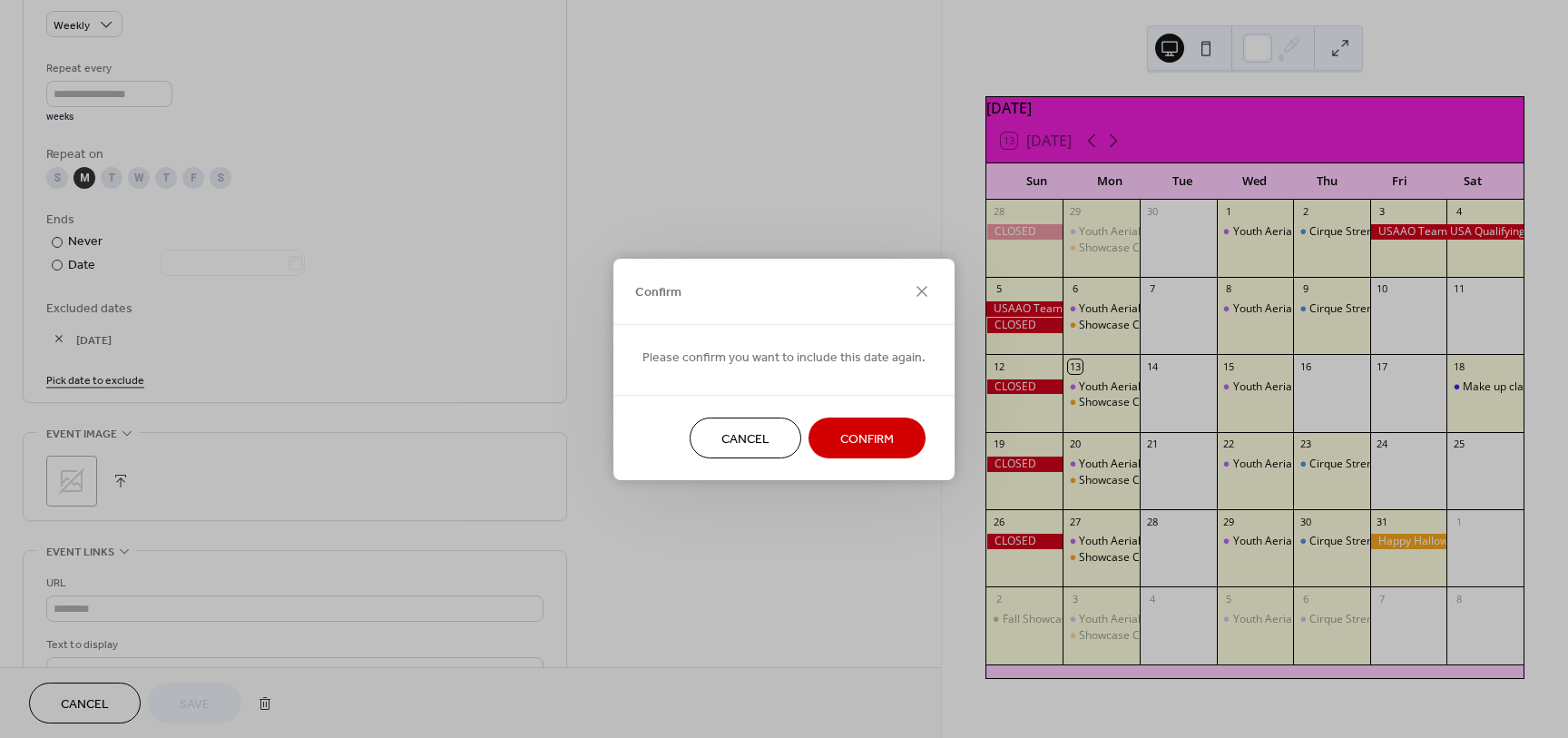
click at [886, 438] on span "Confirm" at bounding box center [867, 438] width 54 height 19
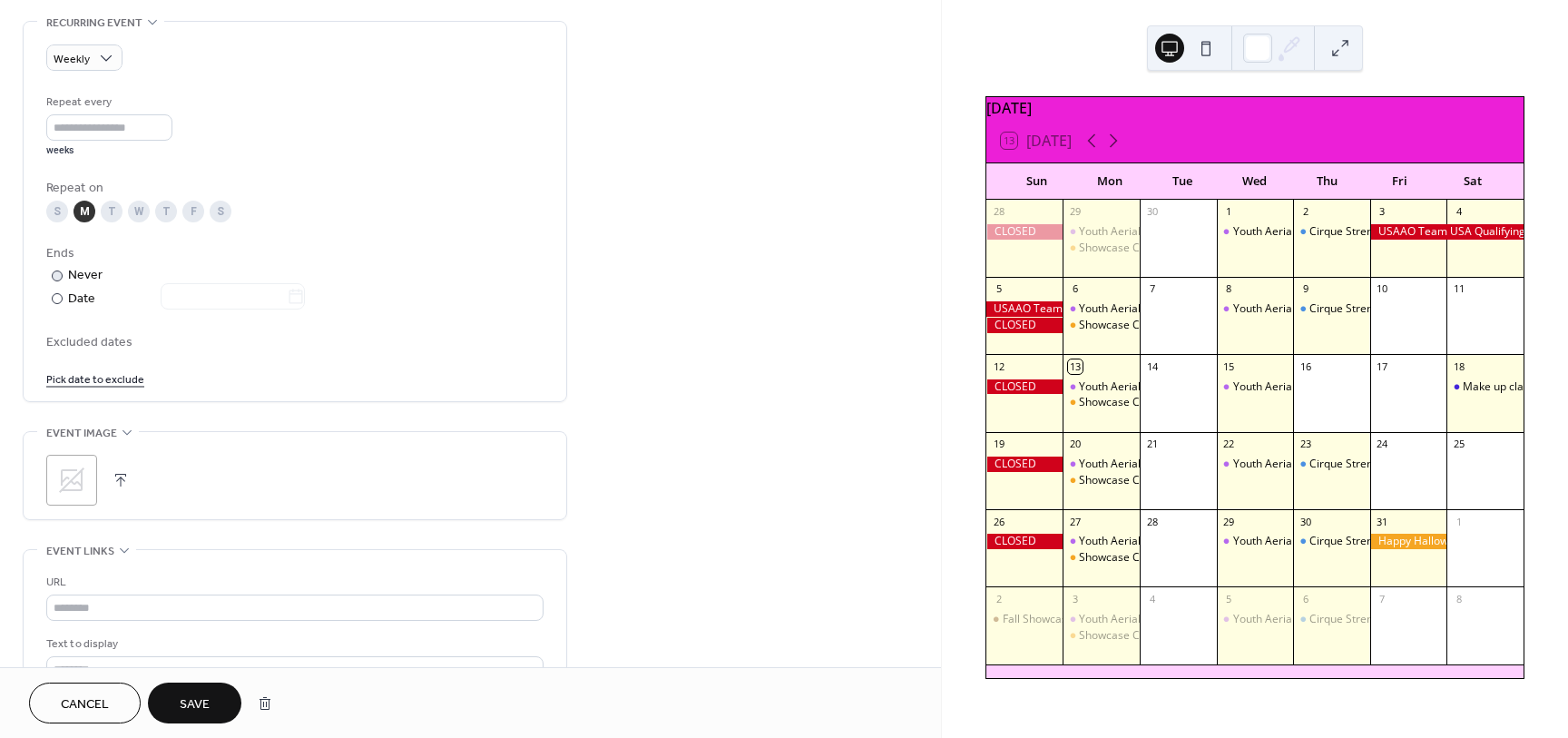
scroll to position [734, 0]
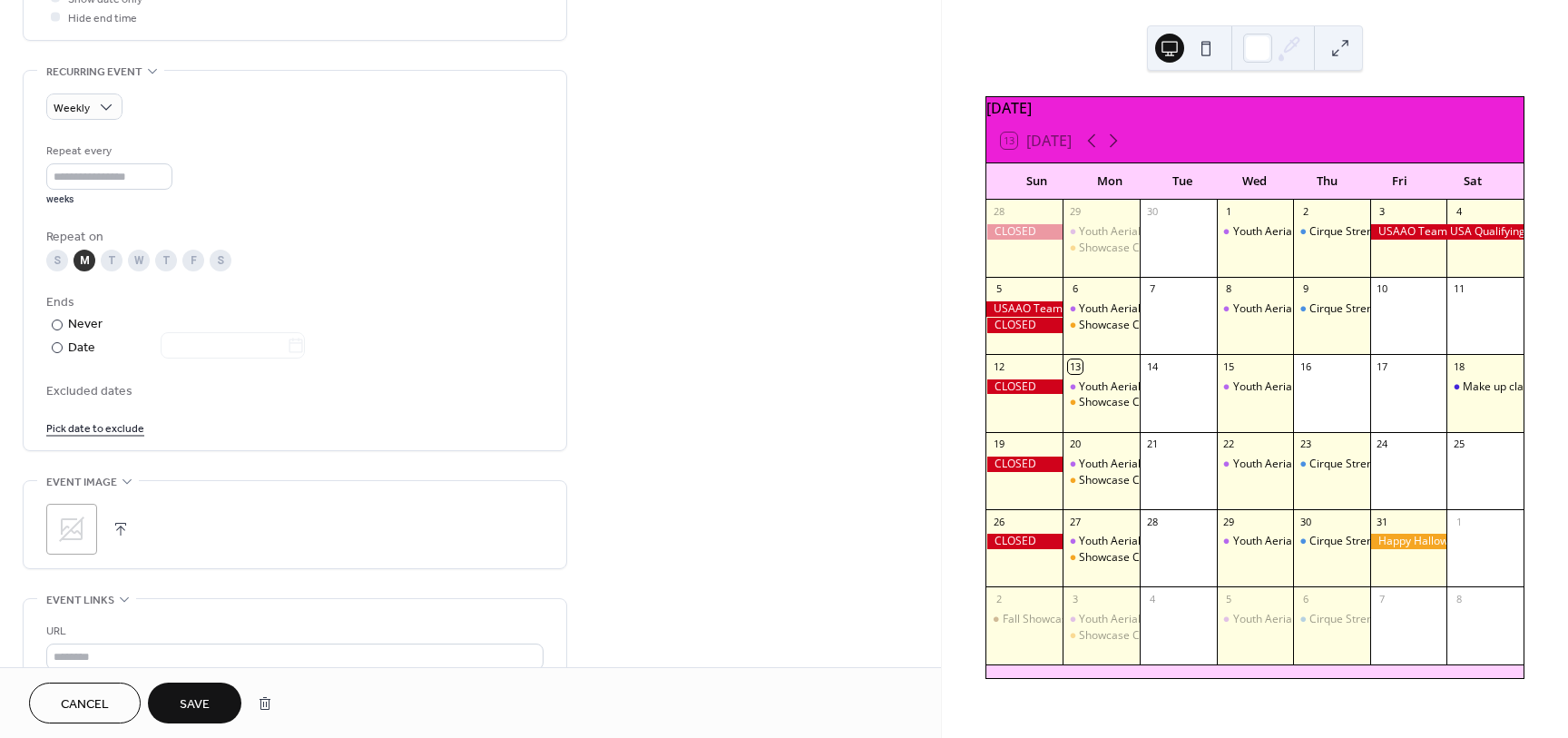
click at [89, 429] on link "Pick date to exclude" at bounding box center [95, 427] width 98 height 19
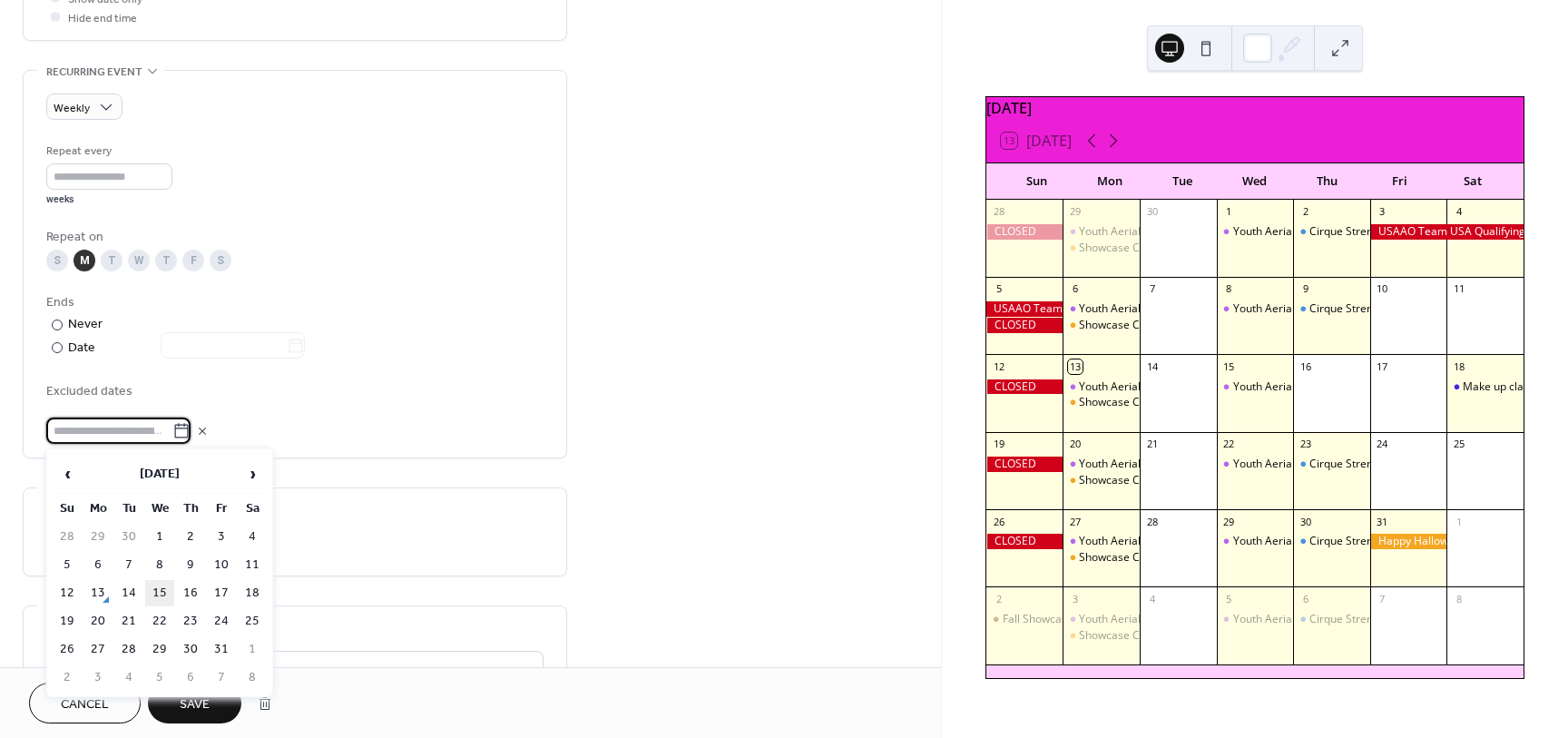
click at [162, 597] on td "15" at bounding box center [160, 593] width 29 height 26
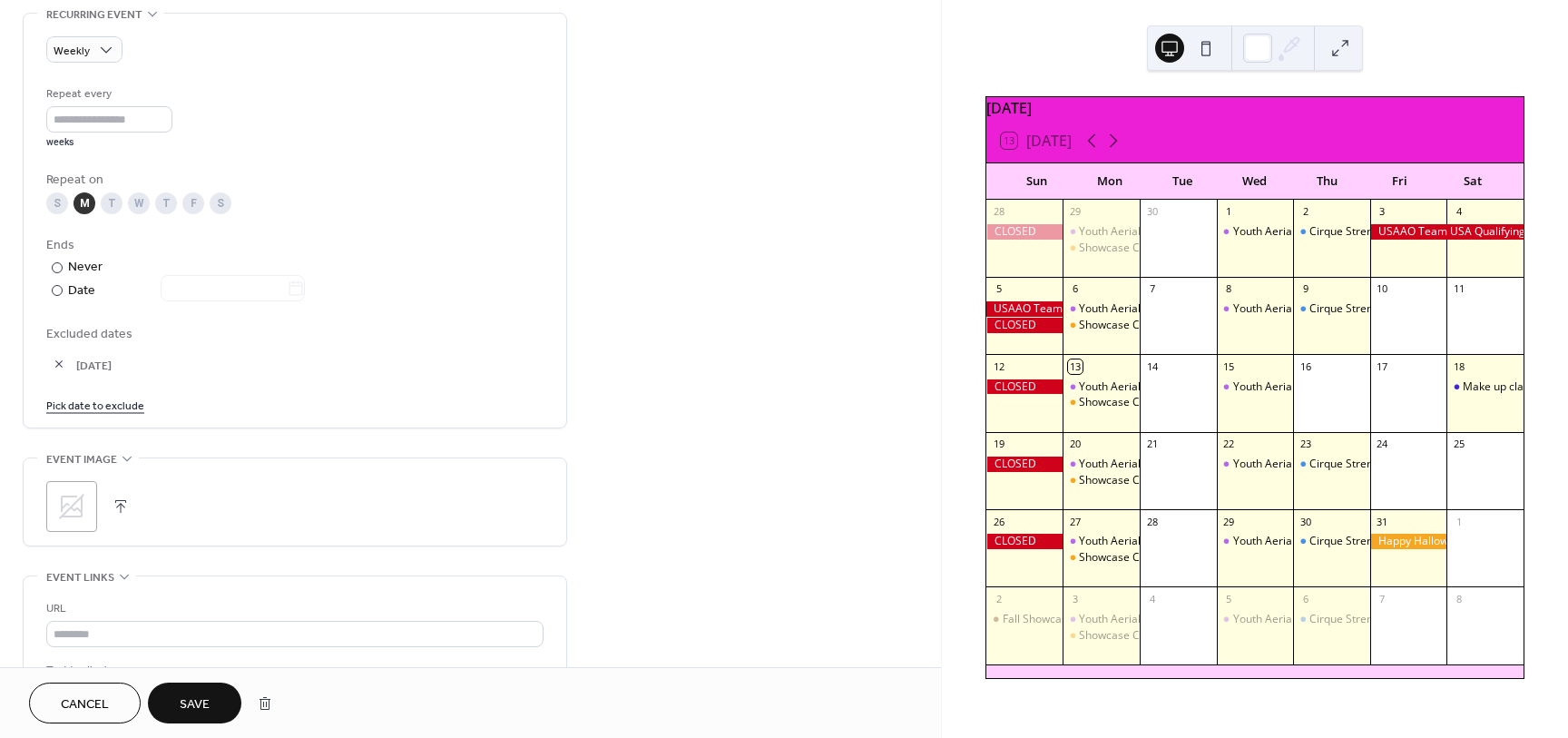
scroll to position [817, 0]
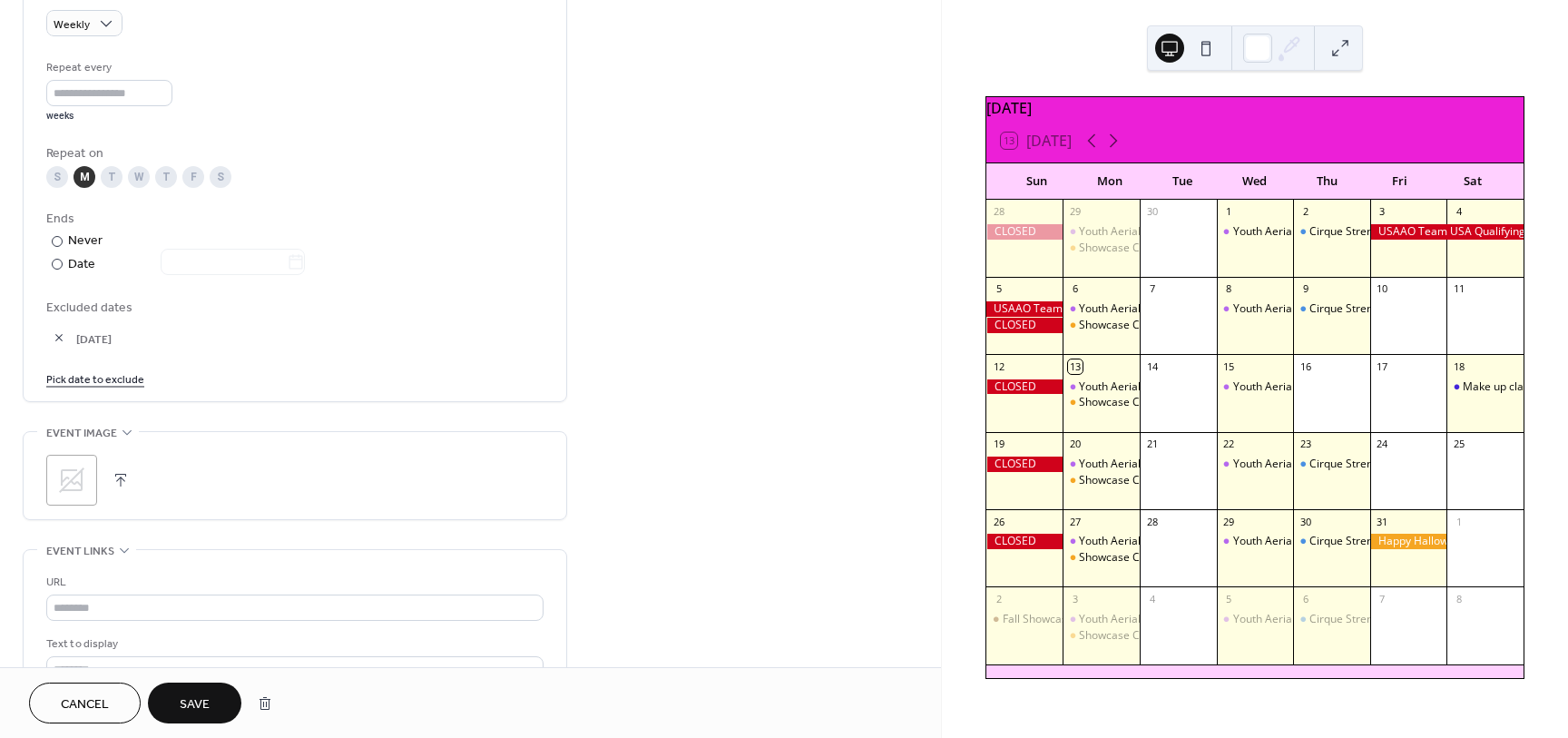
click at [188, 717] on button "Save" at bounding box center [195, 702] width 94 height 41
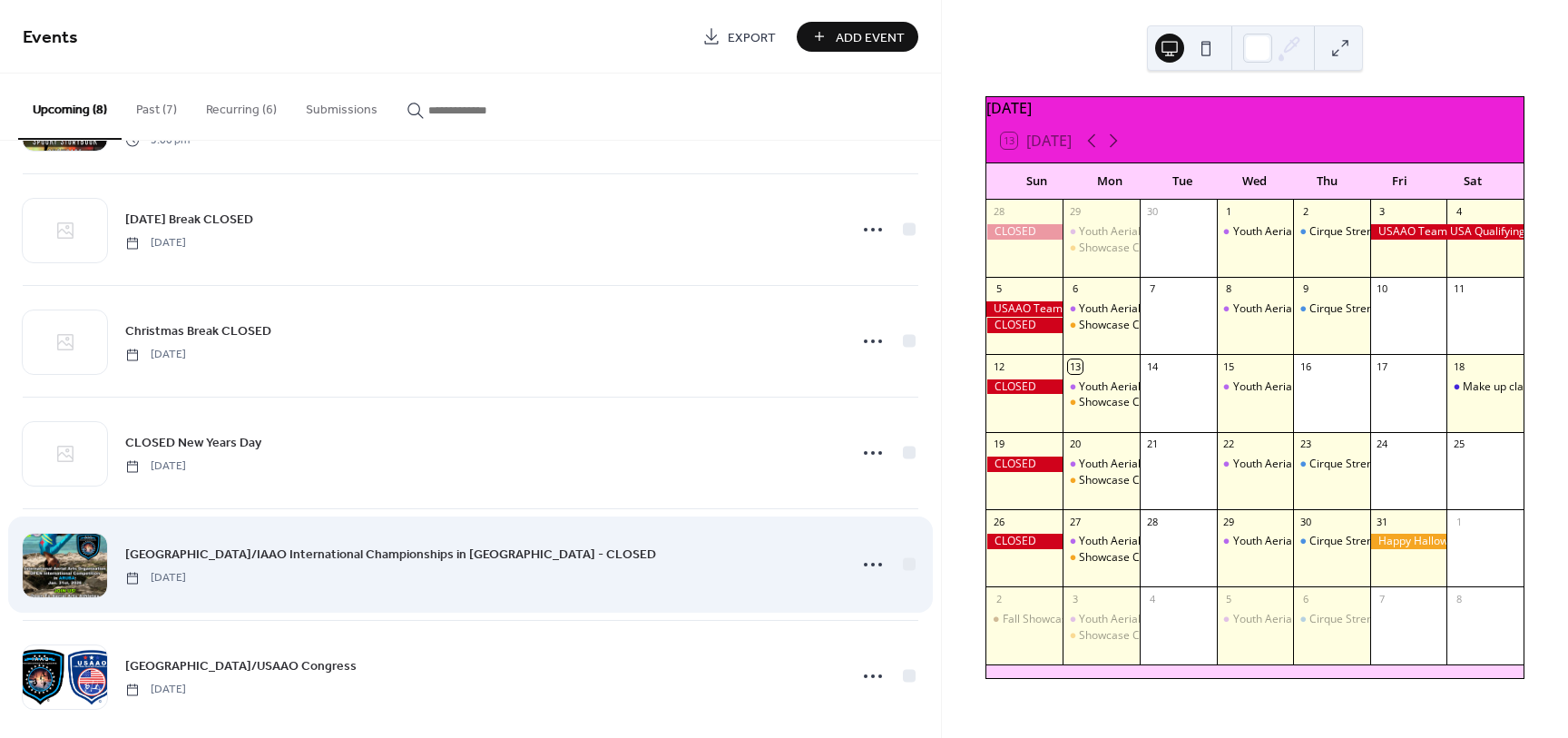
scroll to position [350, 0]
